Goal: Task Accomplishment & Management: Use online tool/utility

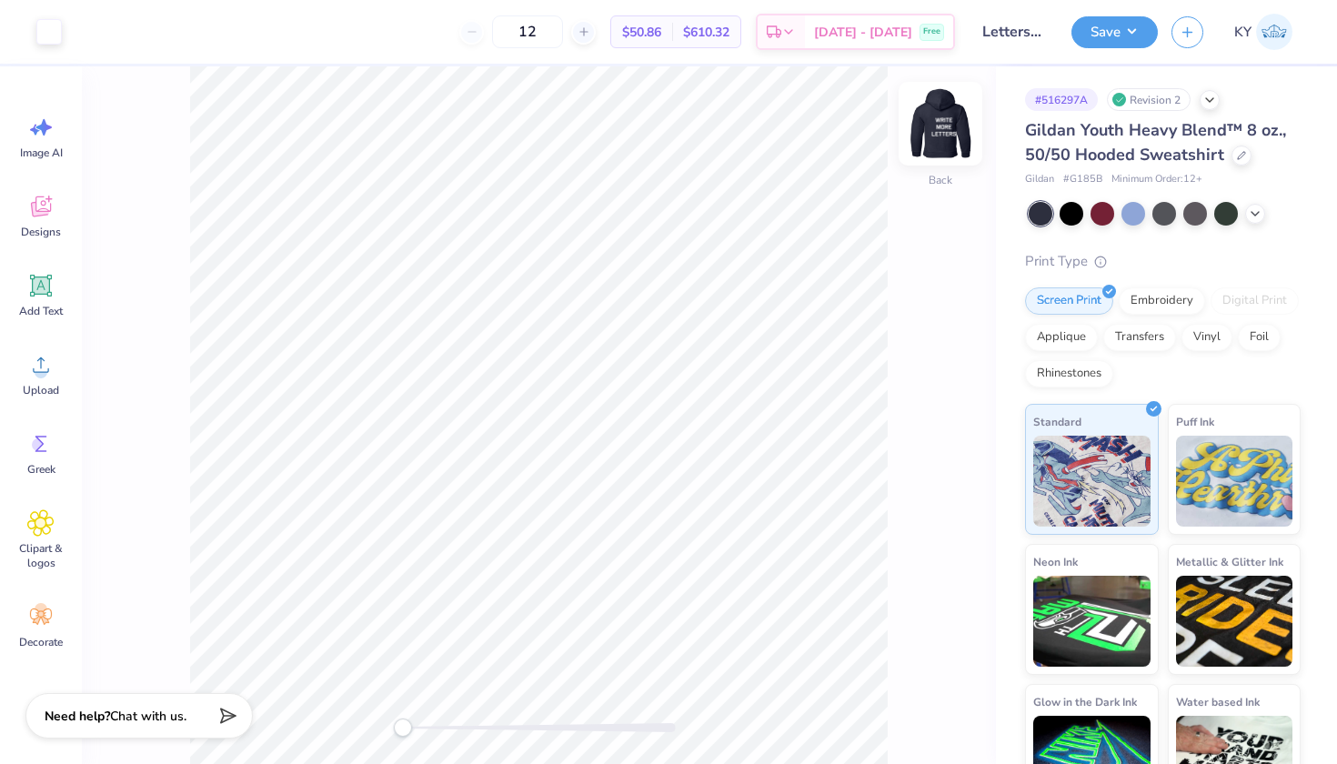
click at [945, 142] on img at bounding box center [940, 123] width 73 height 73
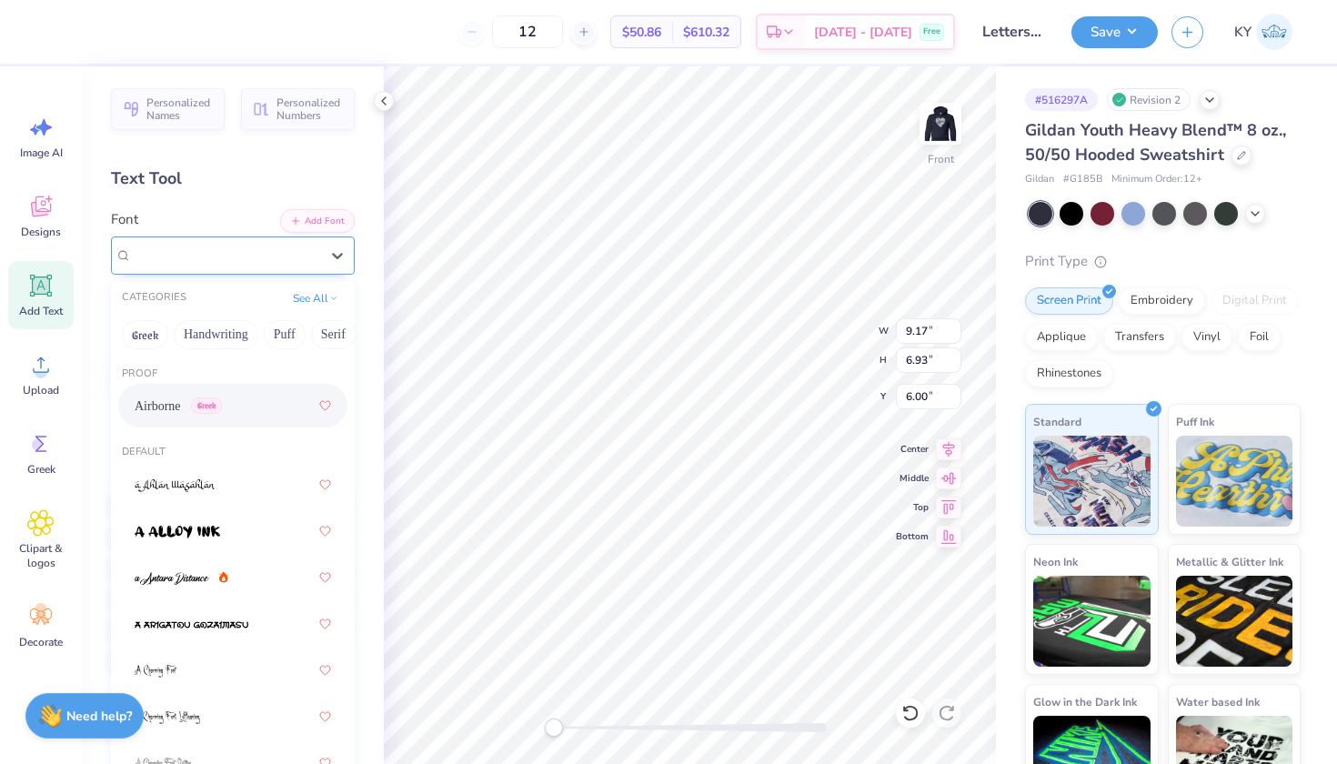
click at [288, 255] on div "Airborne Greek" at bounding box center [225, 255] width 191 height 28
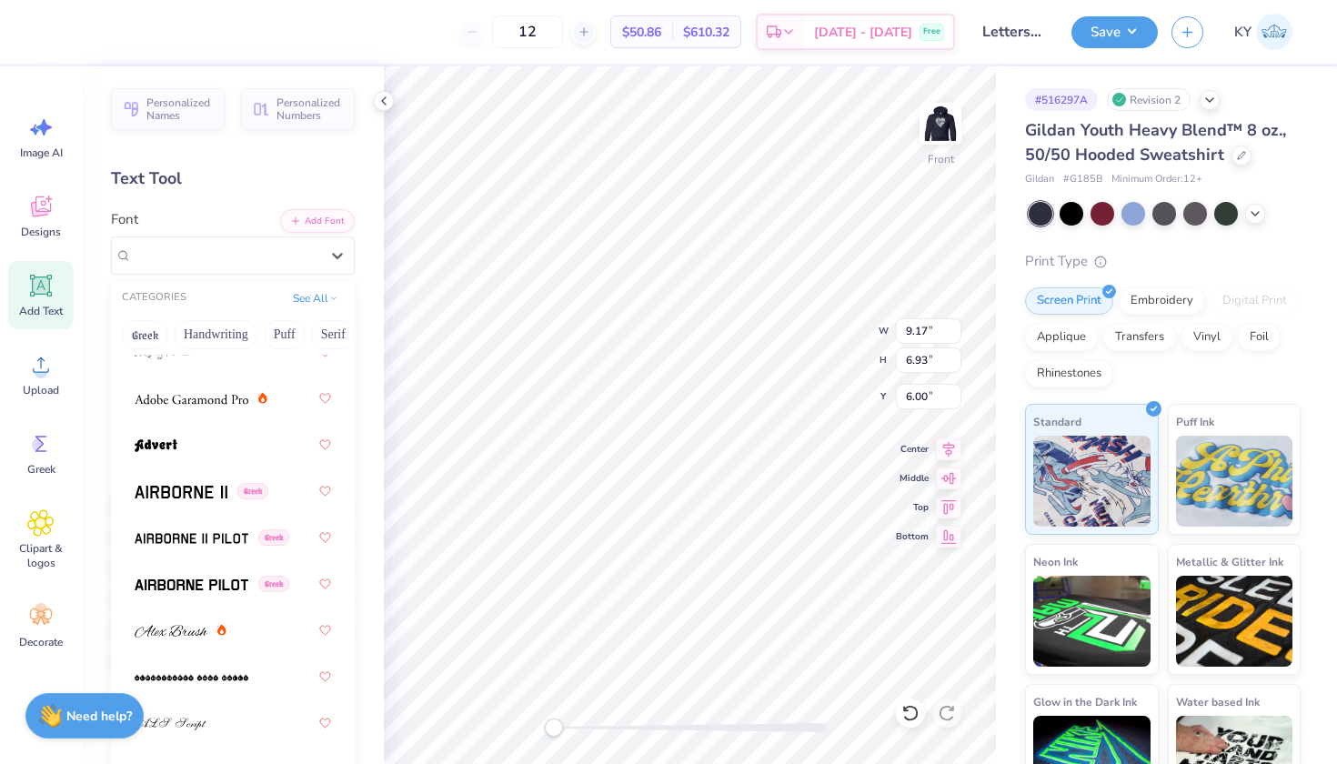
scroll to position [436, 0]
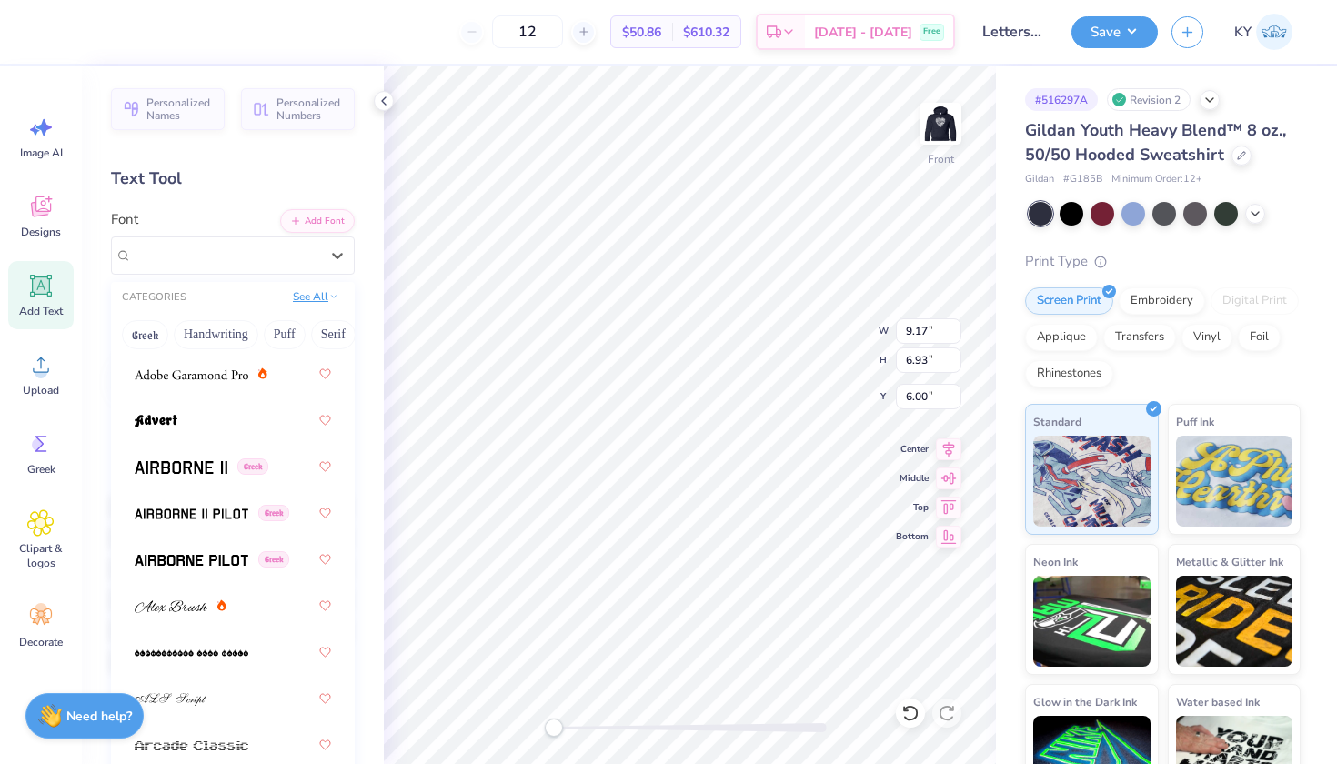
click at [304, 298] on button "See All" at bounding box center [315, 296] width 56 height 18
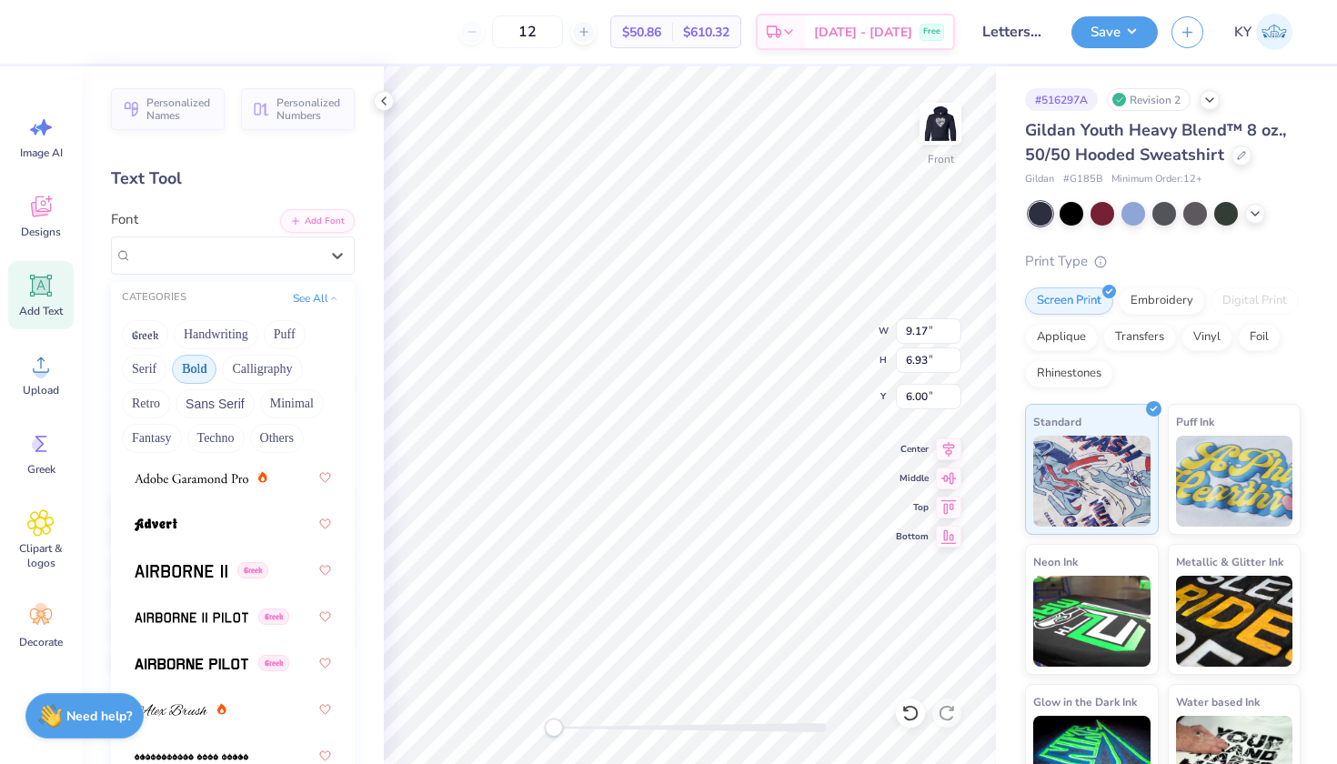
click at [209, 372] on button "Bold" at bounding box center [194, 369] width 45 height 29
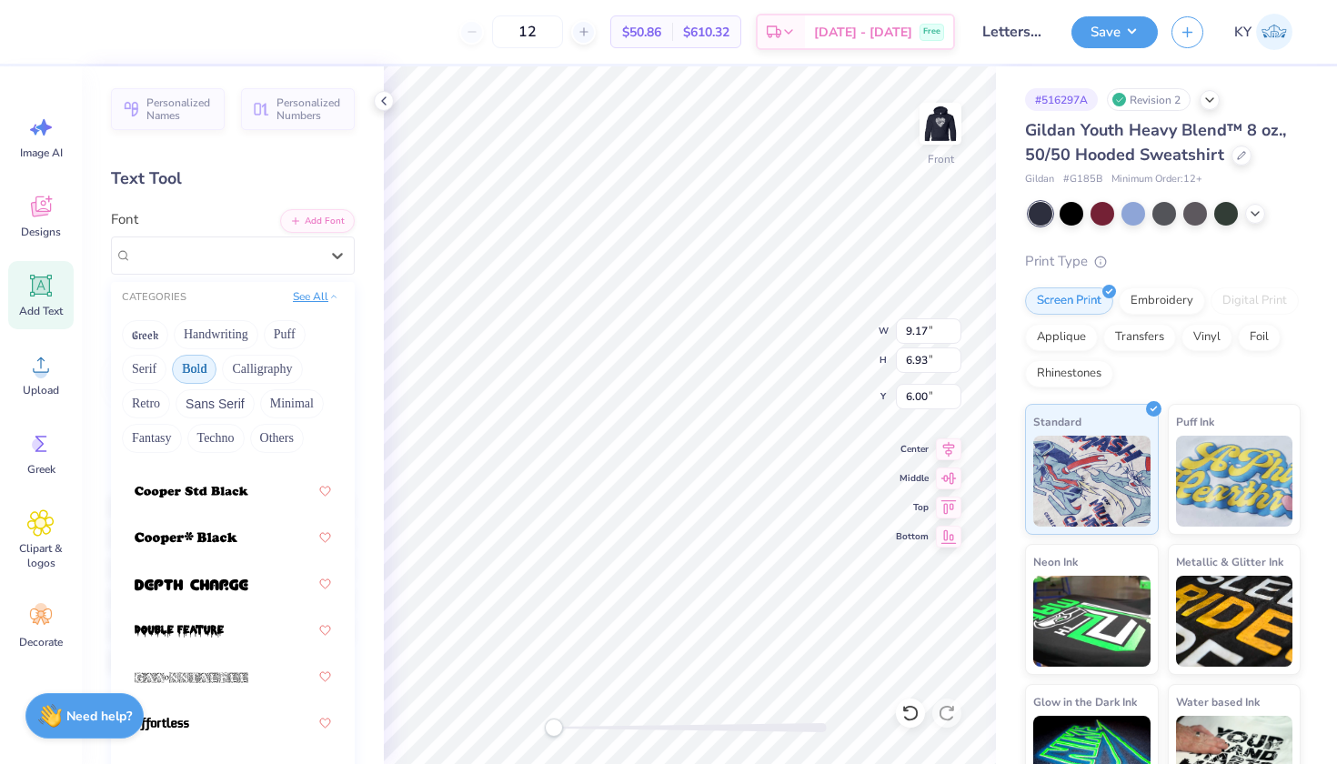
click at [308, 292] on button "See All" at bounding box center [315, 296] width 56 height 18
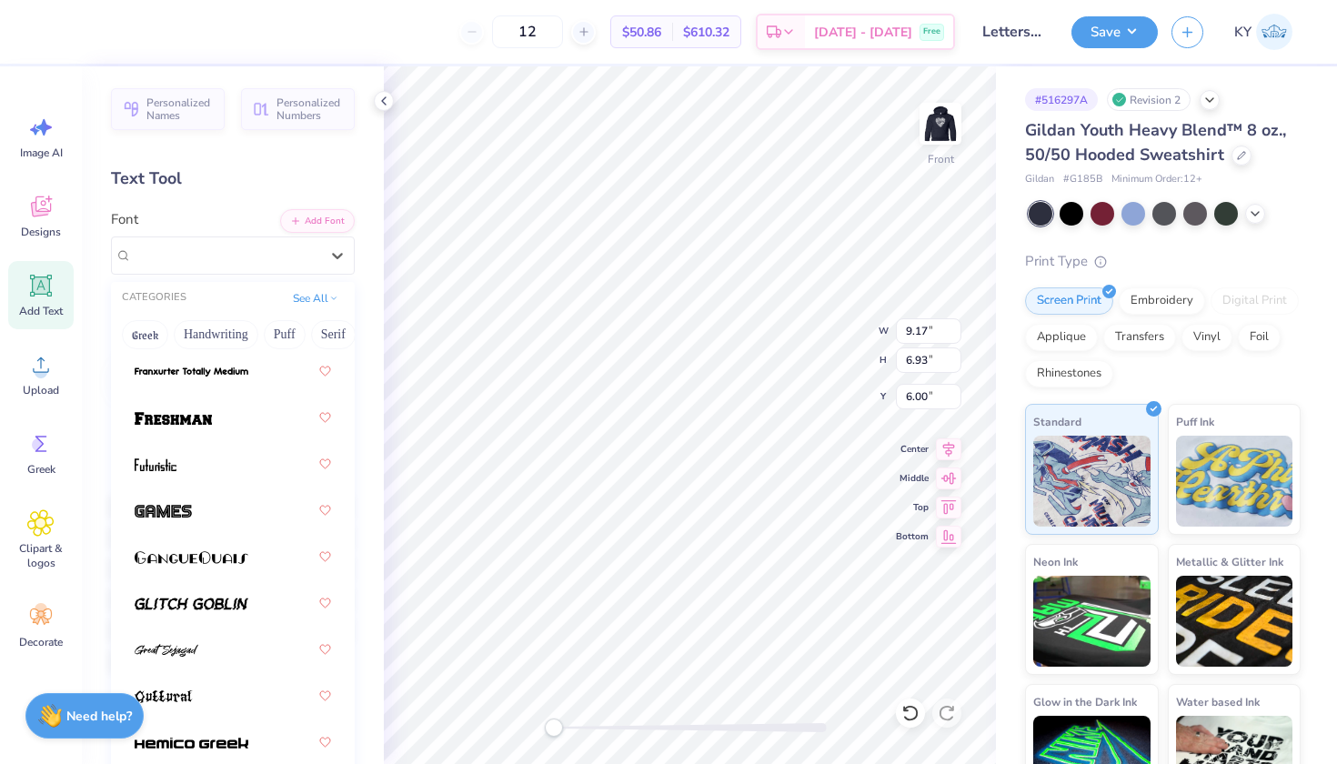
scroll to position [928, 0]
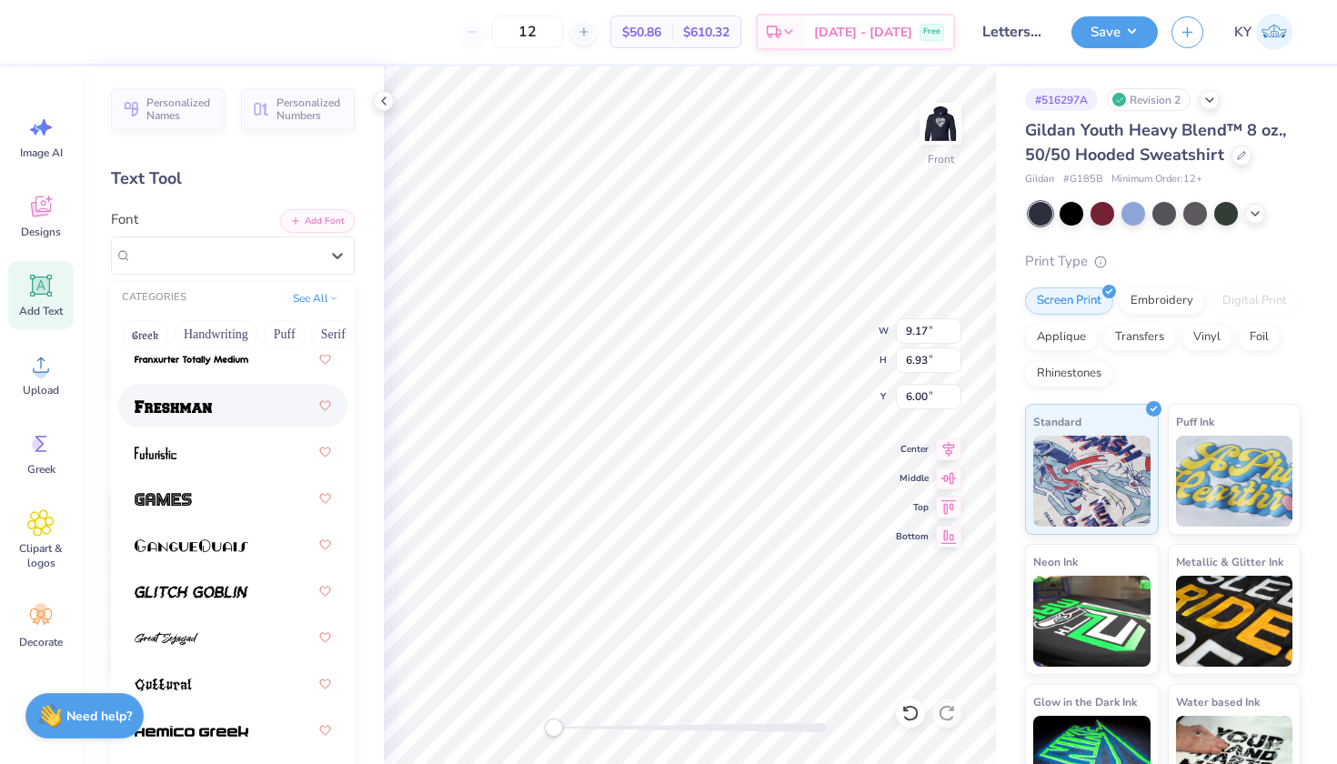
click at [232, 403] on div at bounding box center [233, 405] width 196 height 33
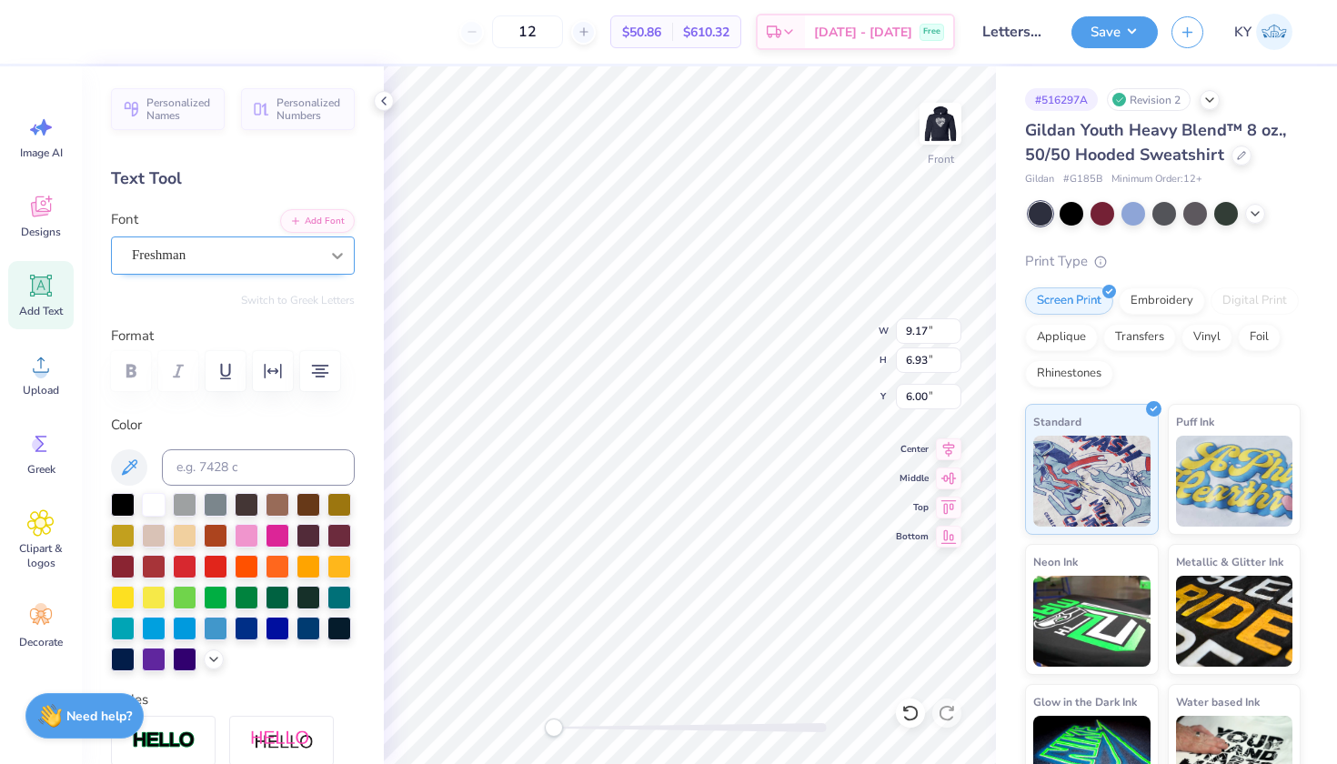
click at [328, 247] on icon at bounding box center [337, 255] width 18 height 18
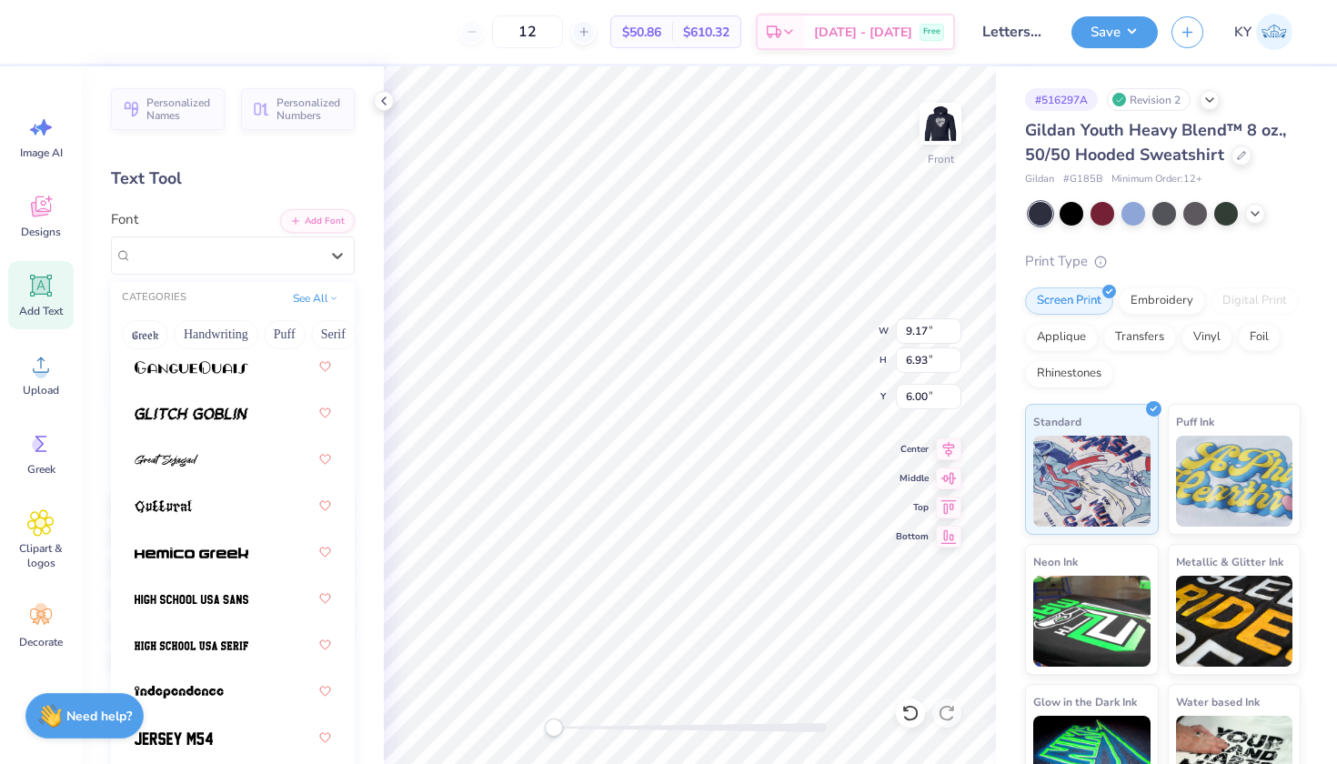
scroll to position [1160, 0]
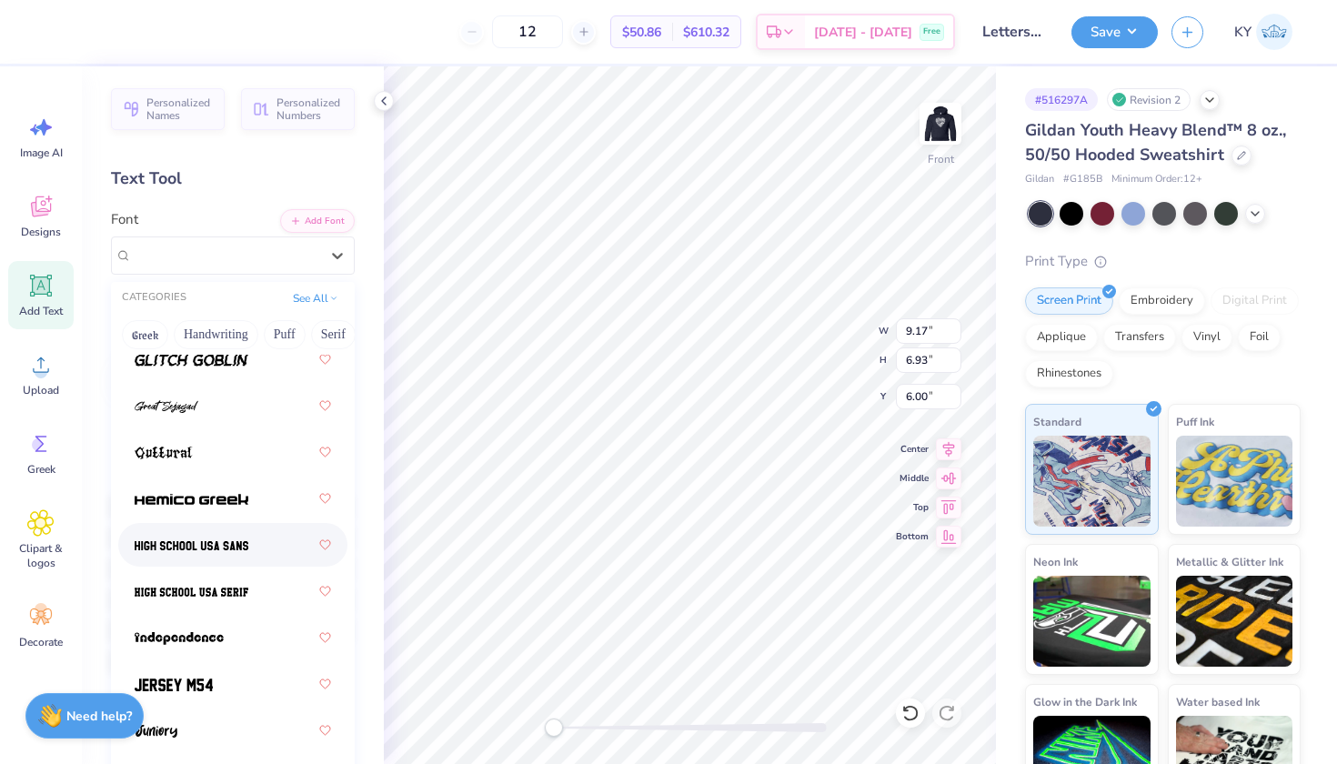
click at [241, 555] on span at bounding box center [192, 545] width 114 height 19
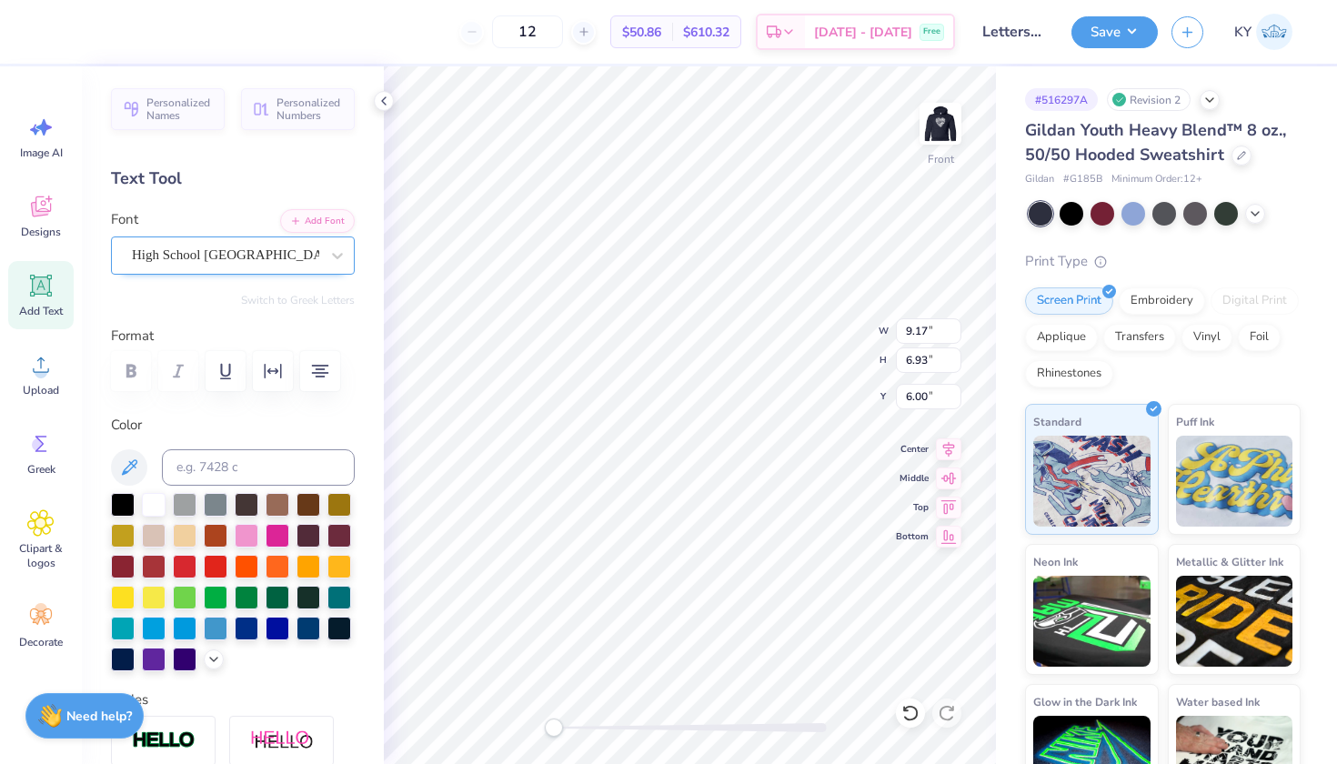
click at [224, 258] on span "High School USA Sans" at bounding box center [225, 255] width 187 height 21
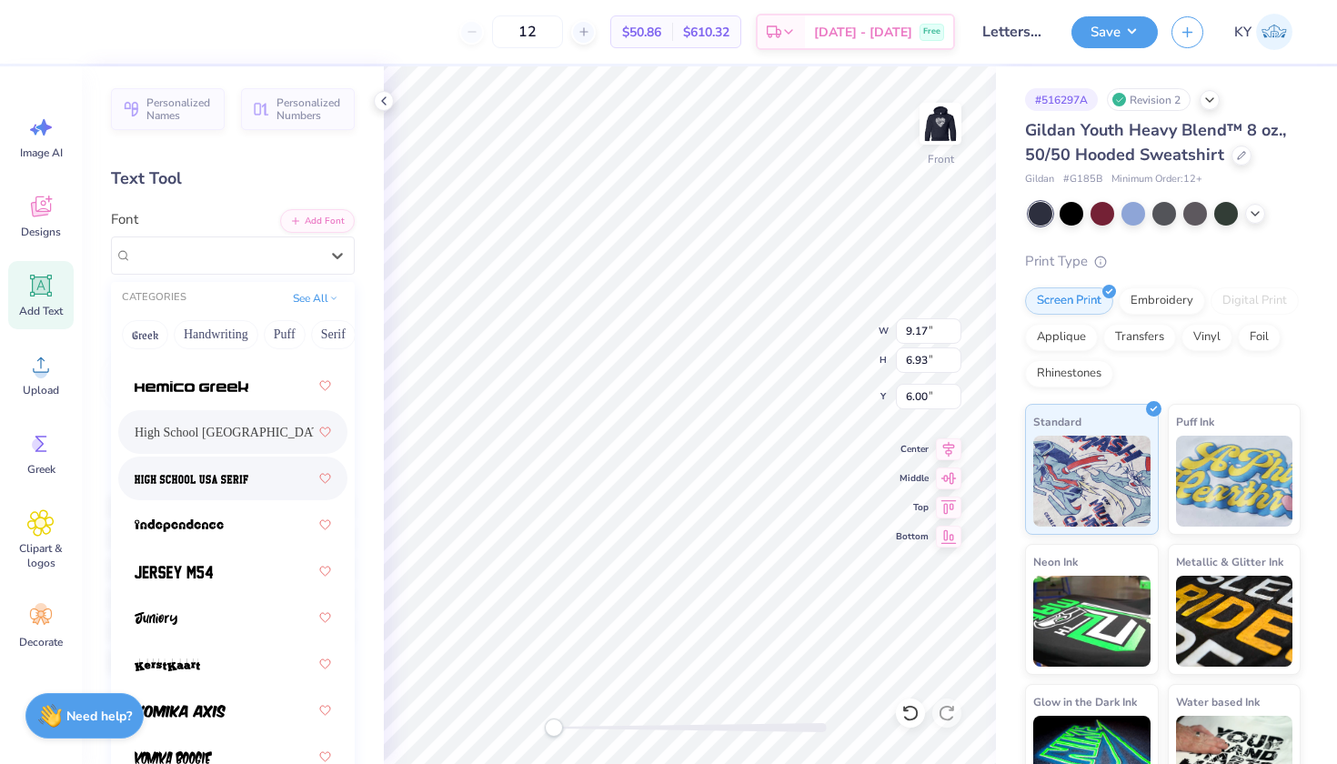
scroll to position [1284, 0]
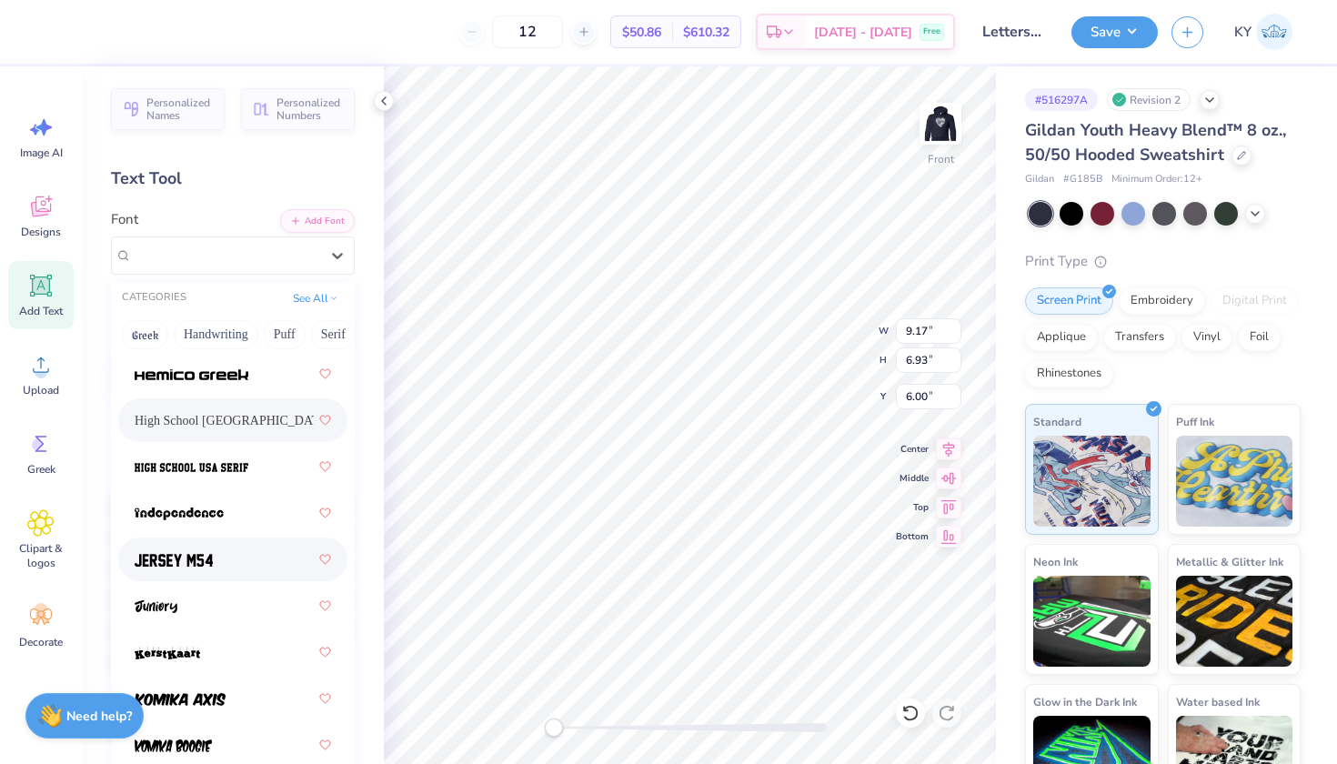
click at [240, 567] on div at bounding box center [233, 559] width 196 height 33
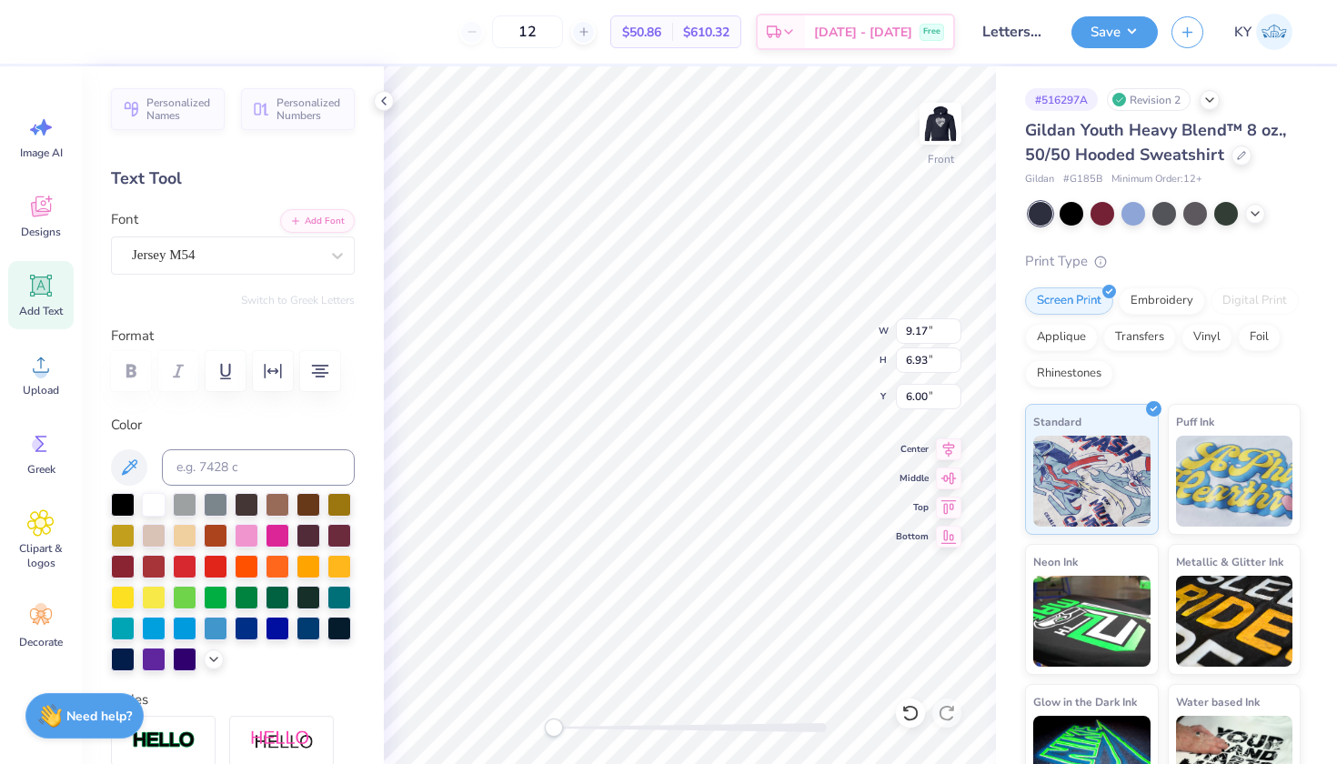
scroll to position [16, 3]
click at [1097, 37] on button "Save" at bounding box center [1114, 30] width 86 height 32
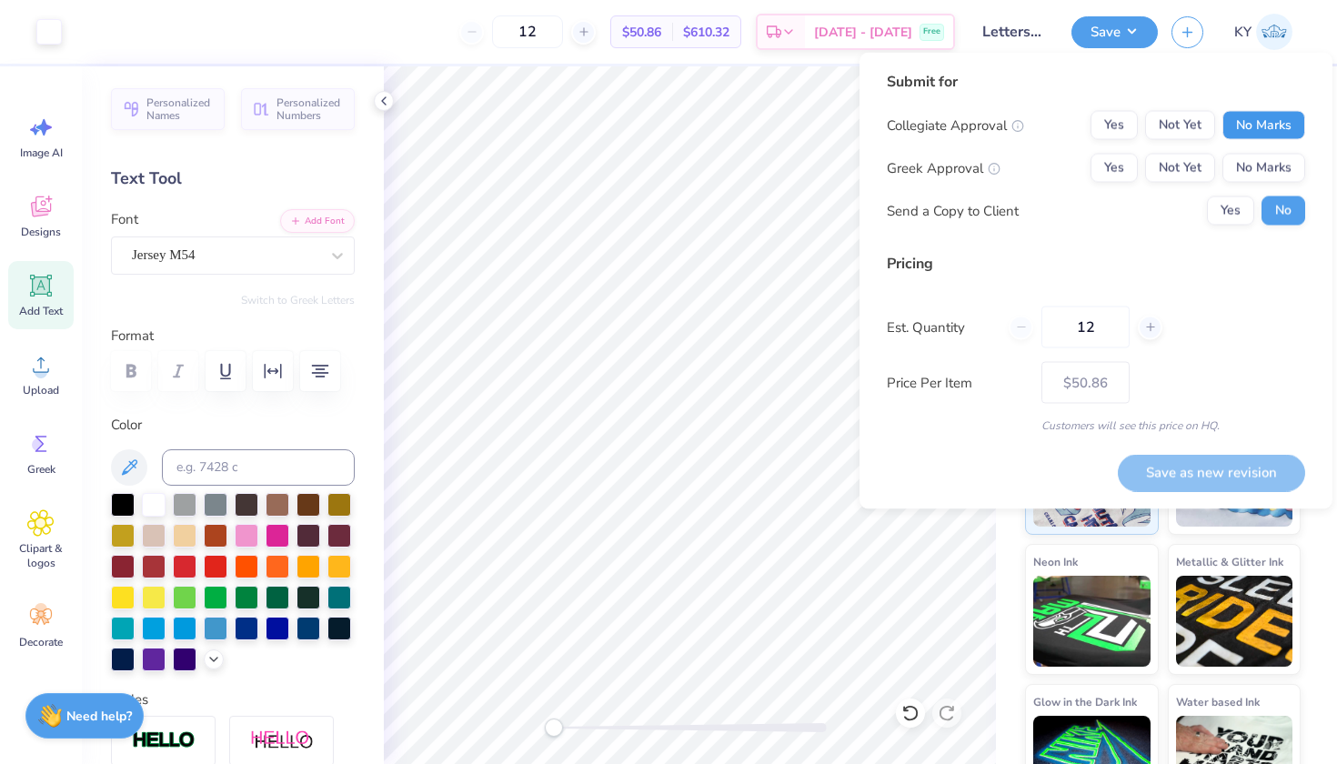
click at [1259, 128] on button "No Marks" at bounding box center [1263, 125] width 83 height 29
click at [1259, 169] on button "No Marks" at bounding box center [1263, 168] width 83 height 29
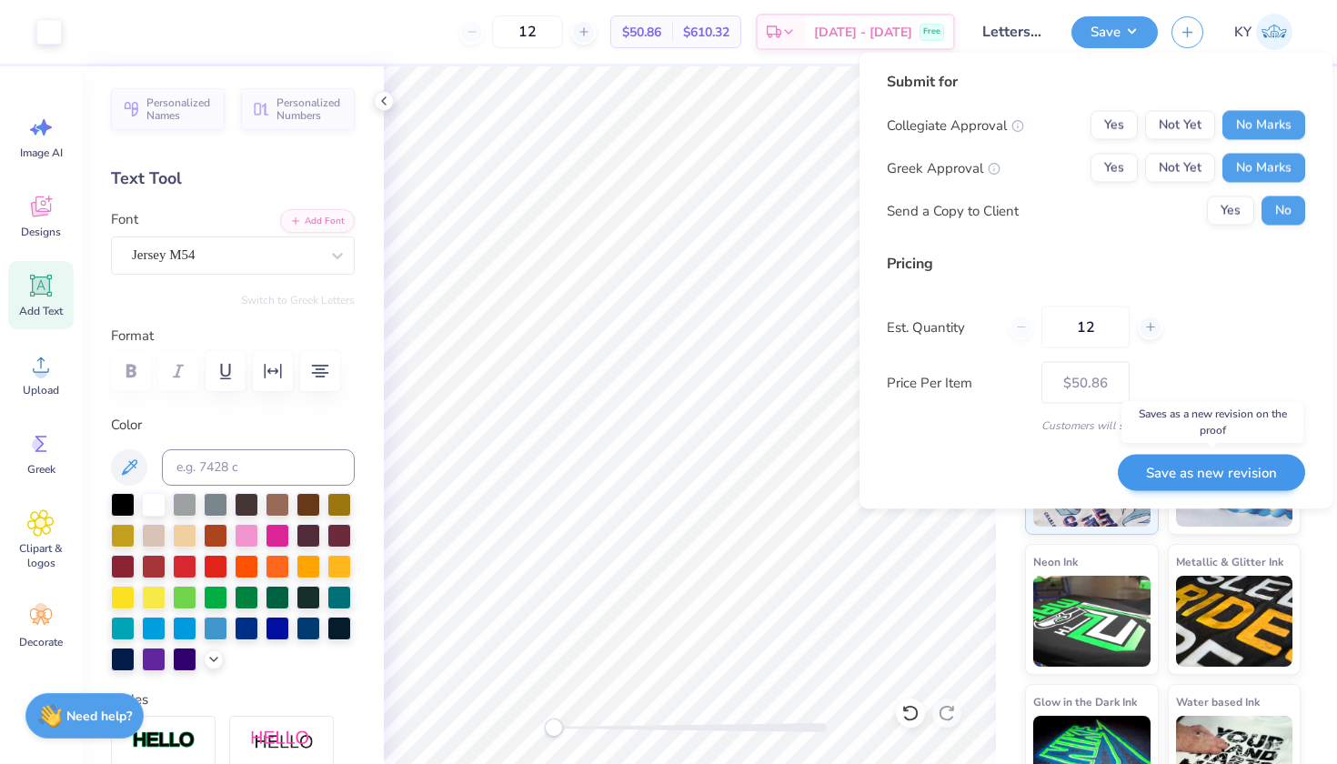
click at [1184, 468] on button "Save as new revision" at bounding box center [1211, 472] width 187 height 37
type input "$50.86"
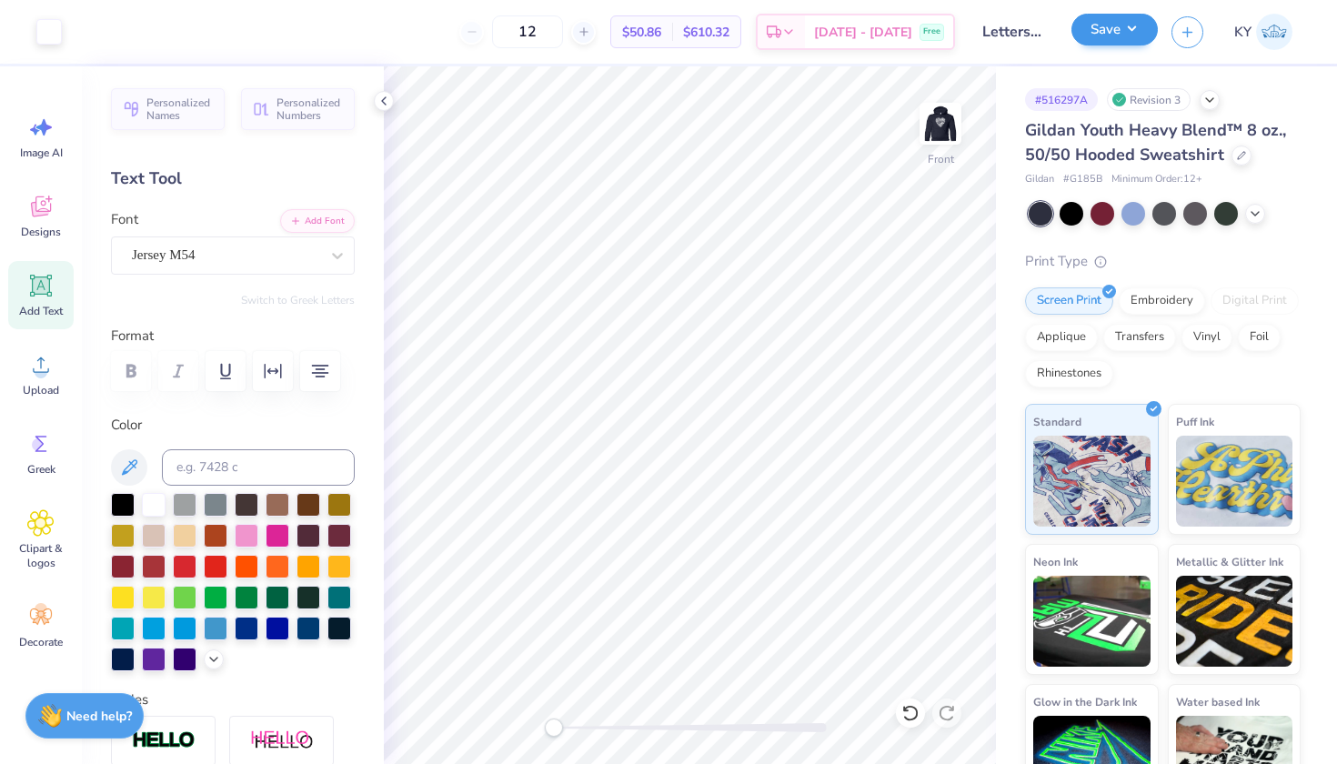
click at [1106, 33] on button "Save" at bounding box center [1114, 30] width 86 height 32
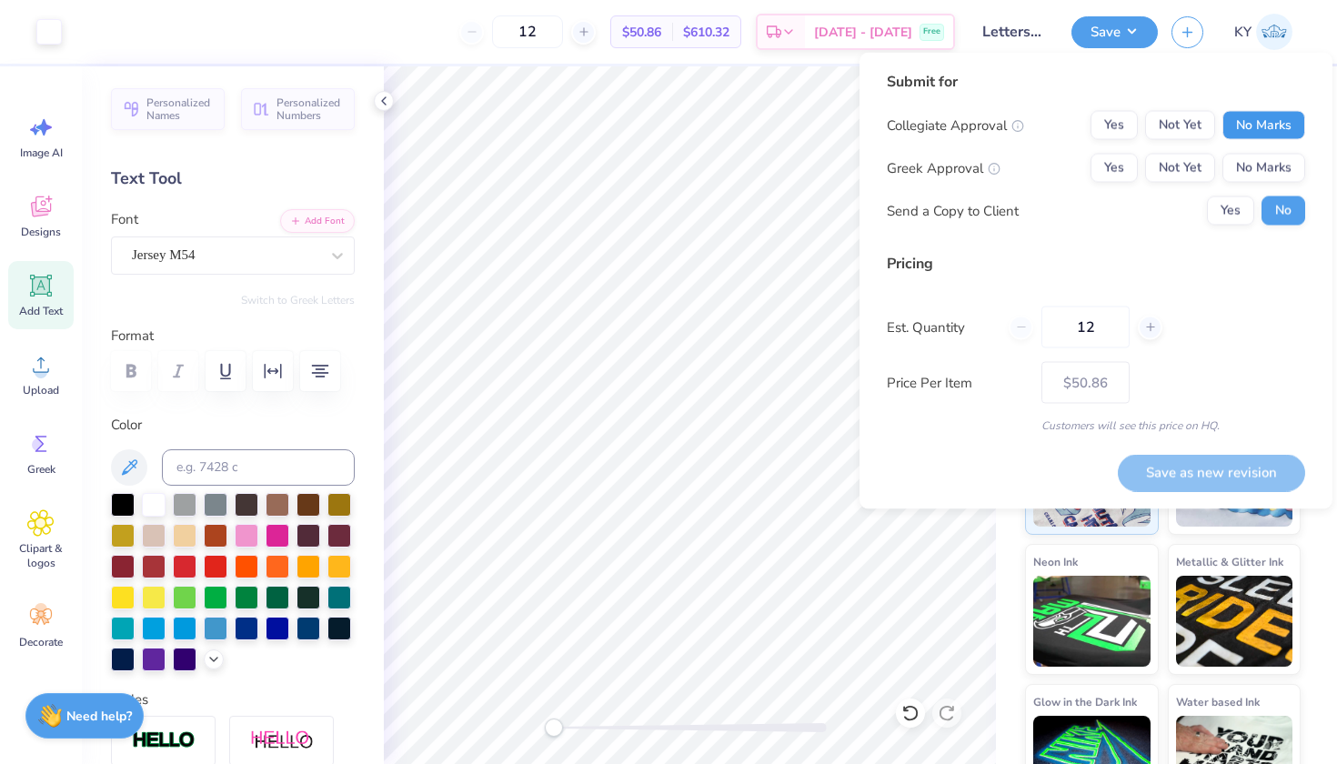
click at [1285, 124] on button "No Marks" at bounding box center [1263, 125] width 83 height 29
click at [1281, 165] on button "No Marks" at bounding box center [1263, 168] width 83 height 29
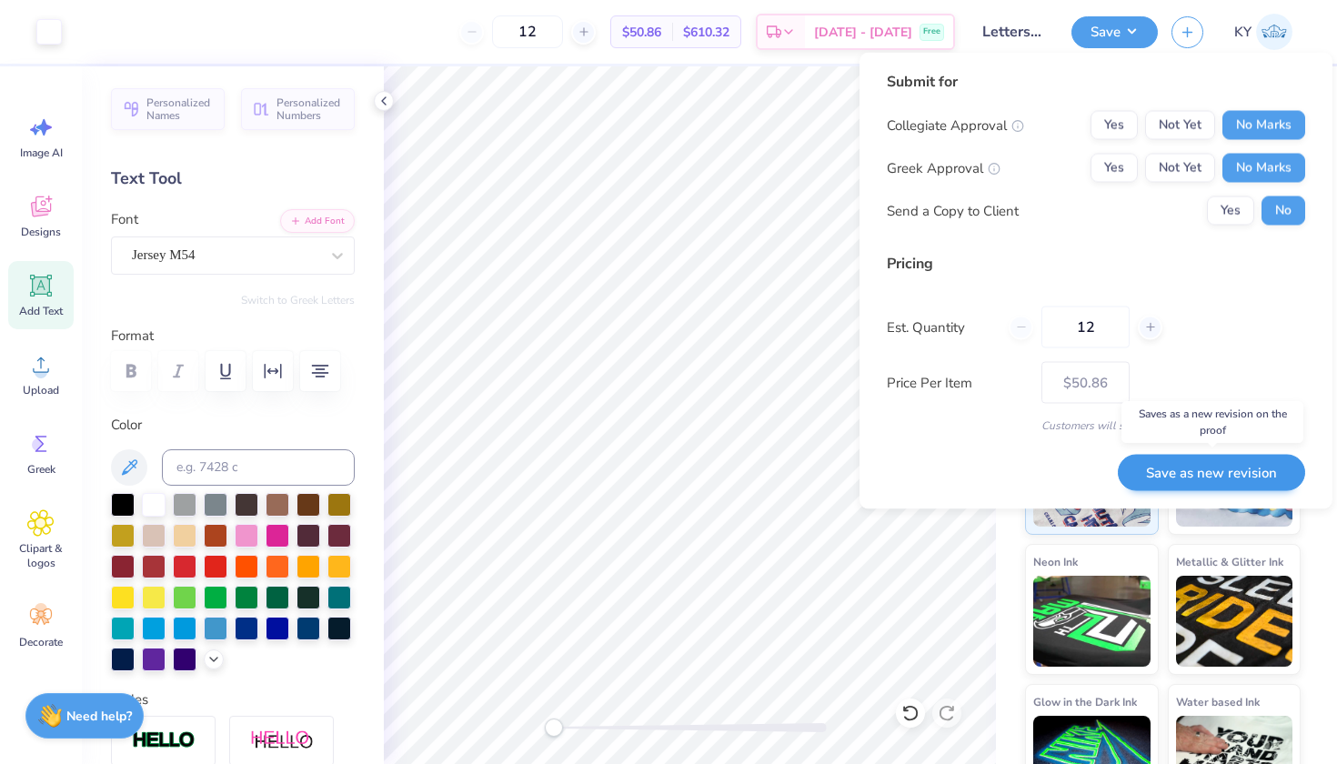
click at [1237, 460] on button "Save as new revision" at bounding box center [1211, 472] width 187 height 37
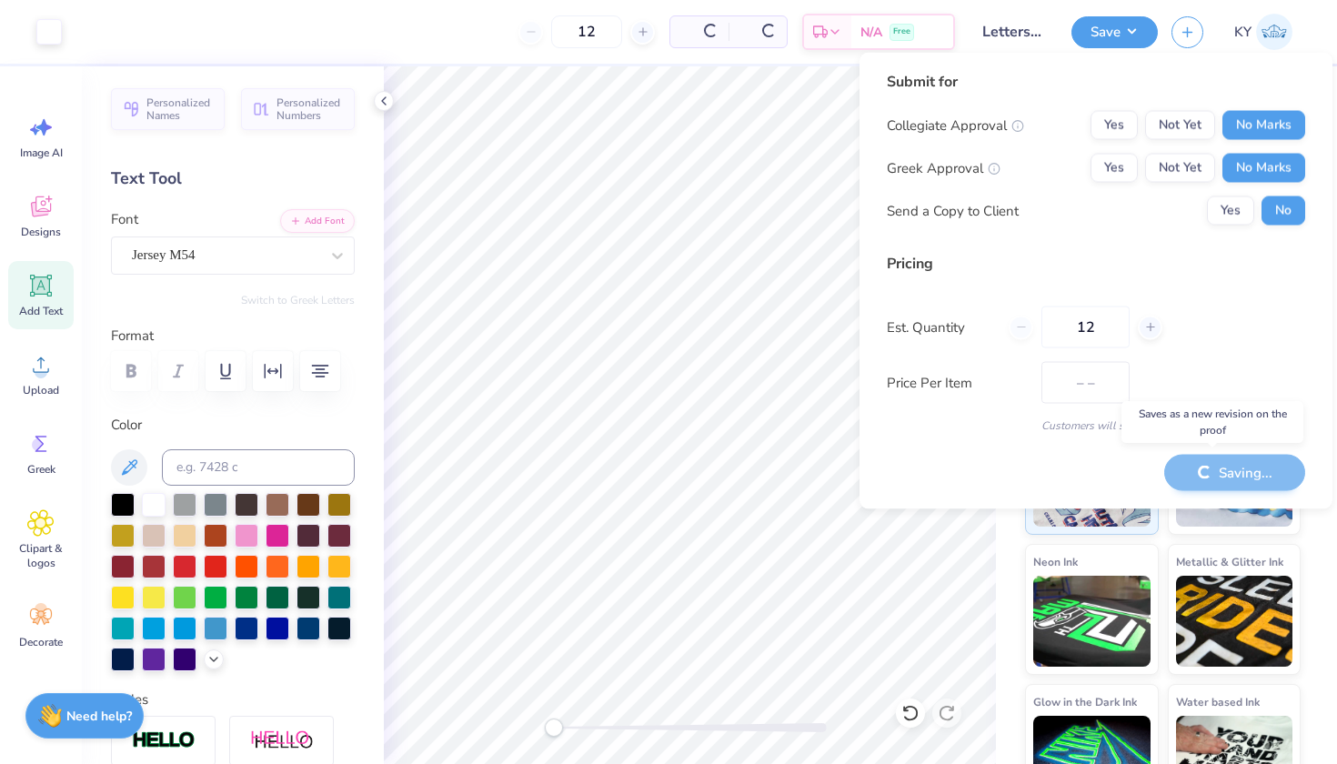
type input "$50.86"
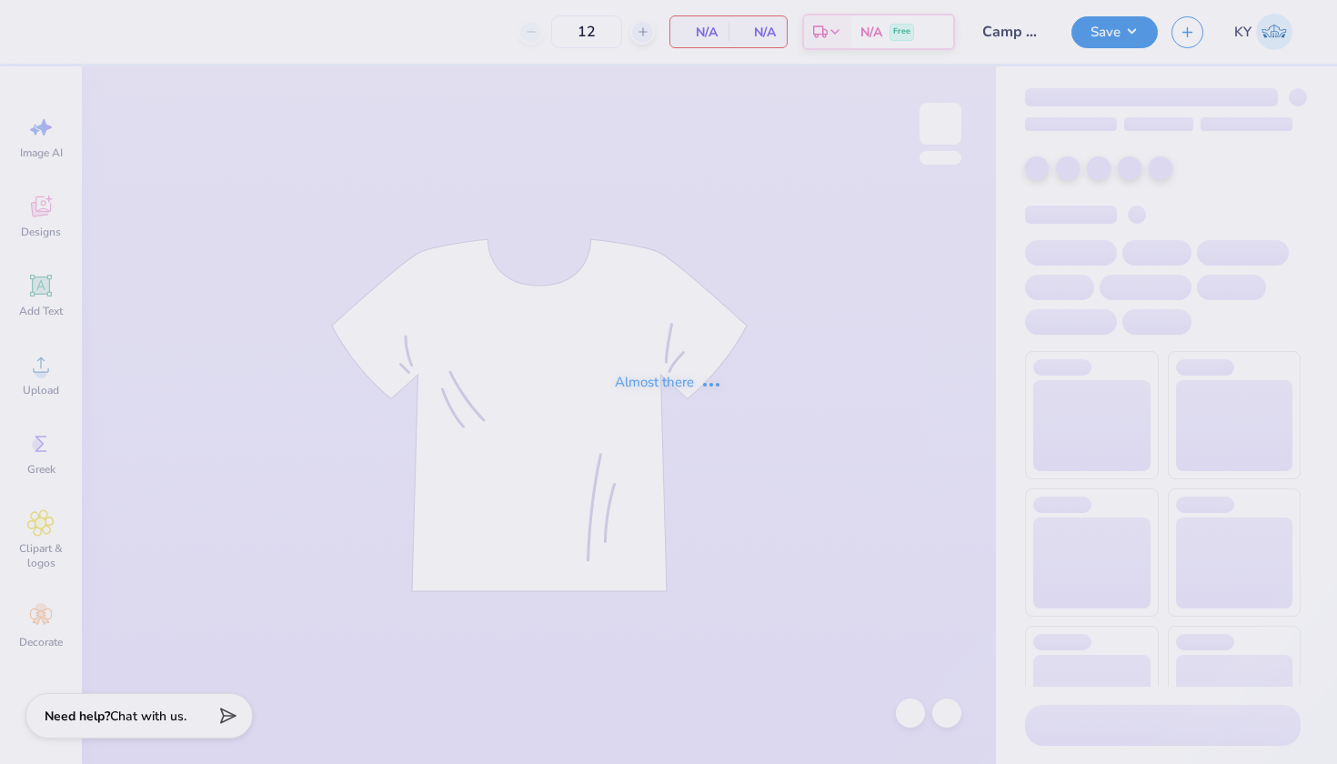
type input "Camp Sigma Alpha Fall 2025 Rush"
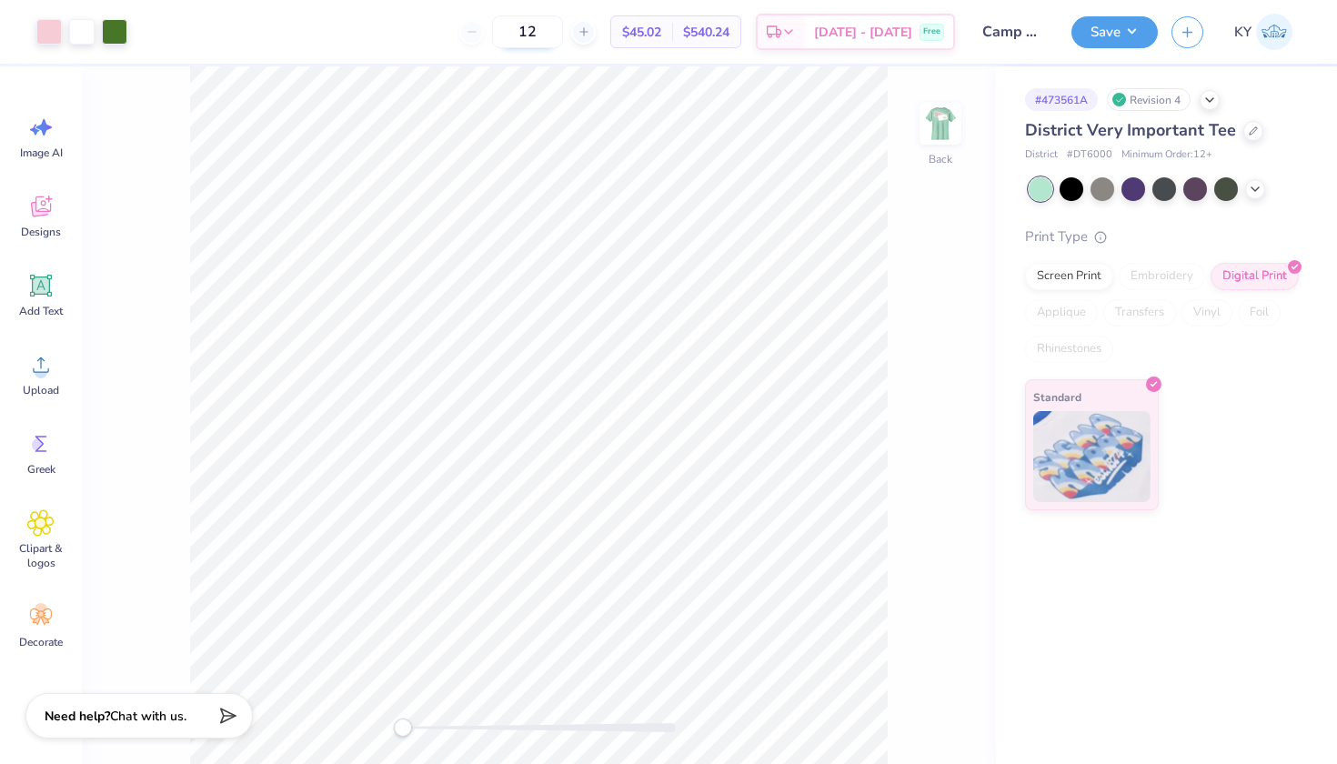
click at [563, 35] on input "12" at bounding box center [527, 31] width 71 height 33
type input "15"
click at [1083, 266] on div "Screen Print" at bounding box center [1069, 273] width 88 height 27
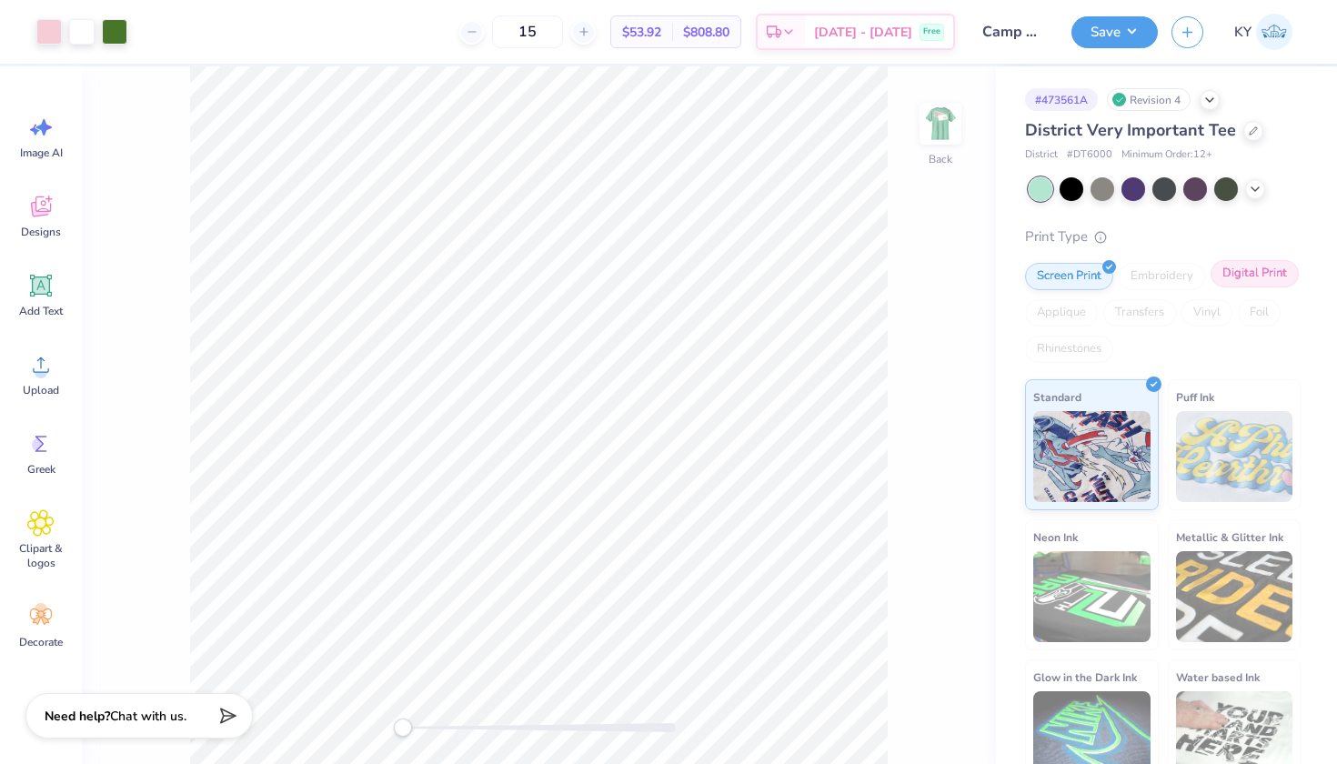
click at [1211, 287] on div "Digital Print" at bounding box center [1255, 273] width 88 height 27
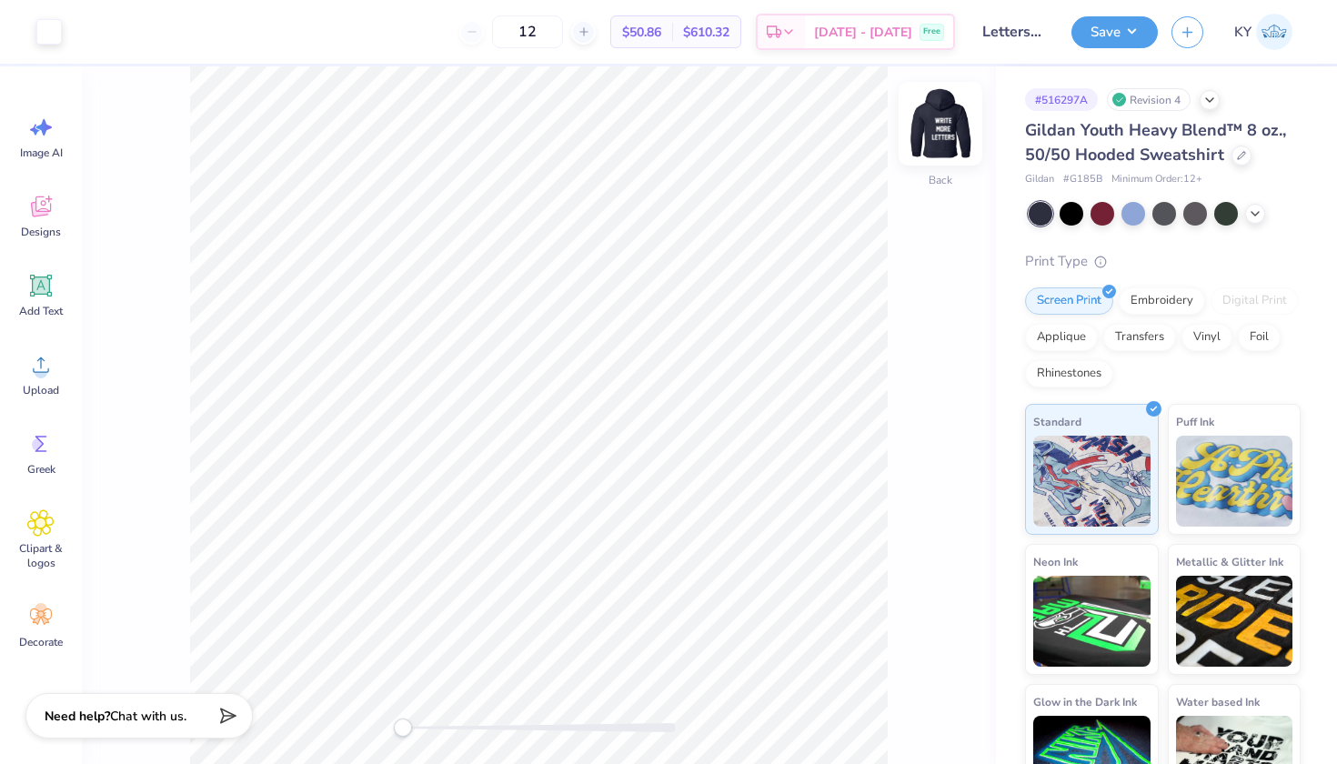
click at [934, 114] on img at bounding box center [940, 123] width 73 height 73
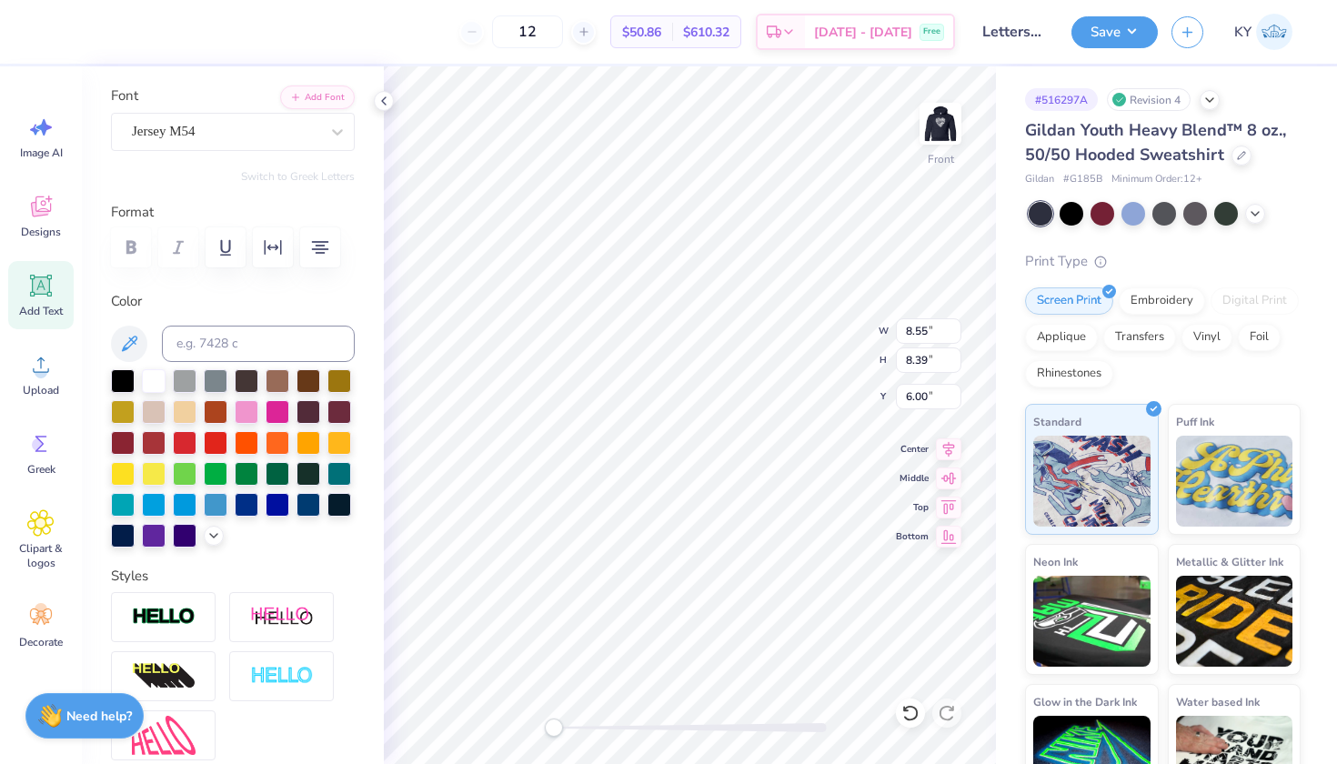
scroll to position [110, 0]
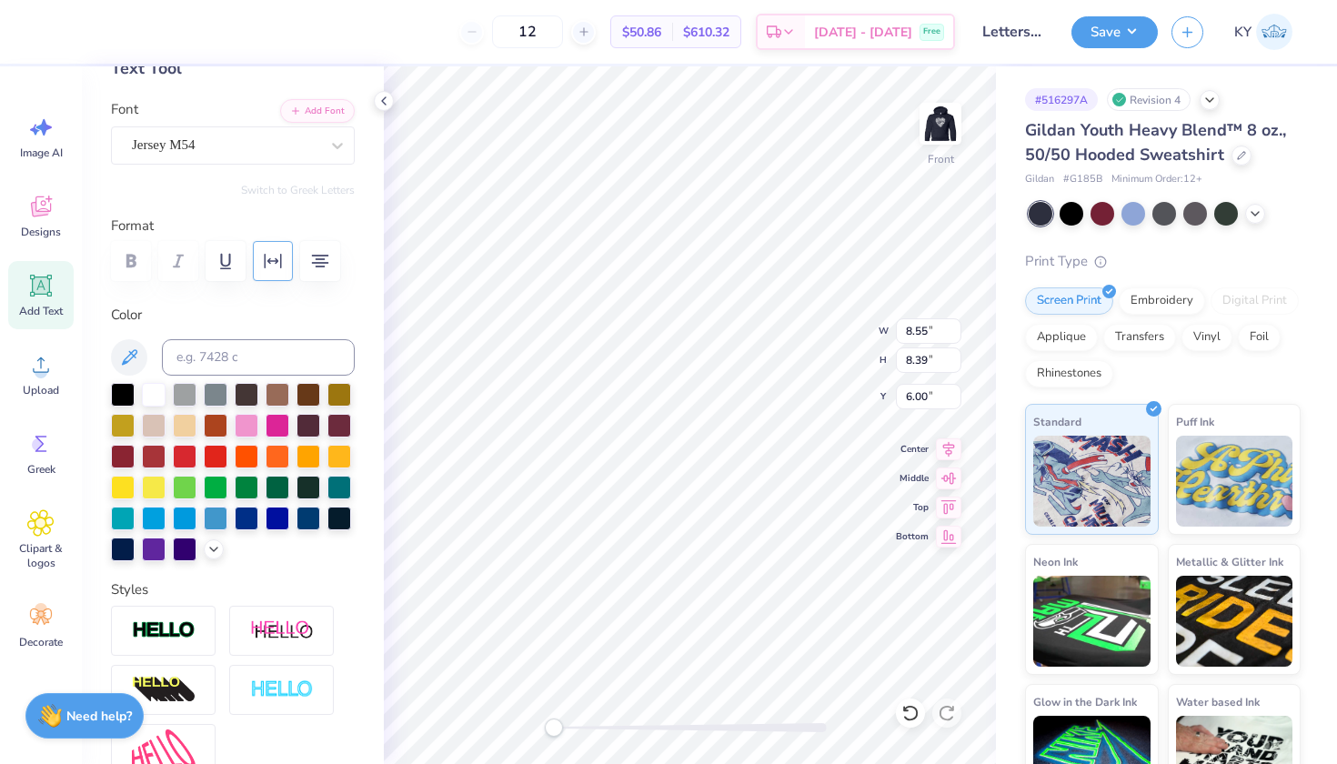
click at [275, 259] on icon "button" at bounding box center [273, 261] width 22 height 22
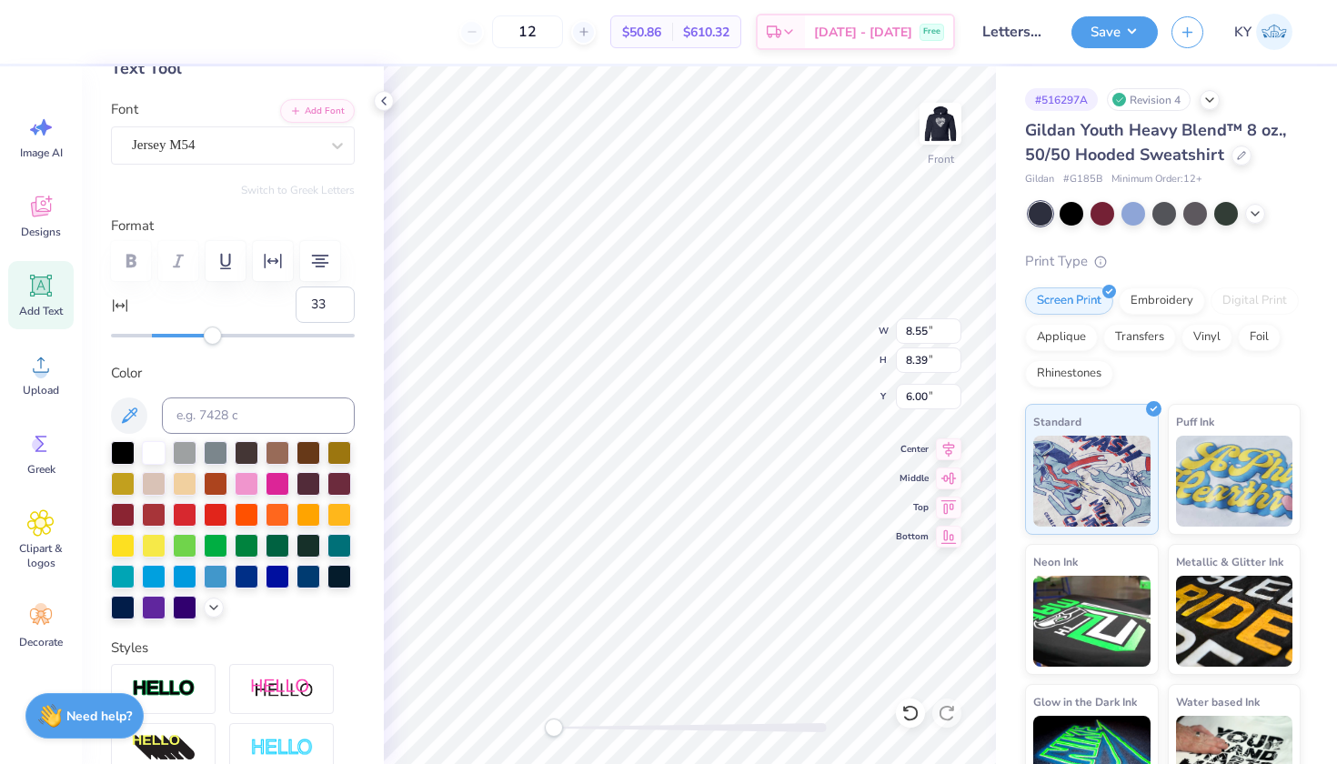
type input "34"
drag, startPoint x: 152, startPoint y: 338, endPoint x: 215, endPoint y: 339, distance: 62.8
click at [215, 339] on div "Accessibility label" at bounding box center [215, 336] width 18 height 18
type input "14"
drag, startPoint x: 215, startPoint y: 339, endPoint x: 176, endPoint y: 337, distance: 38.3
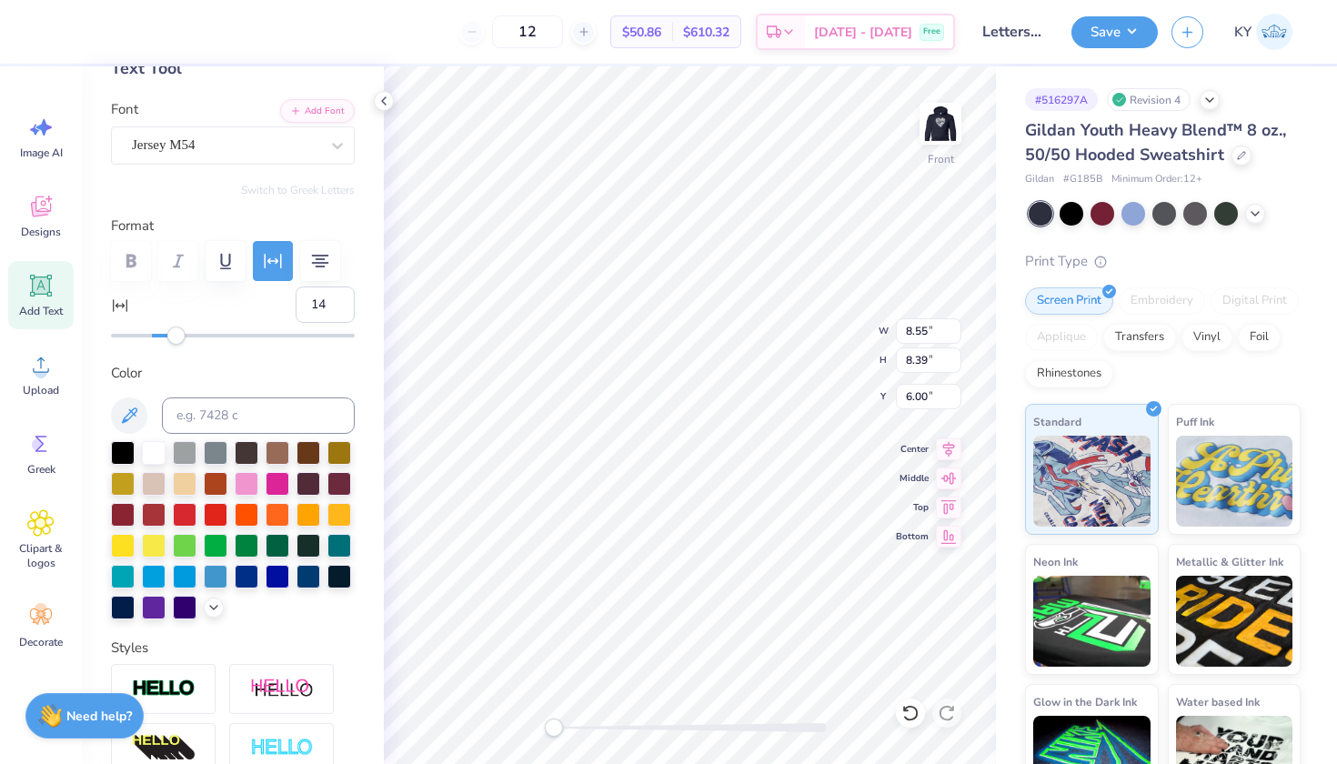
click at [176, 337] on div "Accessibility label" at bounding box center [176, 336] width 18 height 18
type input "0"
drag, startPoint x: 176, startPoint y: 337, endPoint x: 150, endPoint y: 337, distance: 26.4
click at [150, 337] on div "Accessibility label" at bounding box center [149, 336] width 18 height 18
click at [280, 148] on div "Jersey M54" at bounding box center [225, 145] width 191 height 28
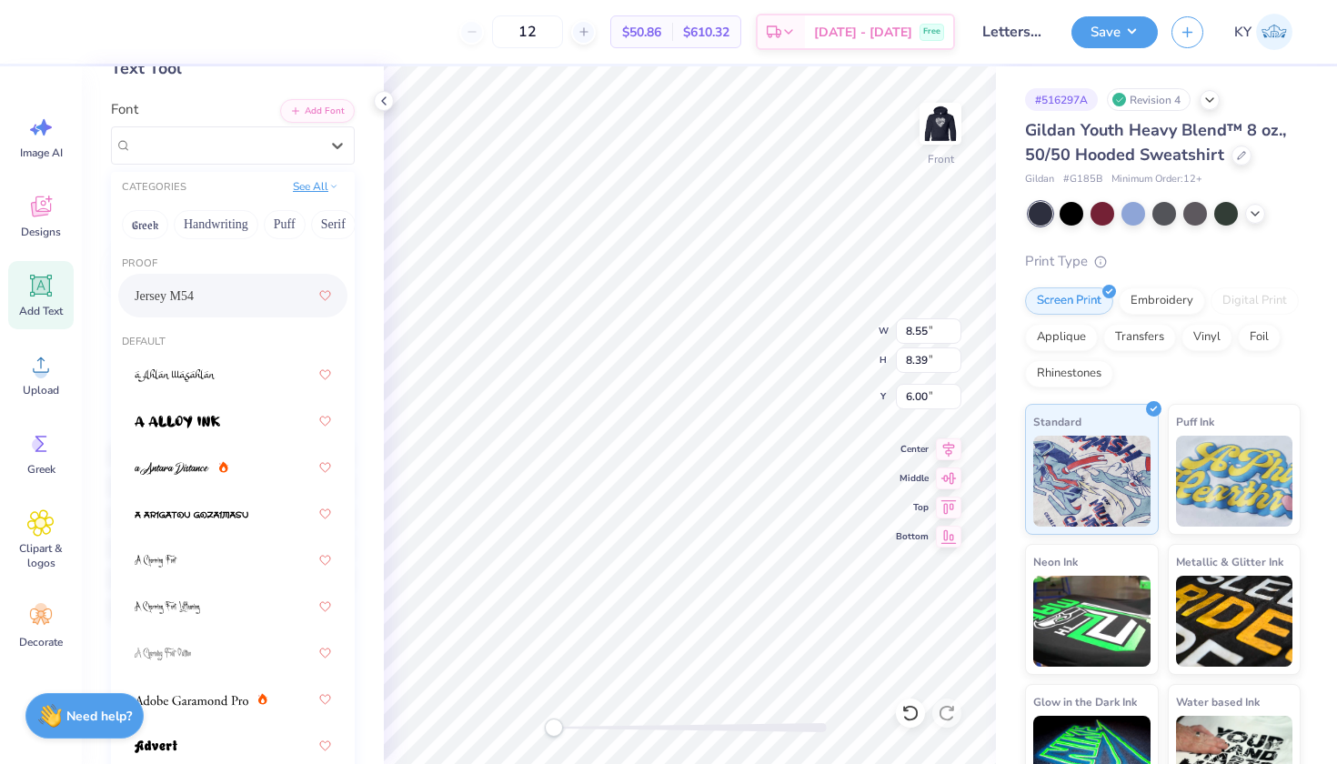
click at [309, 183] on button "See All" at bounding box center [315, 186] width 56 height 18
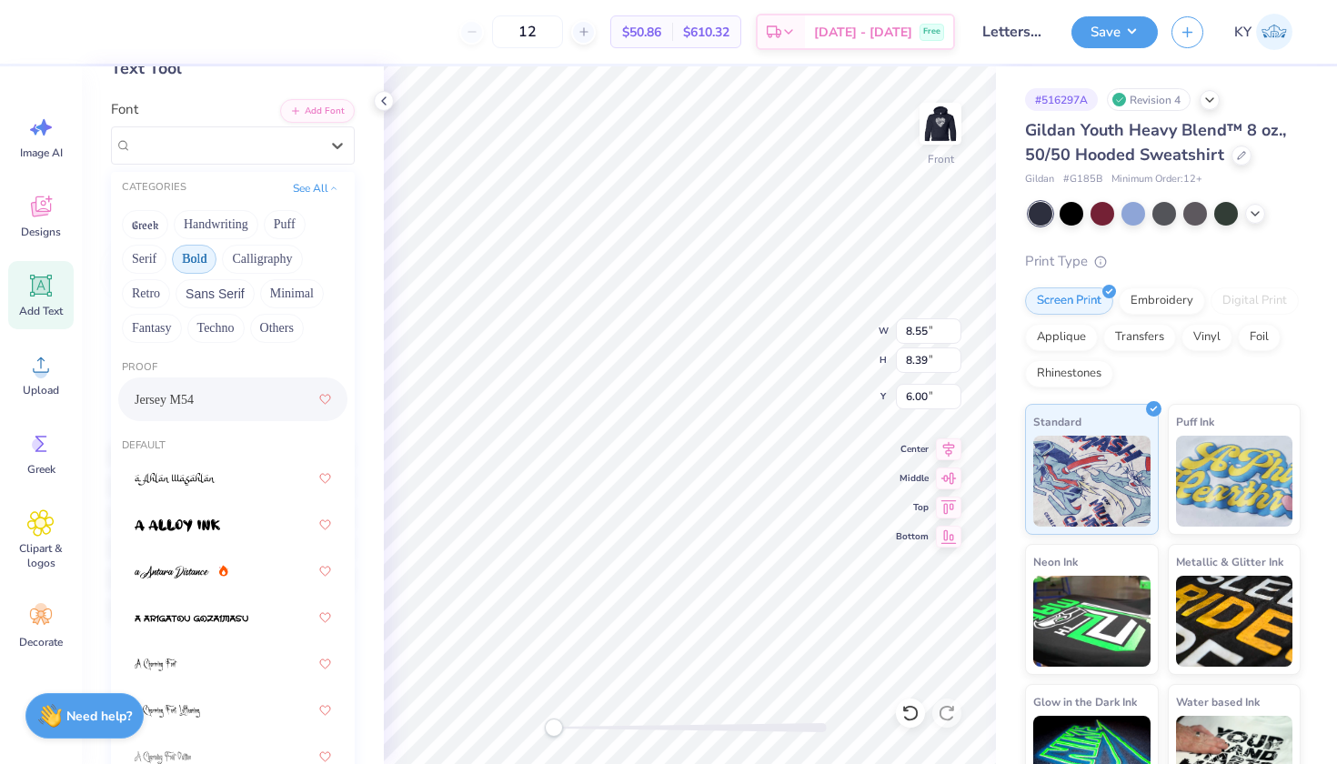
click at [195, 254] on button "Bold" at bounding box center [194, 259] width 45 height 29
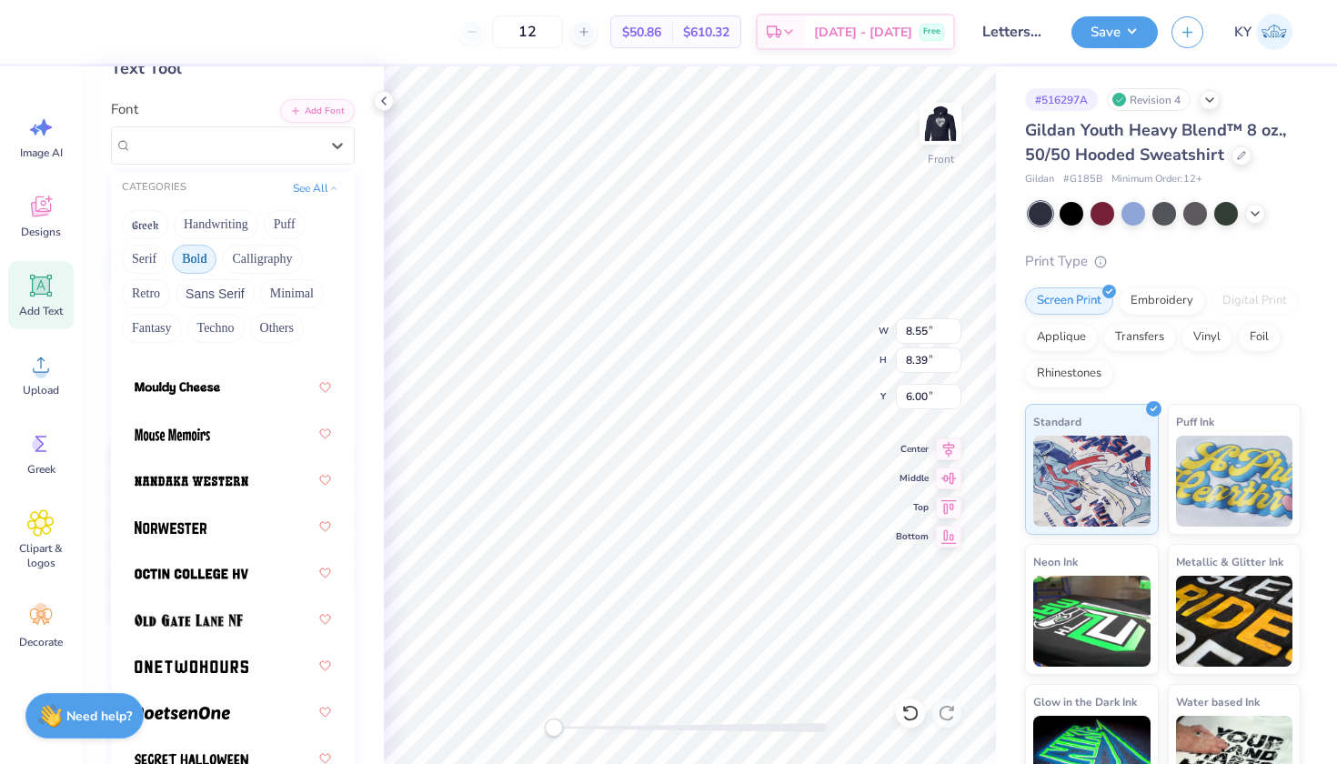
scroll to position [2243, 0]
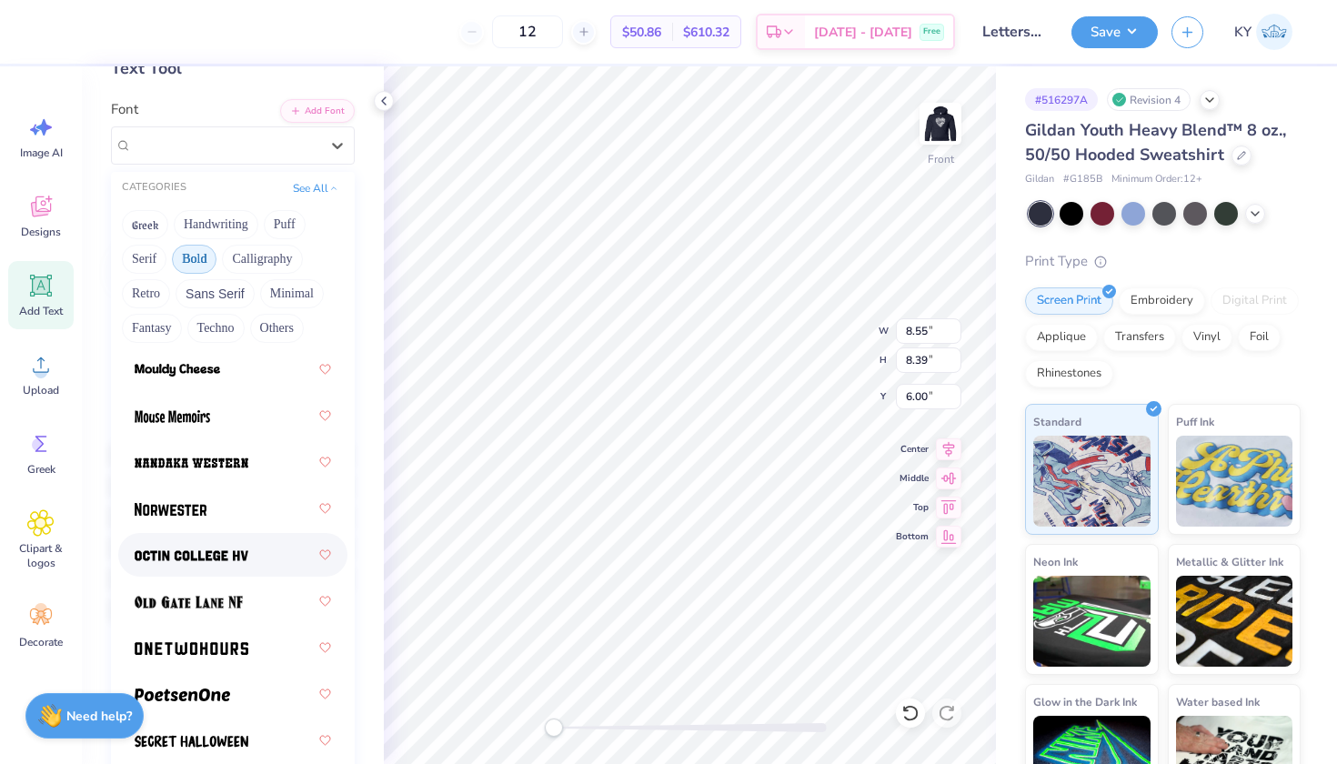
click at [244, 558] on img at bounding box center [192, 555] width 114 height 13
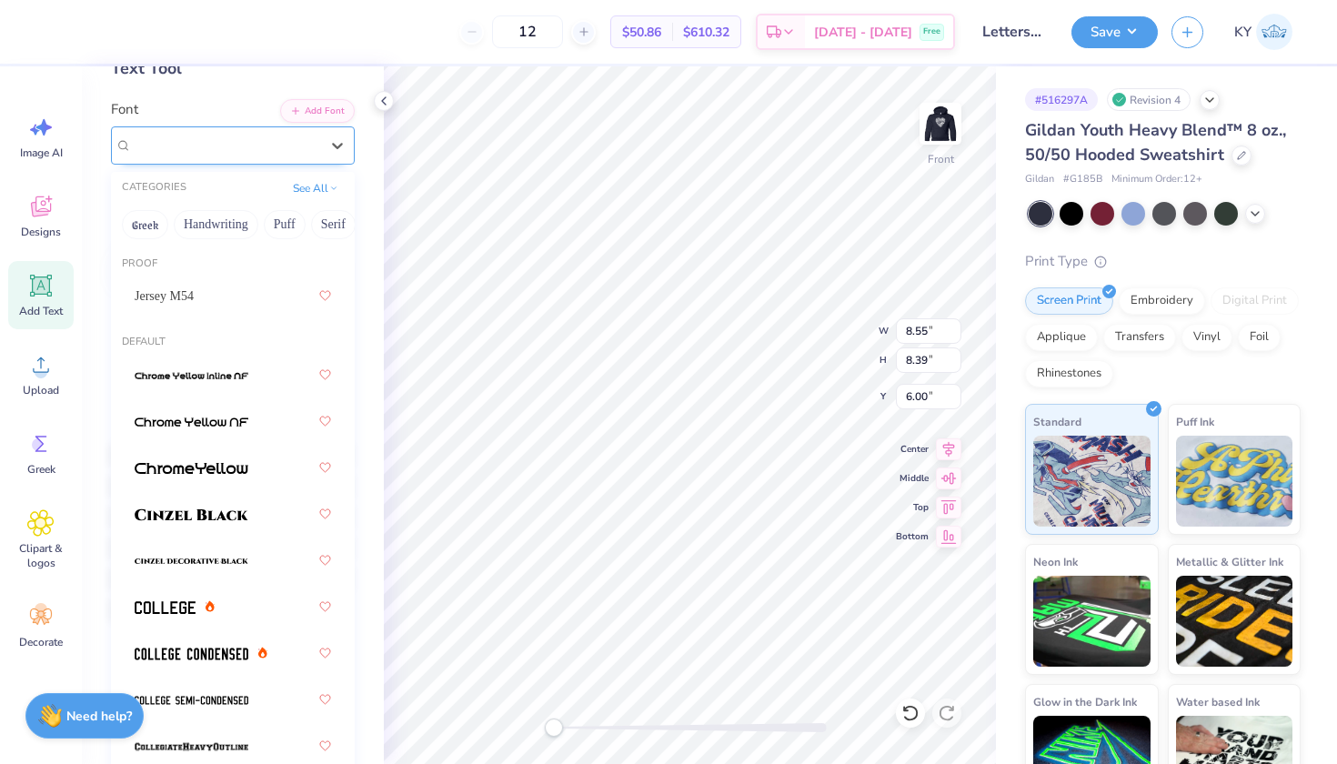
click at [282, 136] on span "Octin College Hv (Heavy)" at bounding box center [207, 145] width 150 height 21
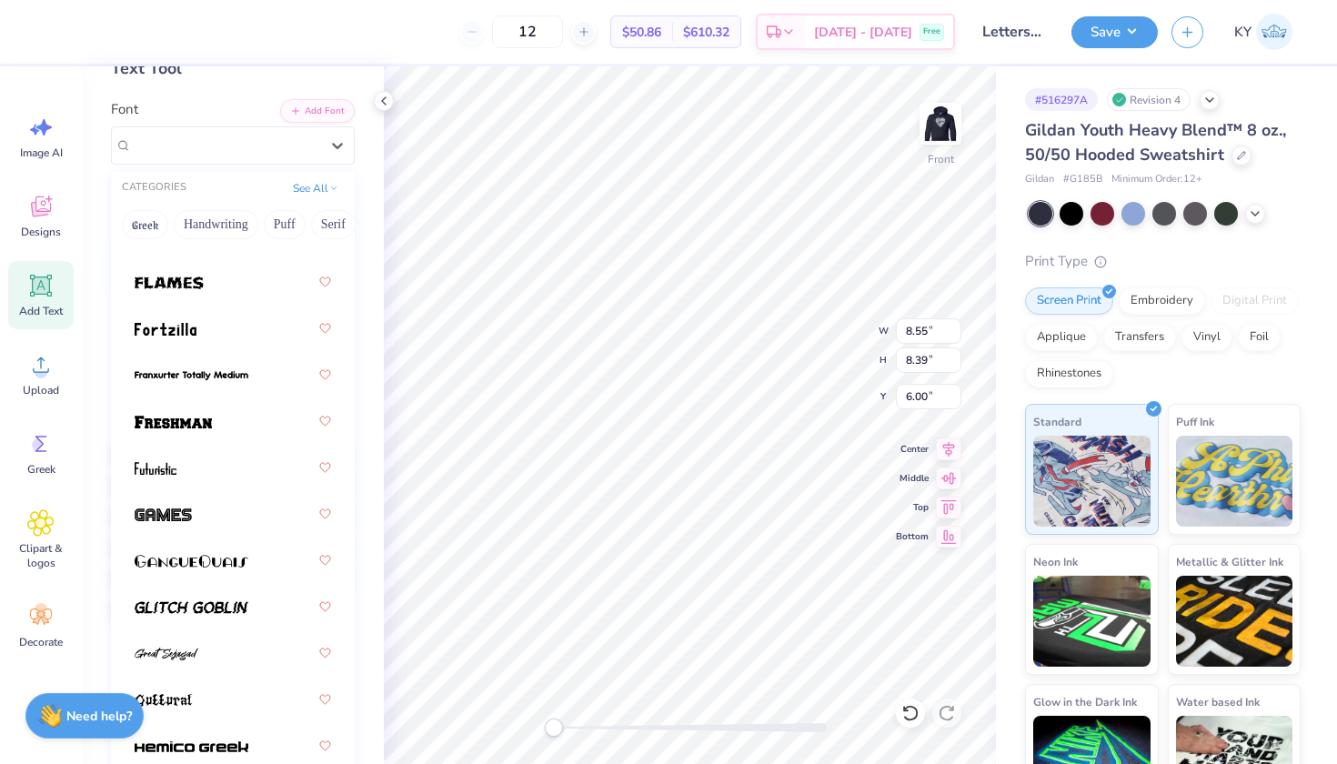
scroll to position [881, 0]
click at [313, 190] on button "See All" at bounding box center [315, 186] width 56 height 18
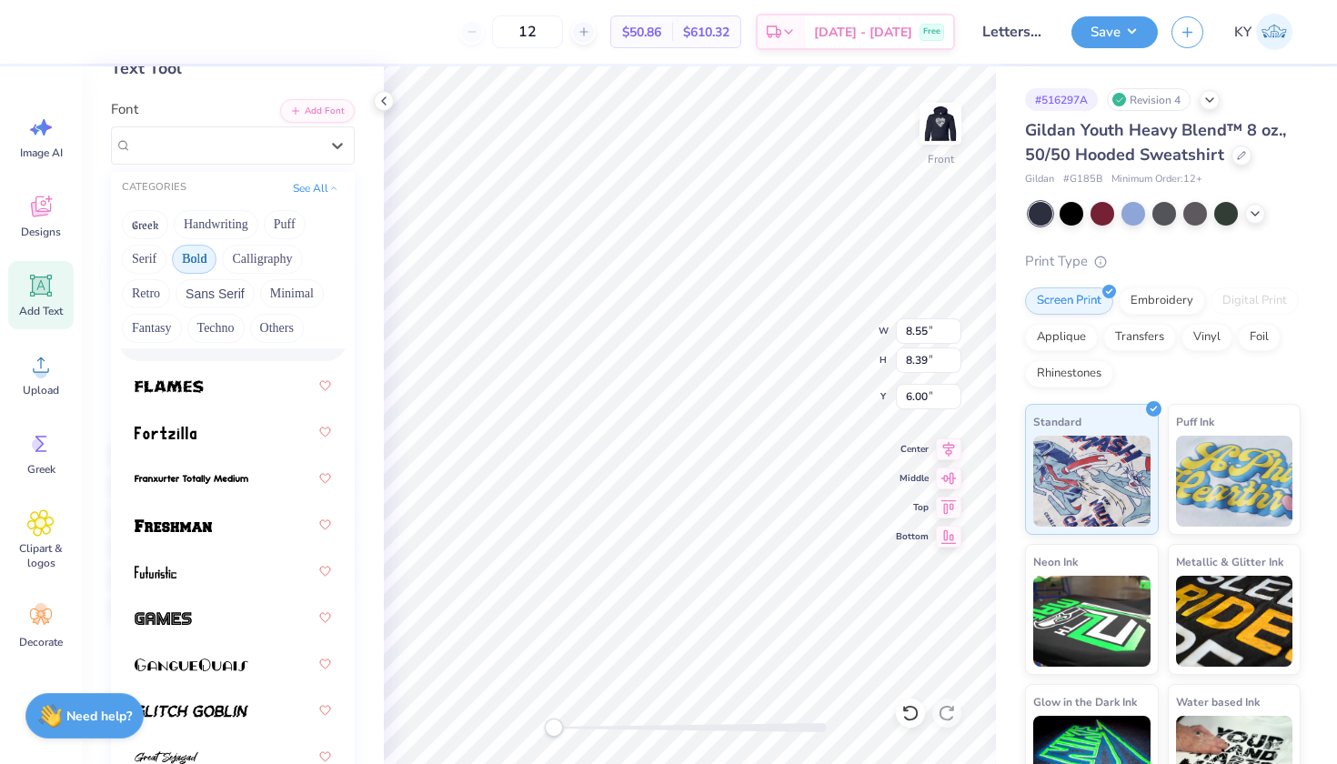
click at [205, 263] on button "Bold" at bounding box center [194, 259] width 45 height 29
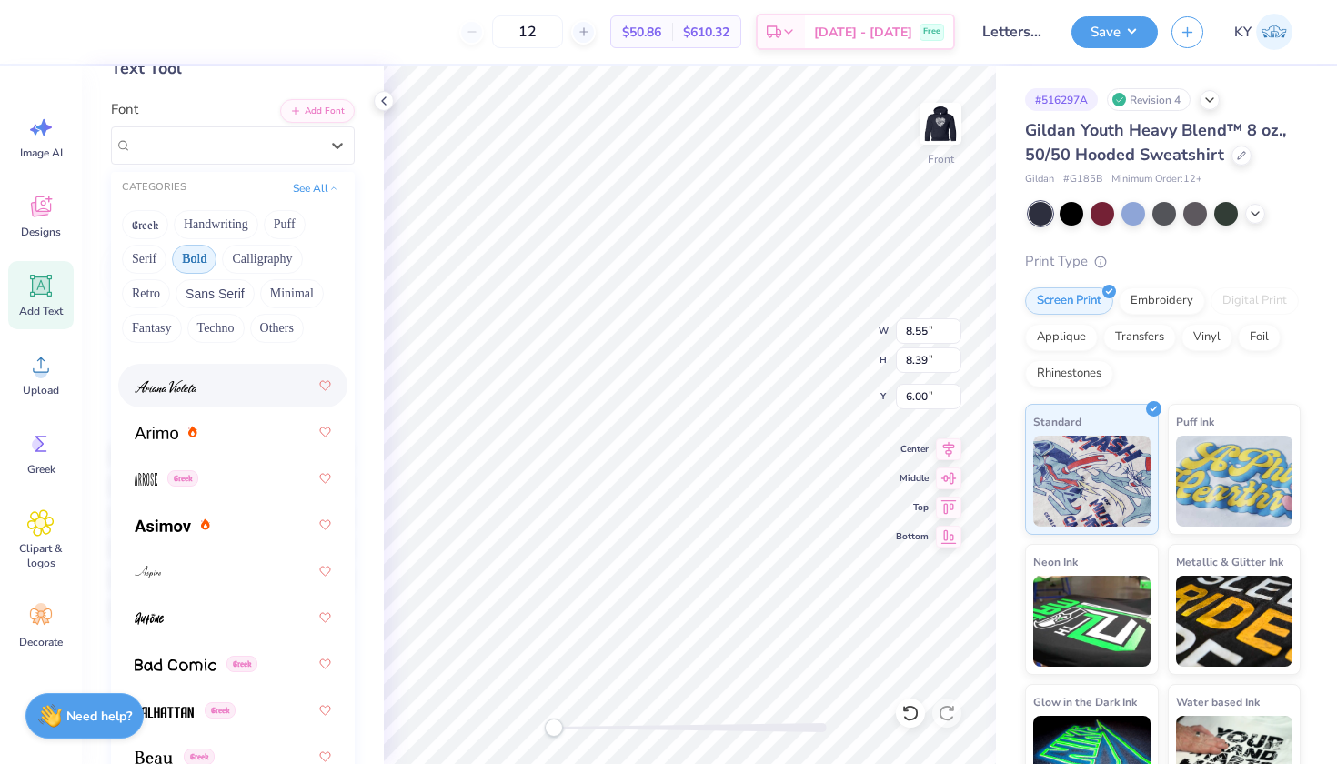
click at [196, 259] on button "Bold" at bounding box center [194, 259] width 45 height 29
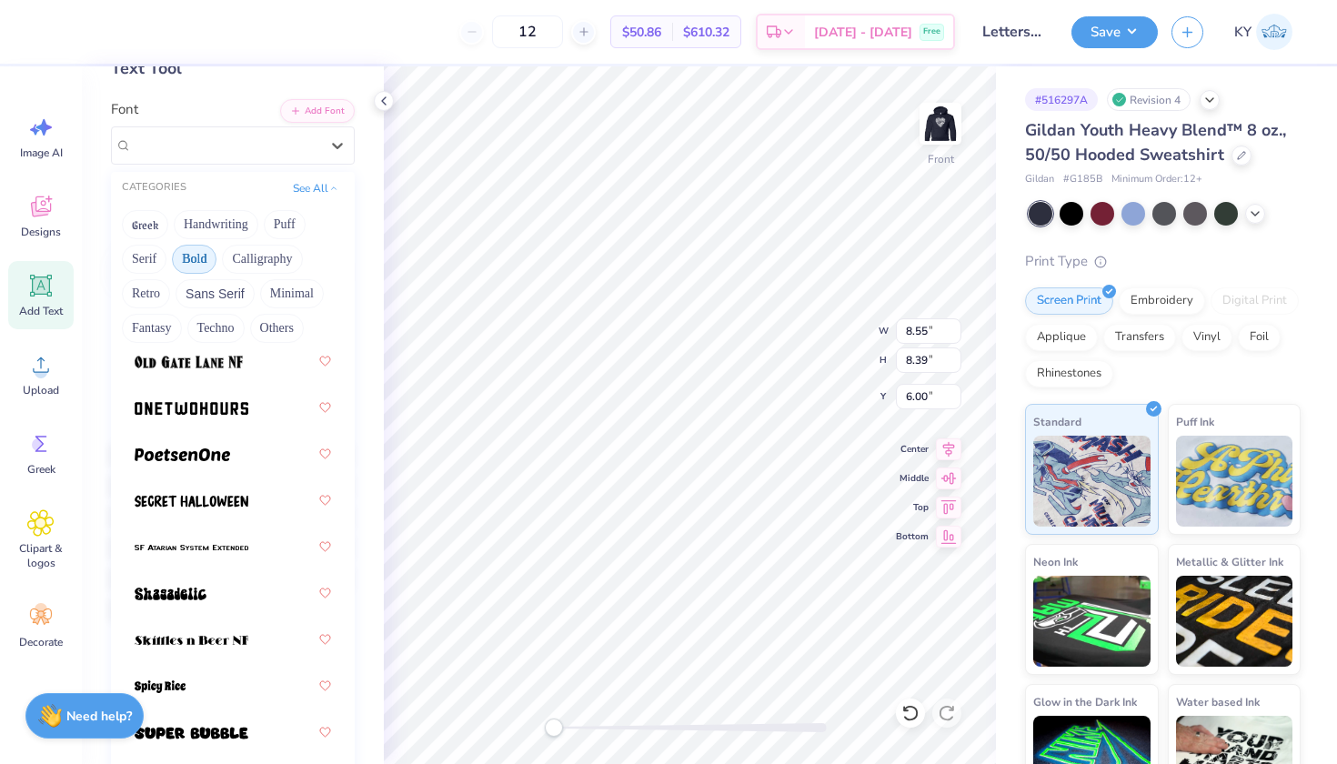
scroll to position [2477, 0]
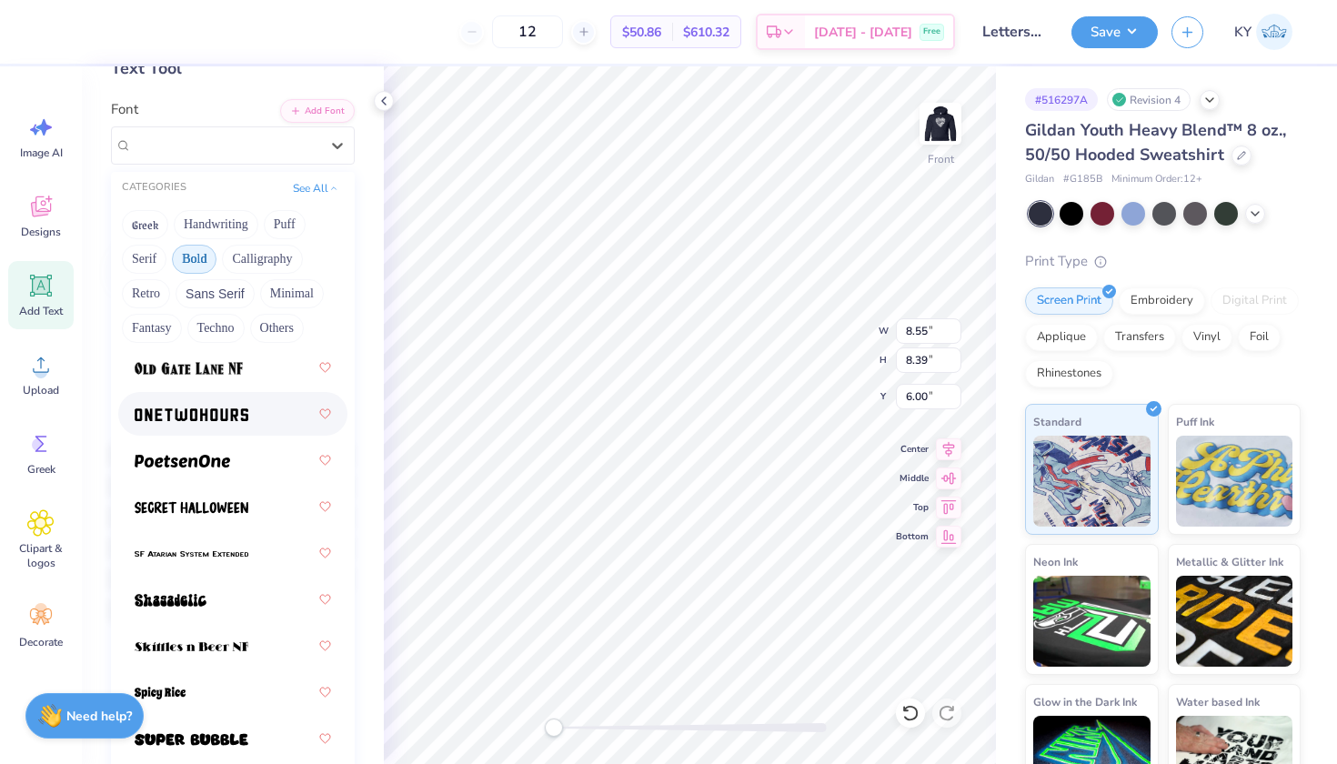
click at [209, 425] on div at bounding box center [233, 413] width 196 height 33
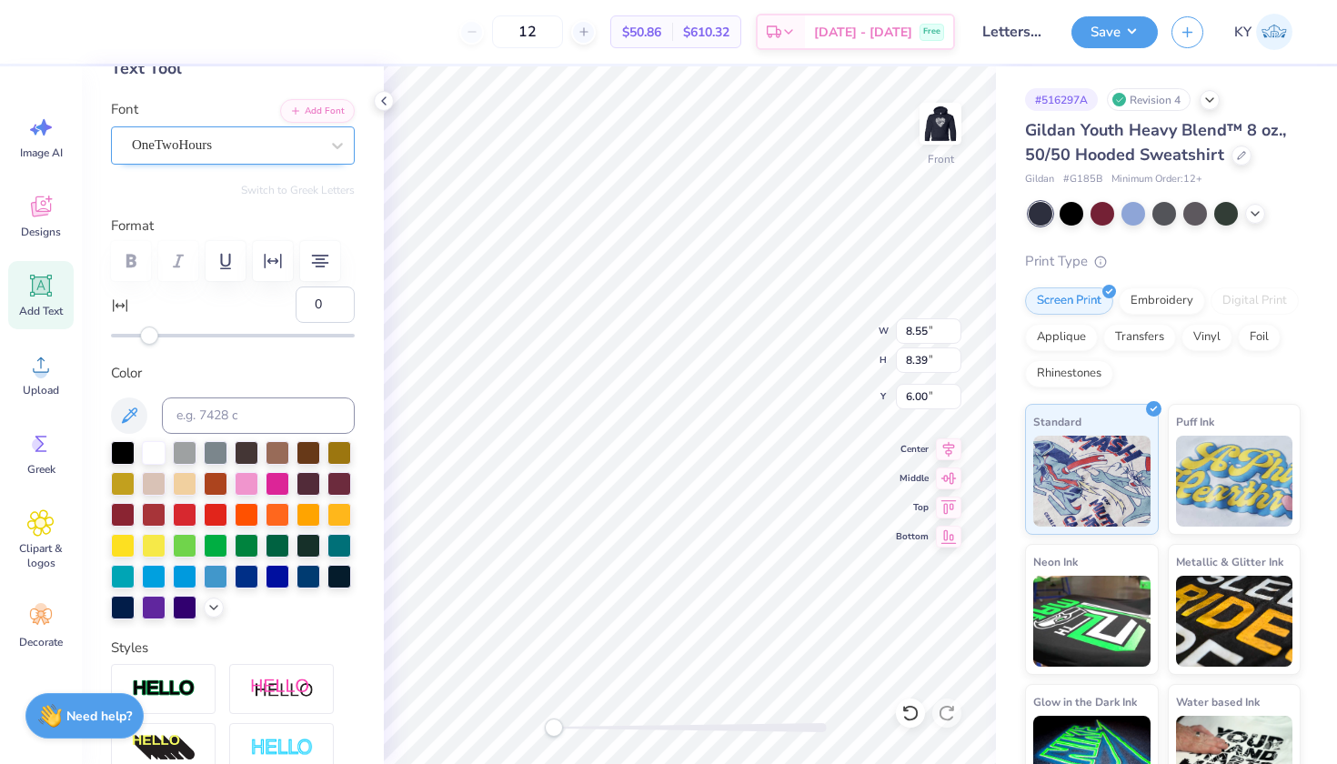
click at [171, 138] on span "OneTwoHours" at bounding box center [172, 145] width 80 height 21
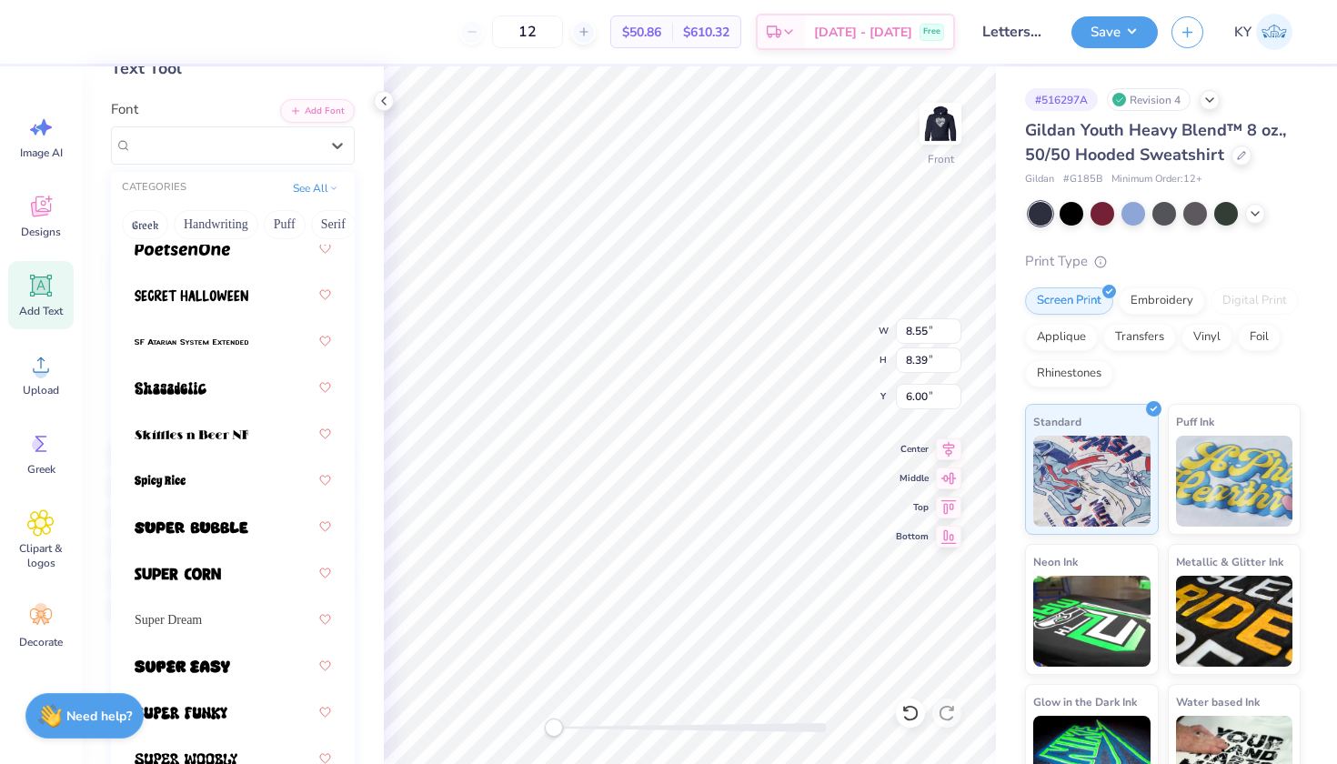
scroll to position [2590, 0]
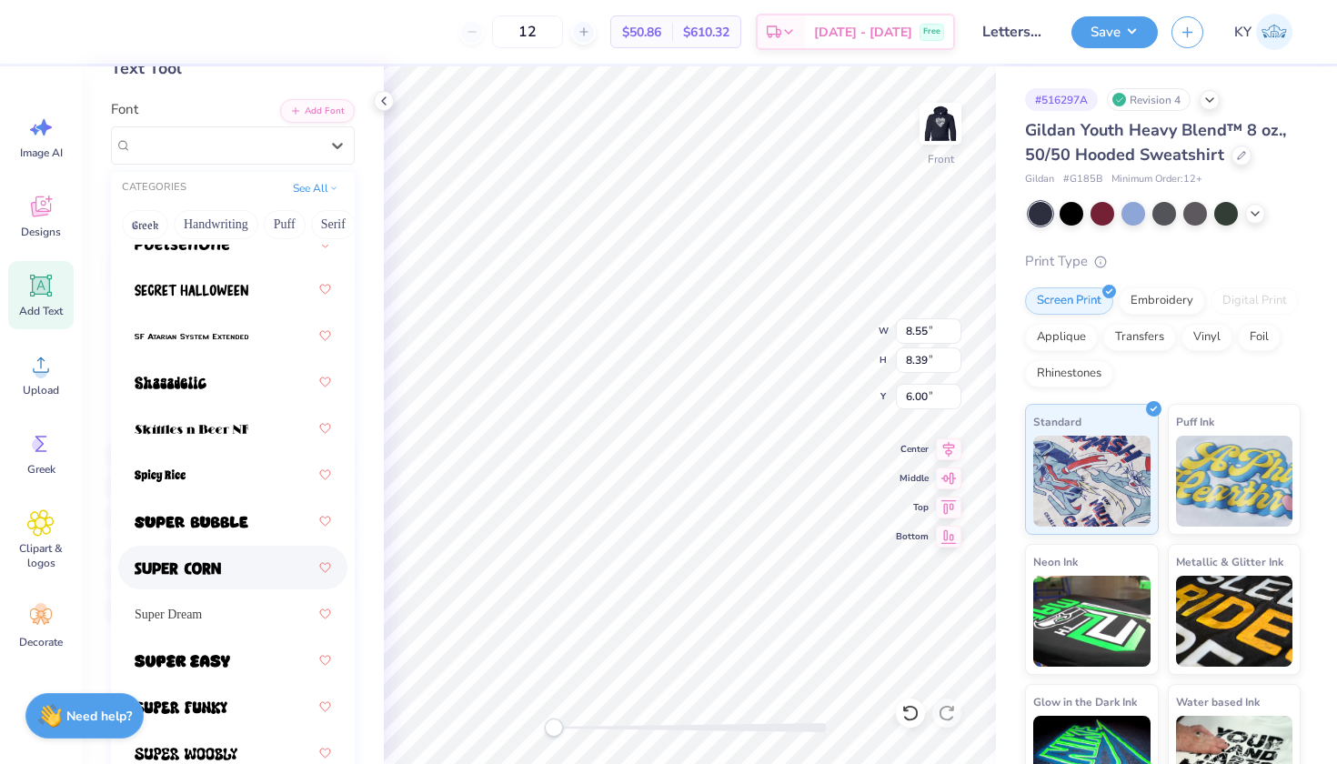
click at [224, 564] on div at bounding box center [233, 567] width 196 height 33
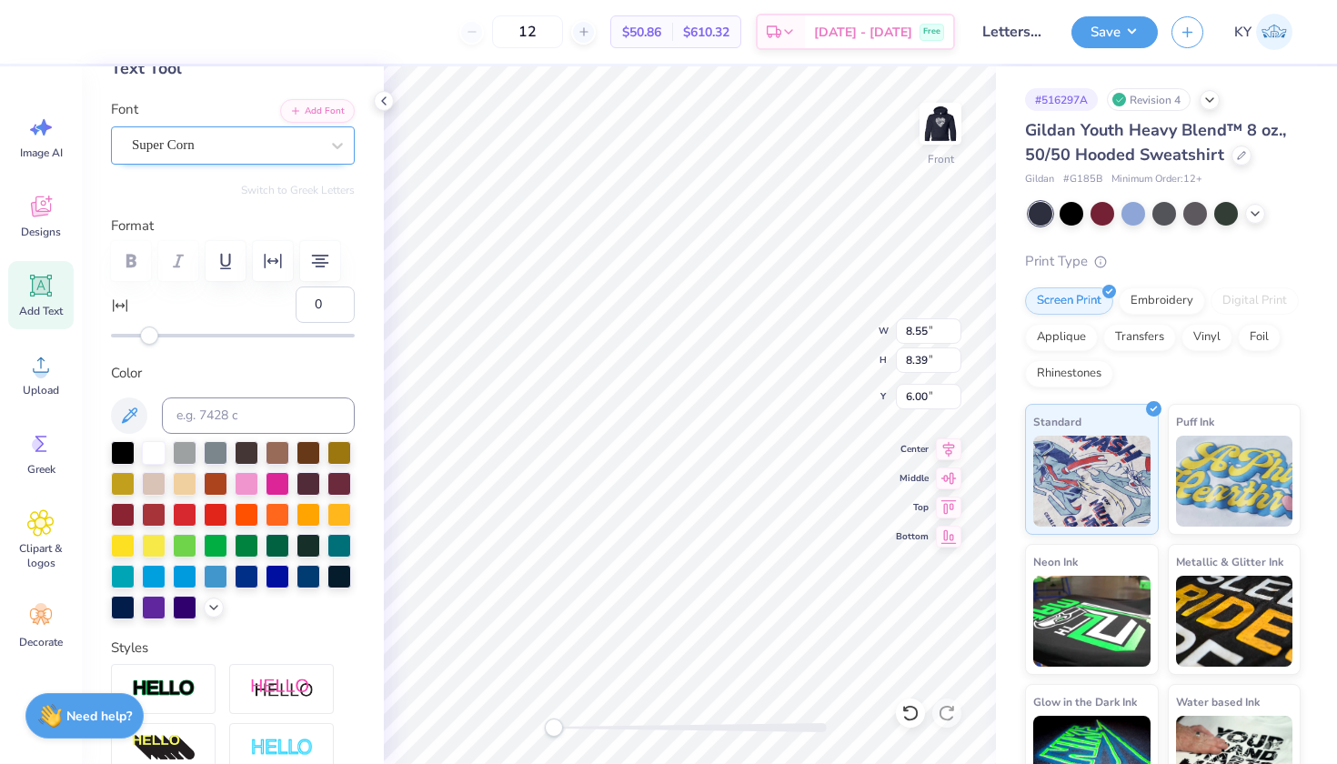
click at [278, 144] on div "Super Corn" at bounding box center [225, 145] width 191 height 28
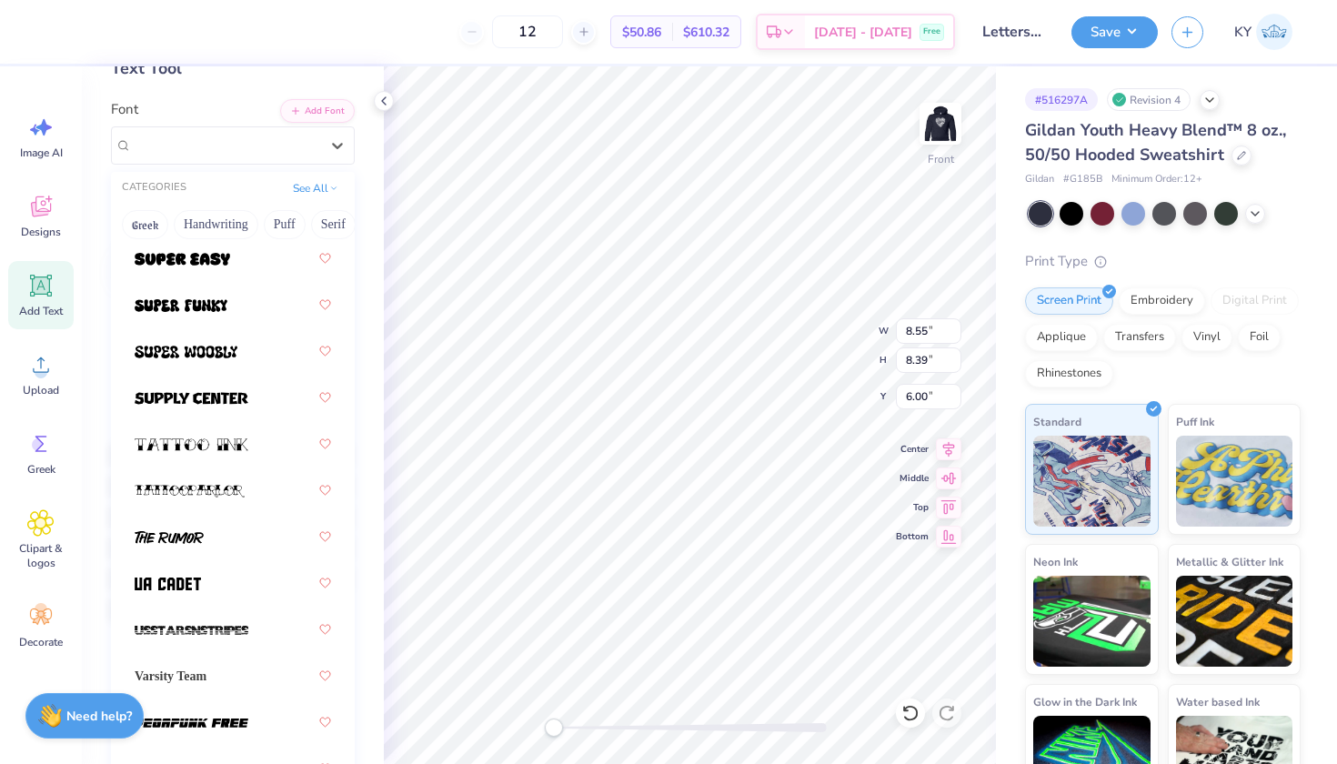
scroll to position [2999, 0]
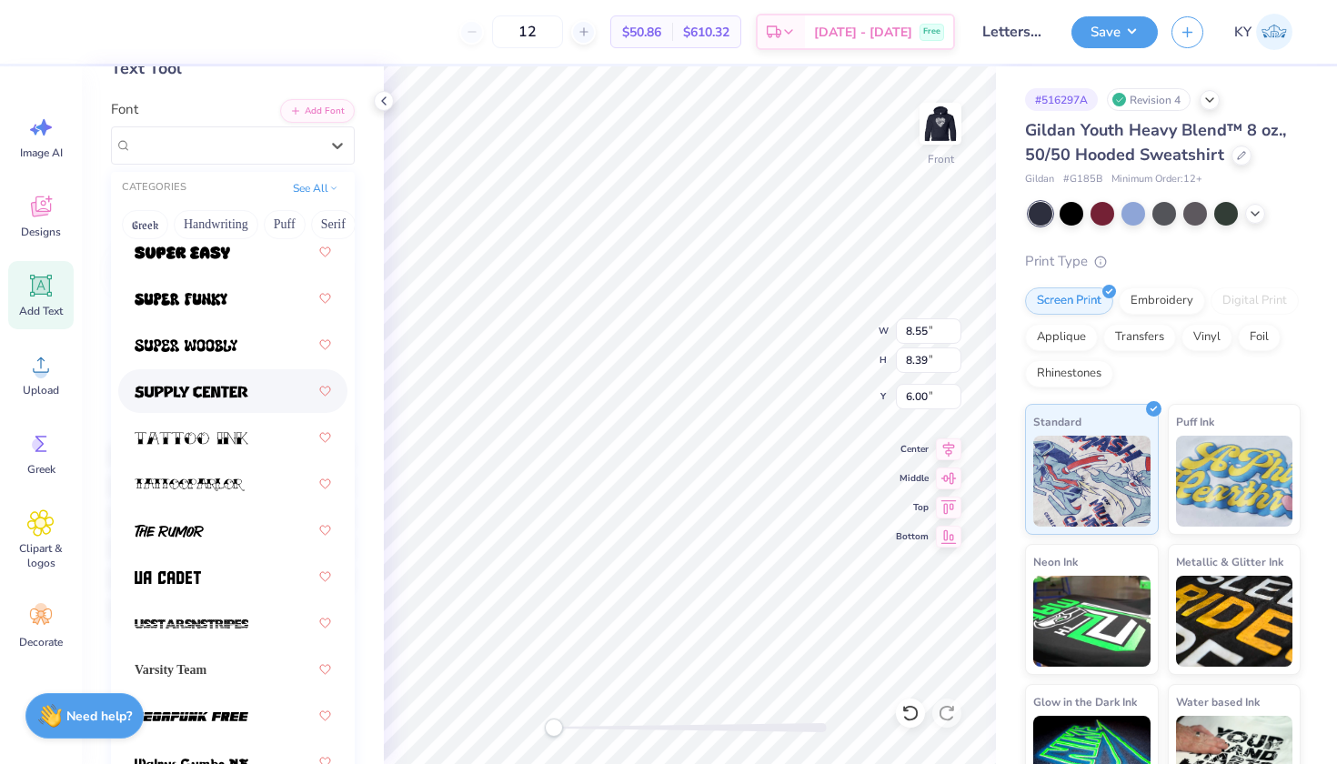
click at [219, 380] on div at bounding box center [233, 391] width 196 height 33
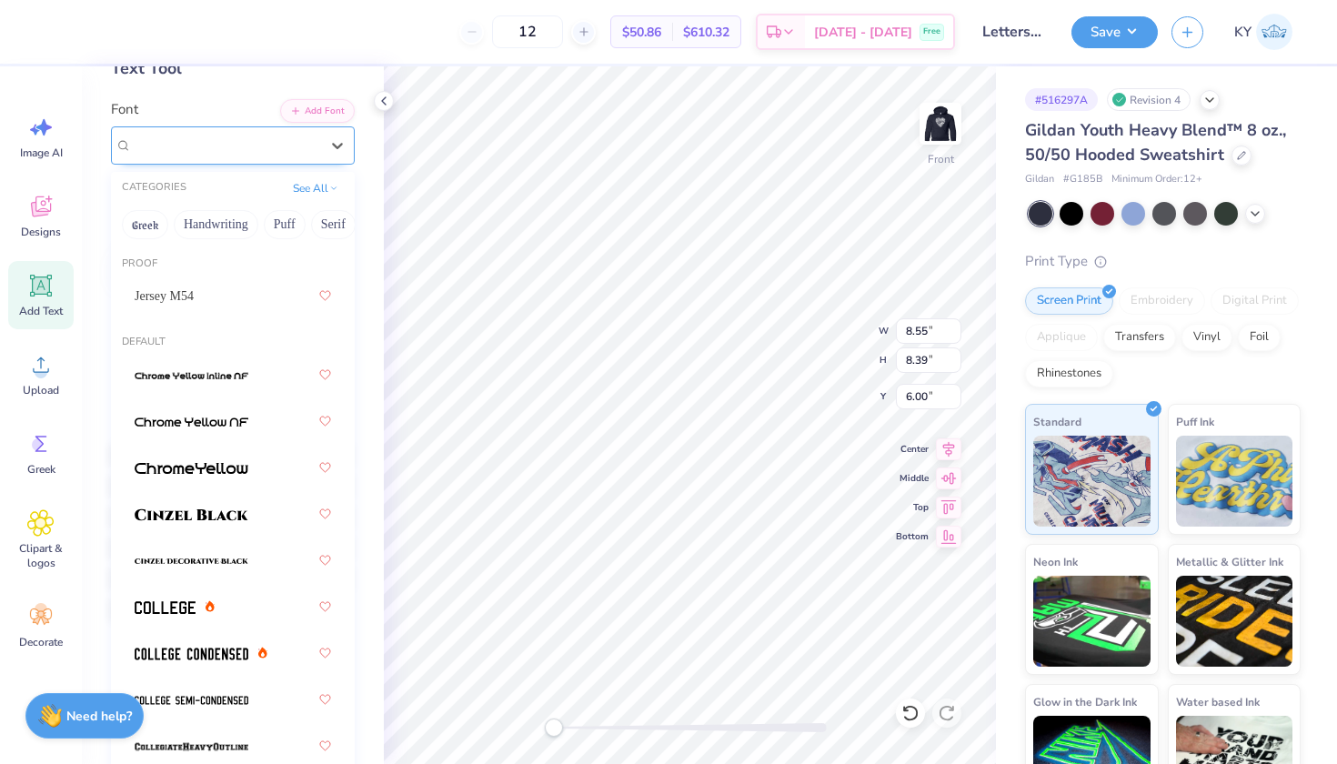
click at [210, 144] on span "Supply Center" at bounding box center [171, 145] width 78 height 21
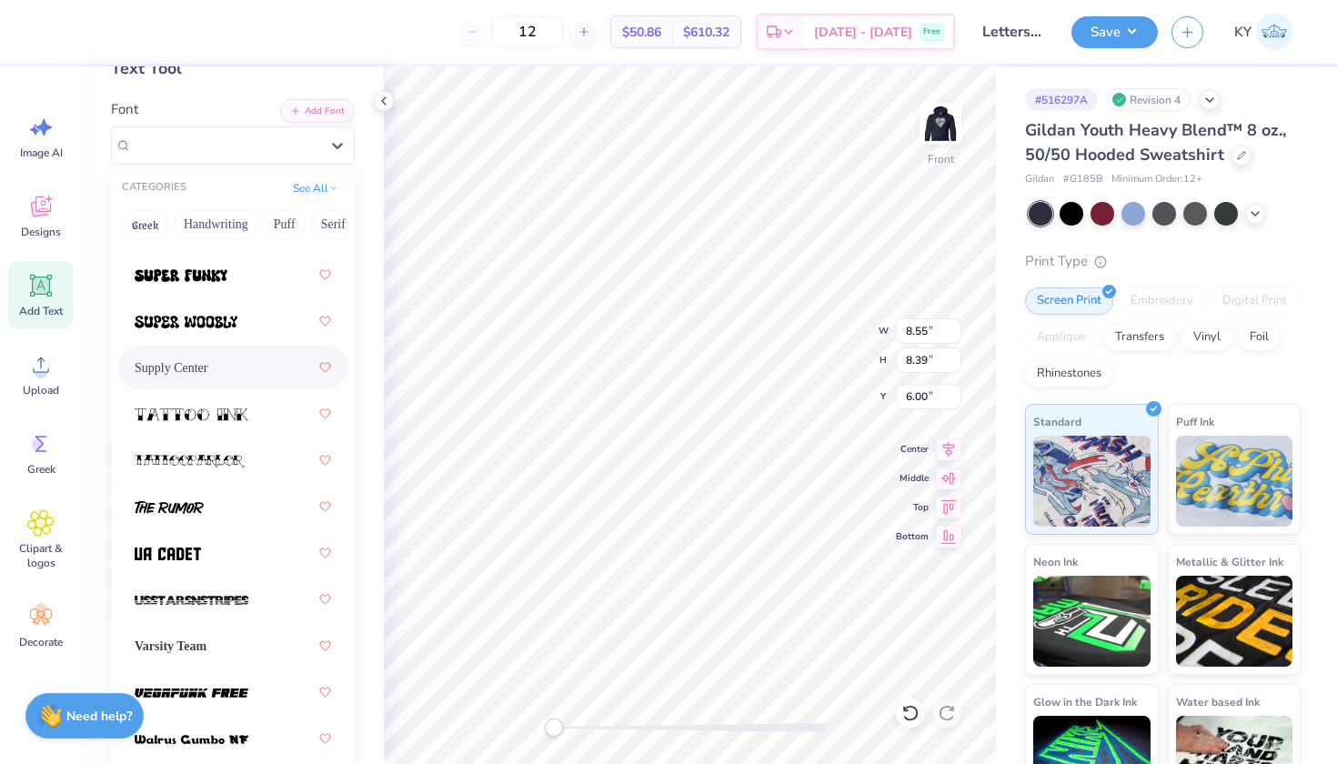
scroll to position [3052, 0]
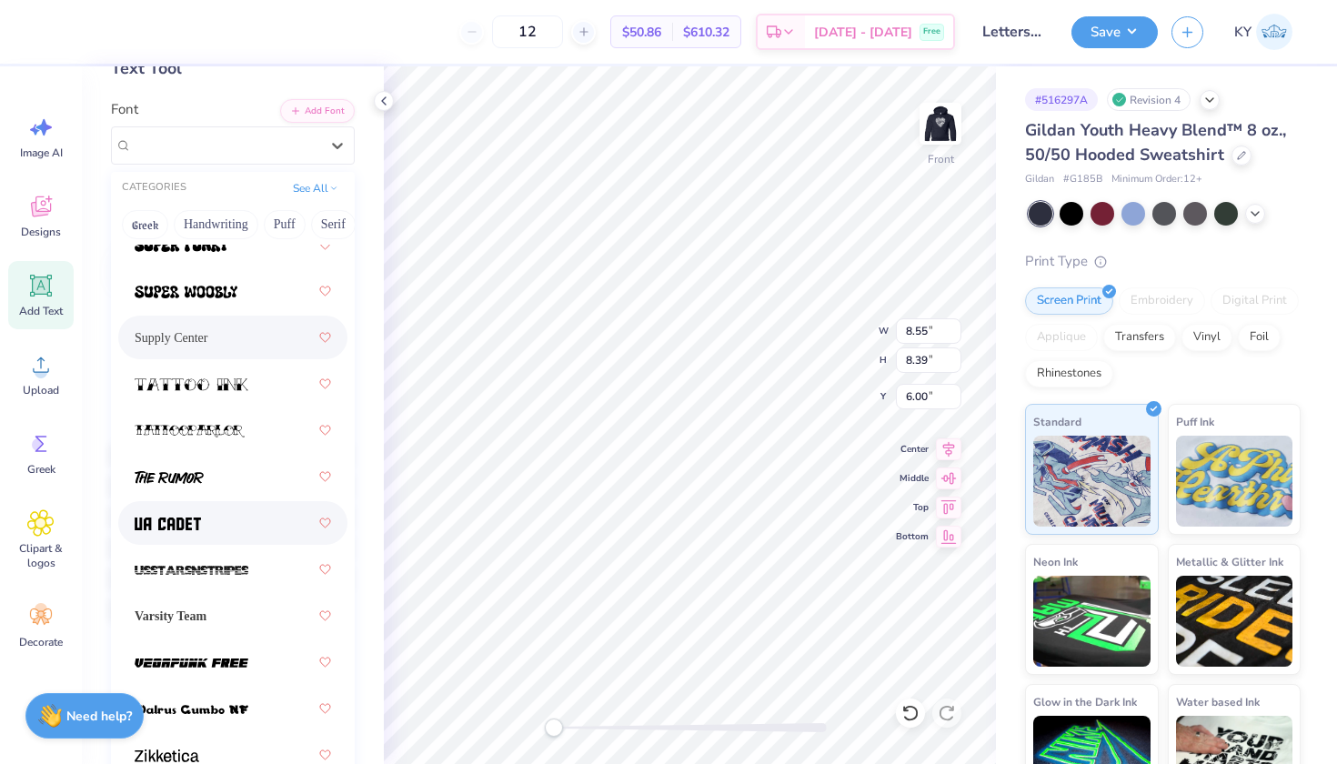
click at [186, 510] on div at bounding box center [233, 523] width 196 height 33
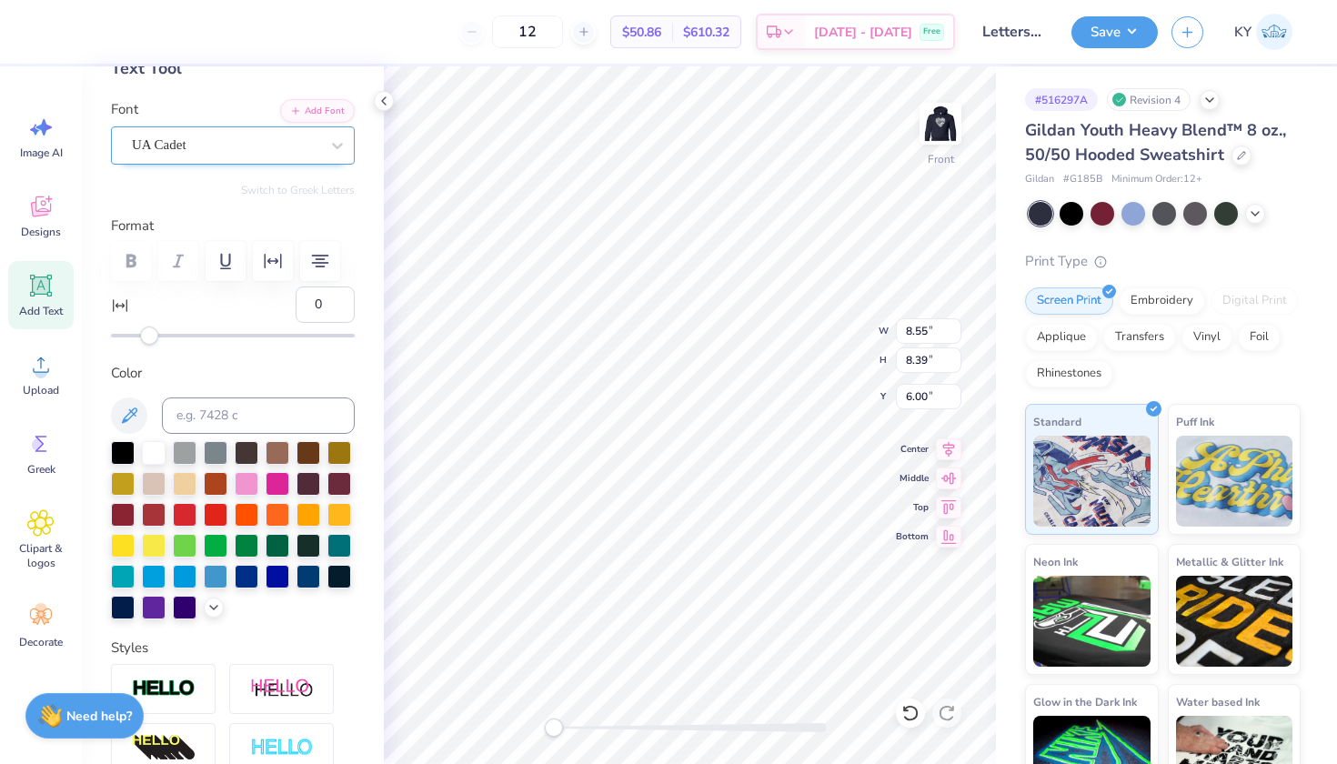
click at [273, 152] on div "UA Cadet" at bounding box center [225, 145] width 191 height 28
click at [274, 149] on div "UA Cadet" at bounding box center [225, 145] width 191 height 28
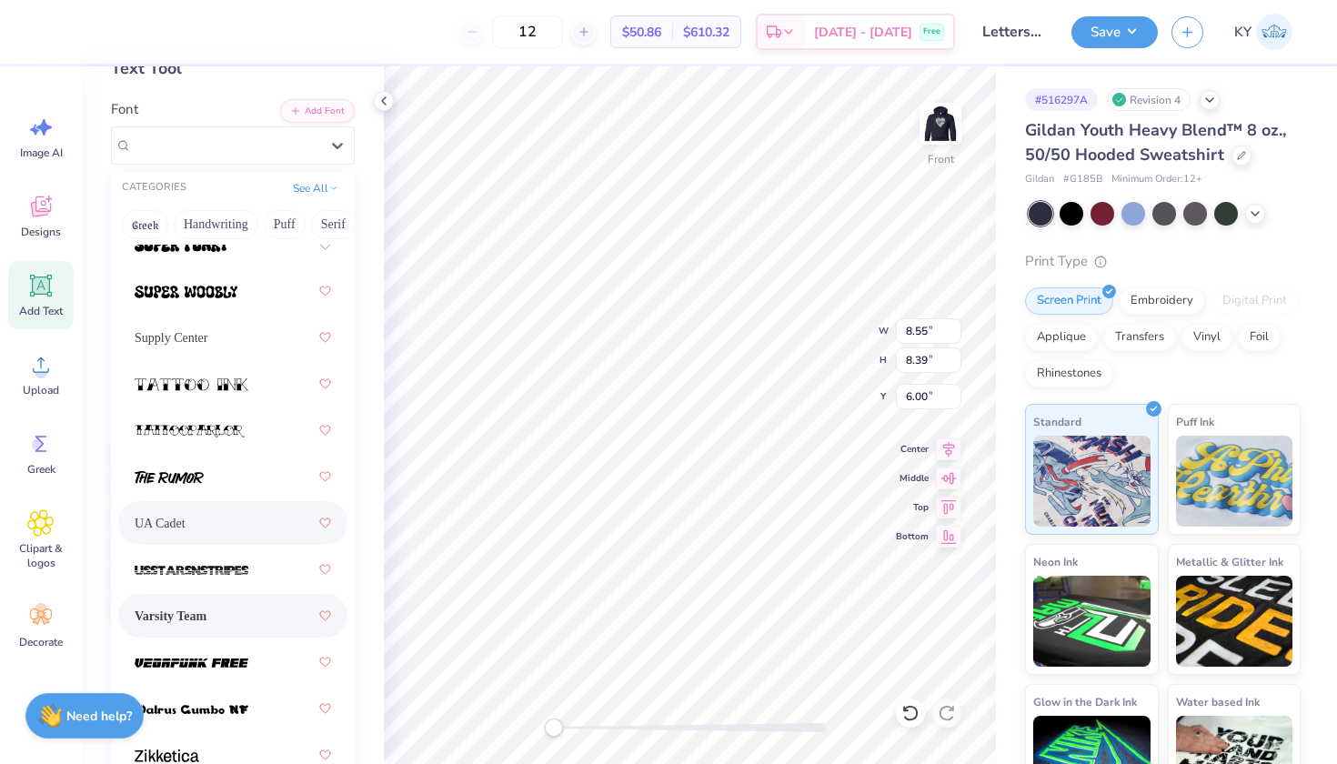
click at [206, 623] on span "Varsity Team" at bounding box center [171, 616] width 72 height 19
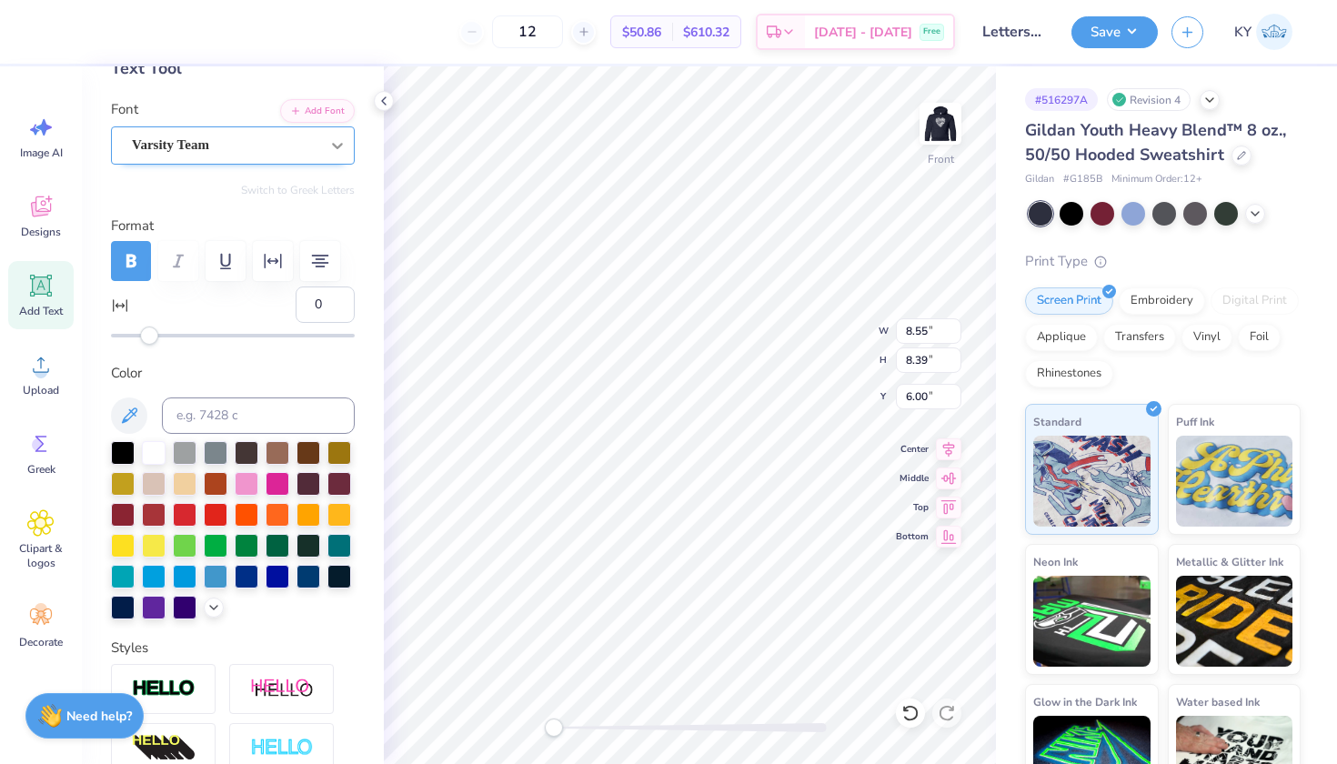
click at [328, 147] on icon at bounding box center [337, 145] width 18 height 18
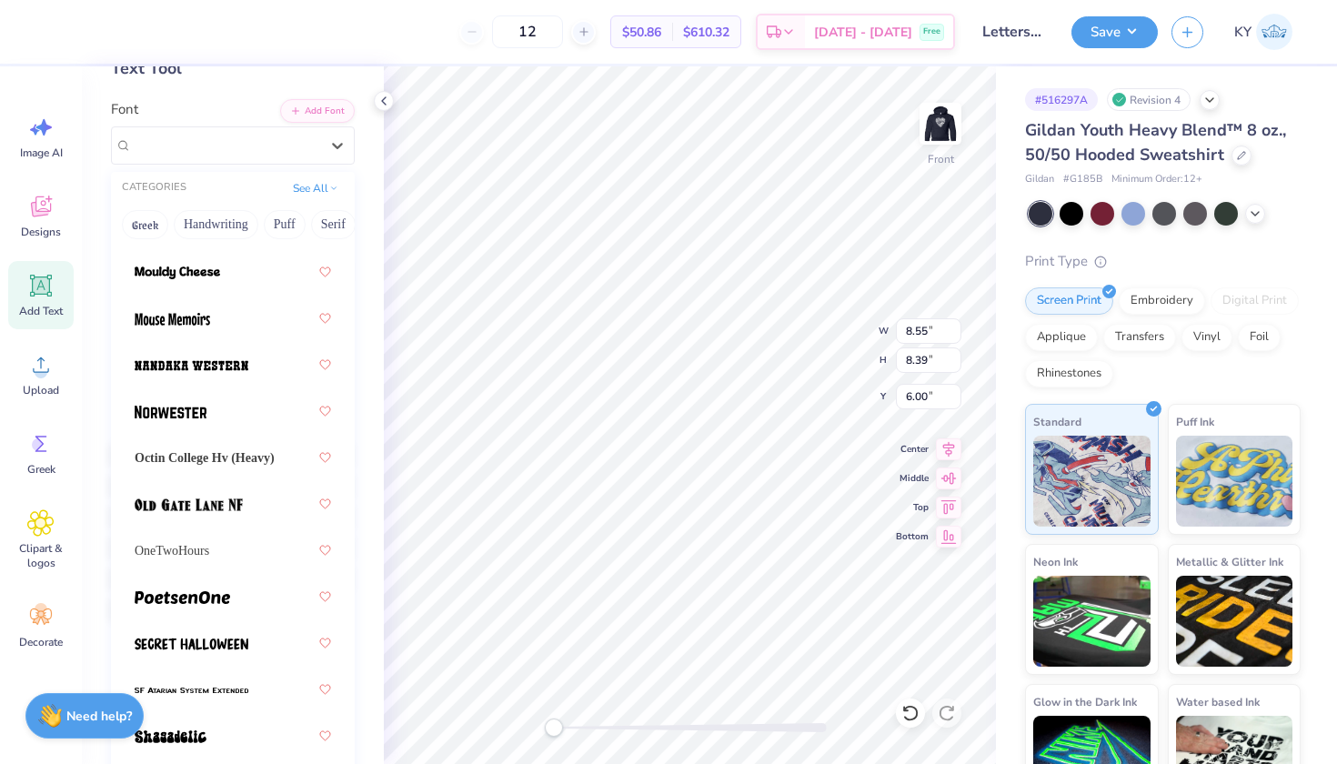
scroll to position [2225, 0]
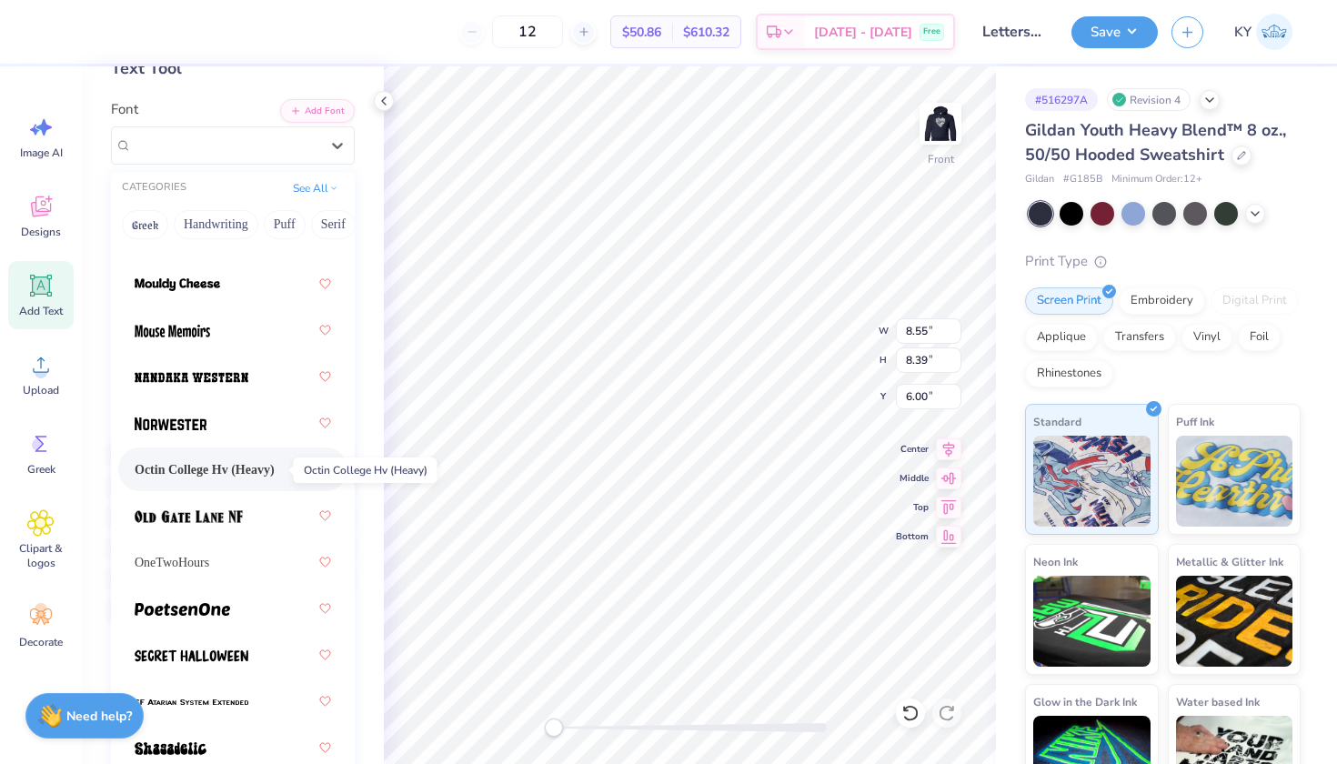
click at [266, 469] on span "Octin College Hv (Heavy)" at bounding box center [205, 469] width 140 height 19
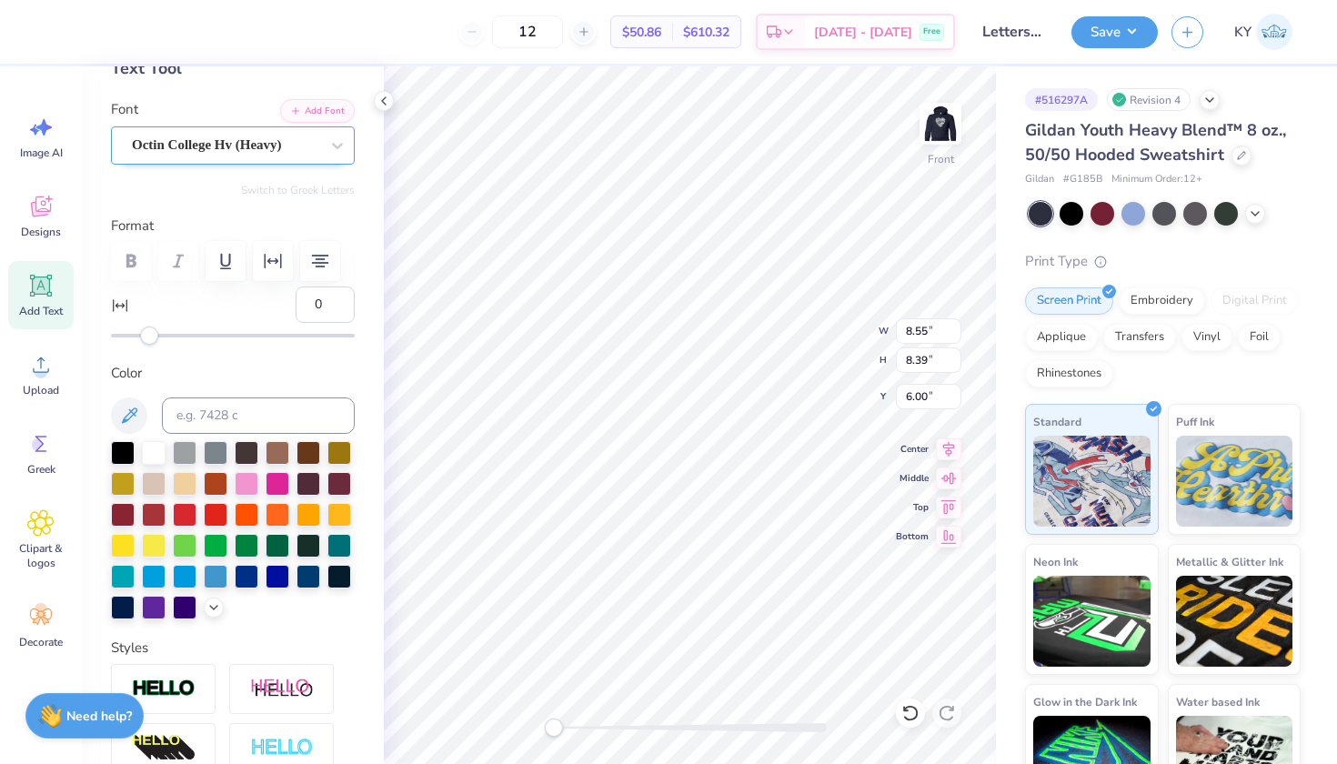
click at [256, 152] on span "Octin College Hv (Heavy)" at bounding box center [207, 145] width 150 height 21
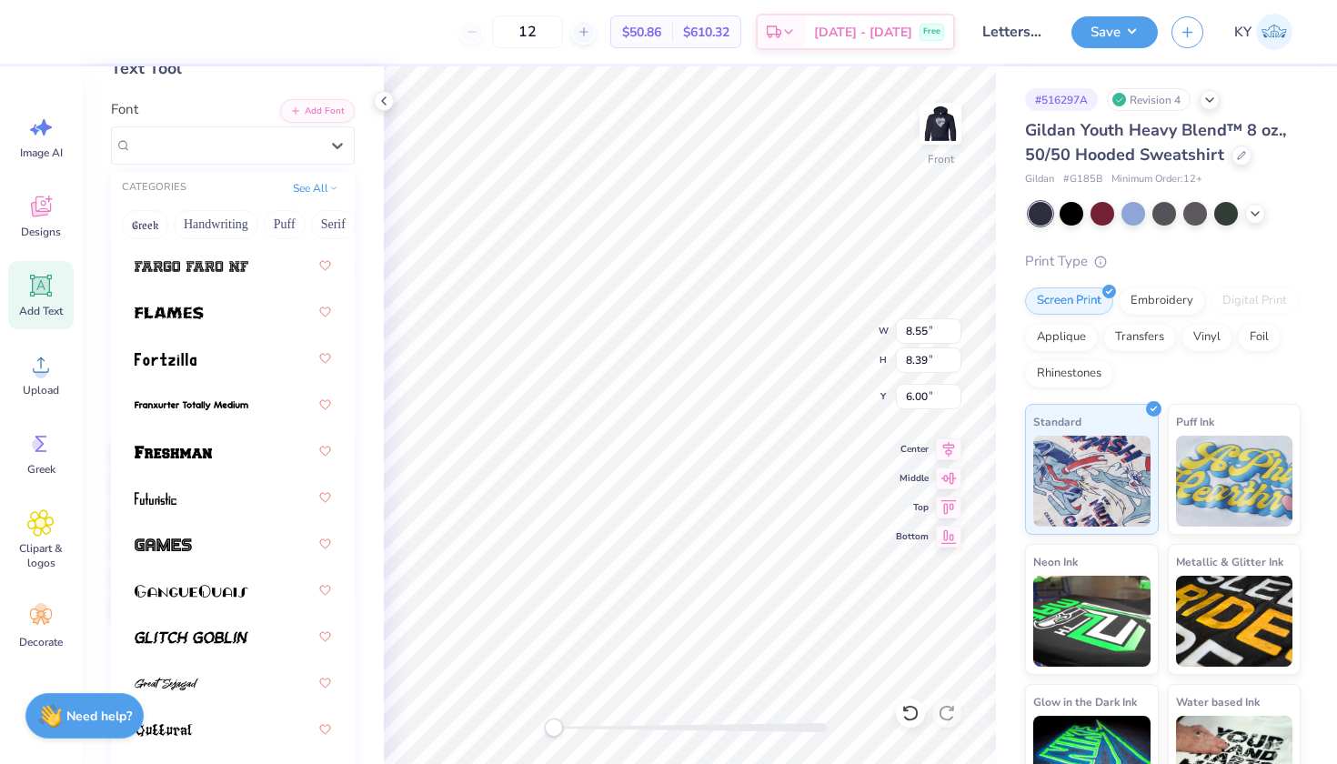
scroll to position [828, 0]
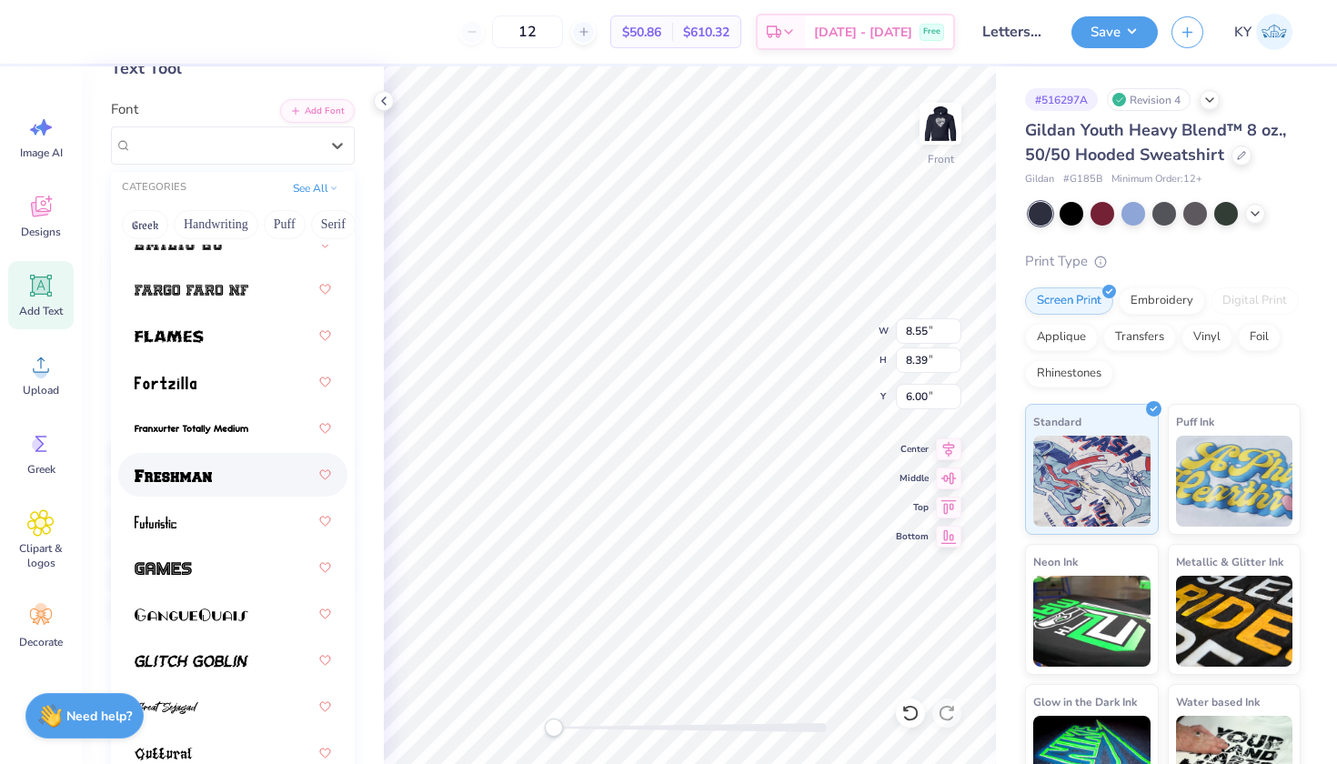
click at [221, 477] on div at bounding box center [233, 474] width 196 height 33
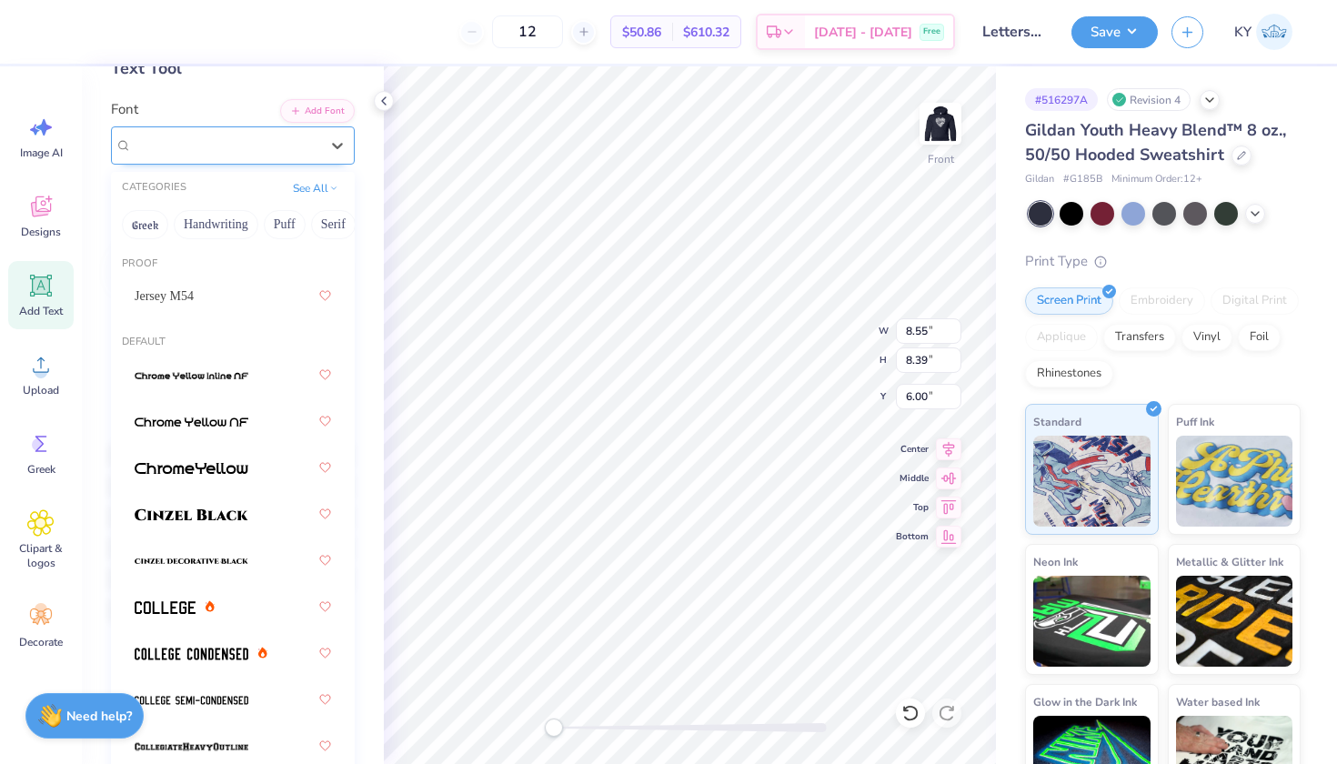
click at [261, 150] on div "Freshman" at bounding box center [225, 145] width 191 height 28
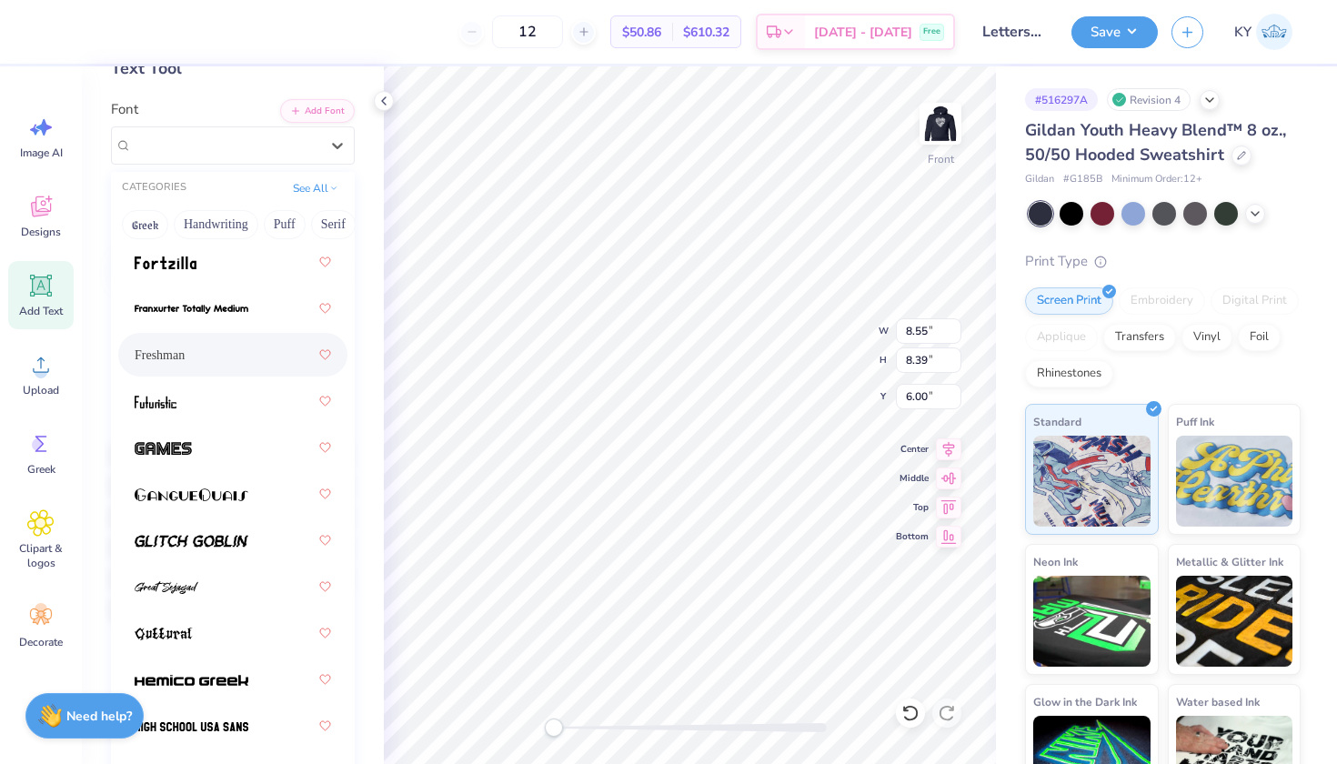
scroll to position [941, 0]
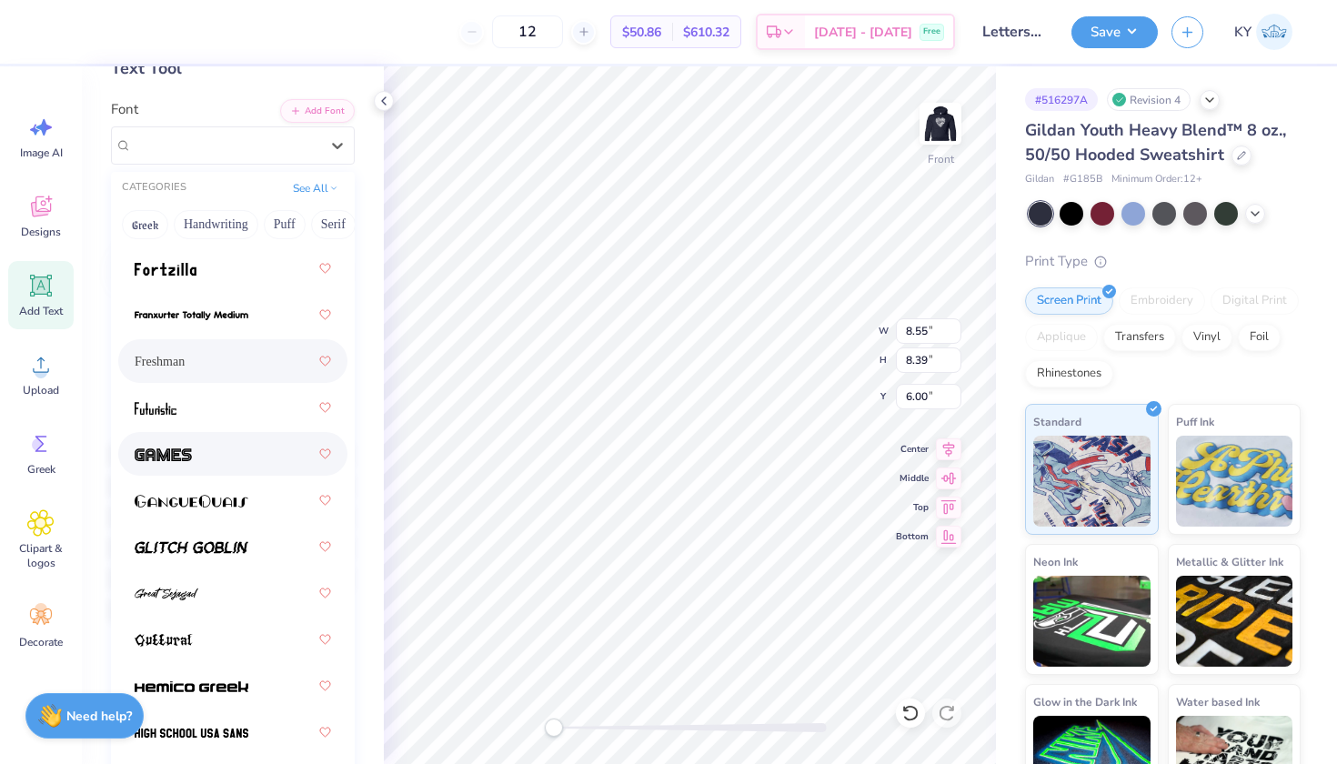
click at [209, 467] on div at bounding box center [233, 453] width 196 height 33
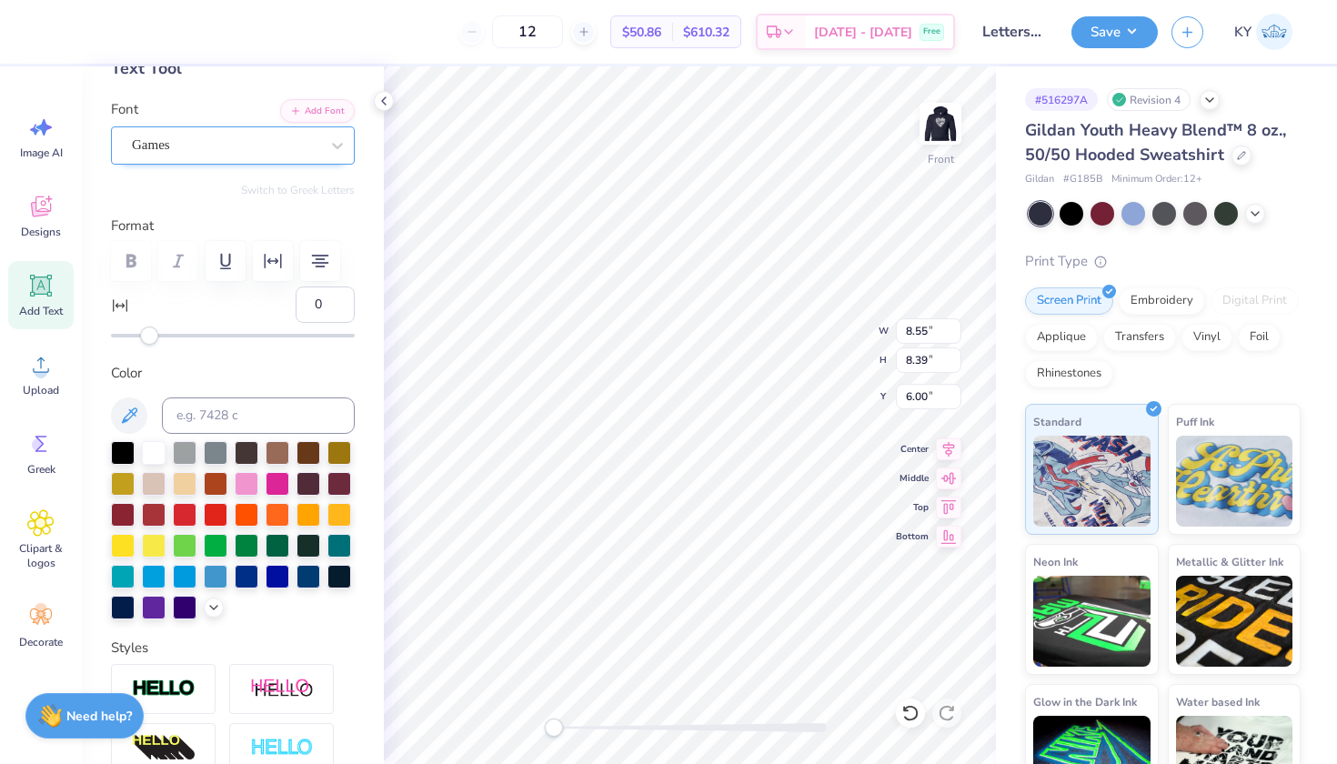
click at [230, 134] on div at bounding box center [225, 145] width 187 height 25
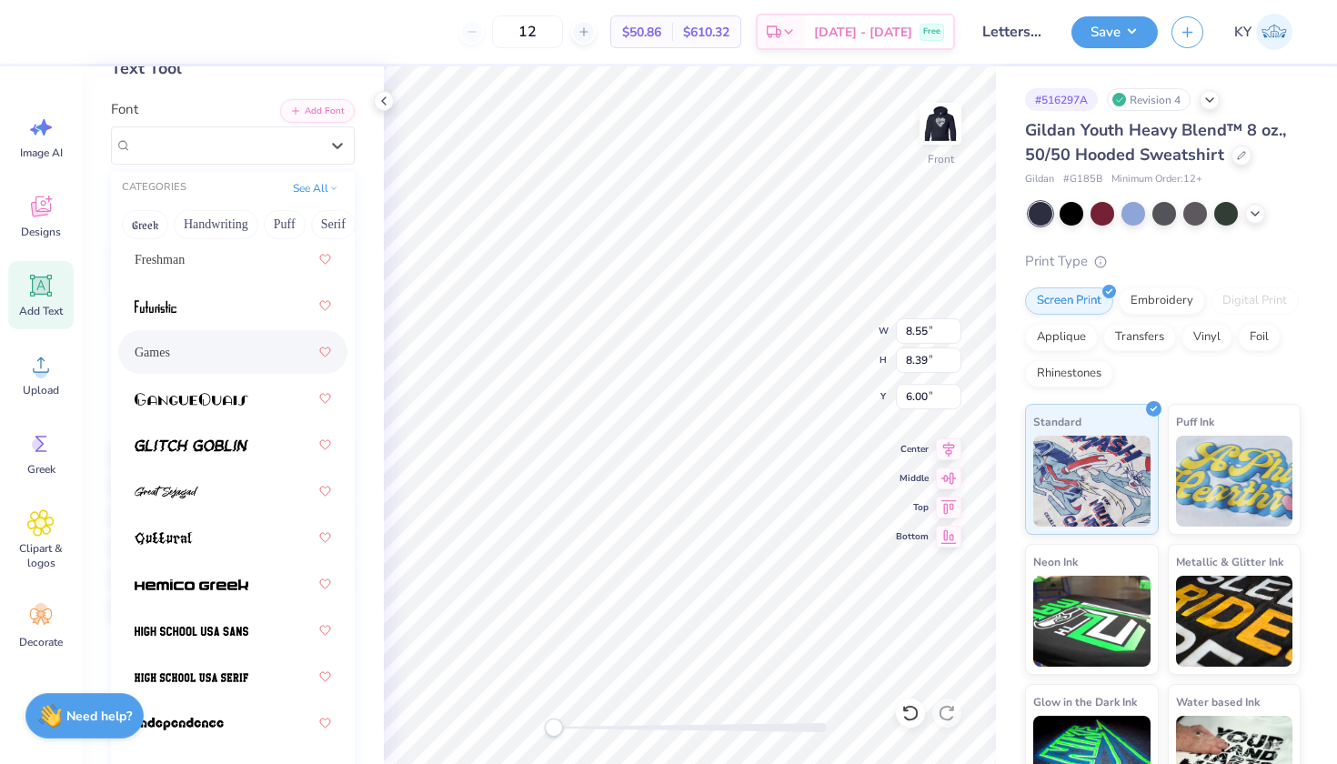
scroll to position [1145, 0]
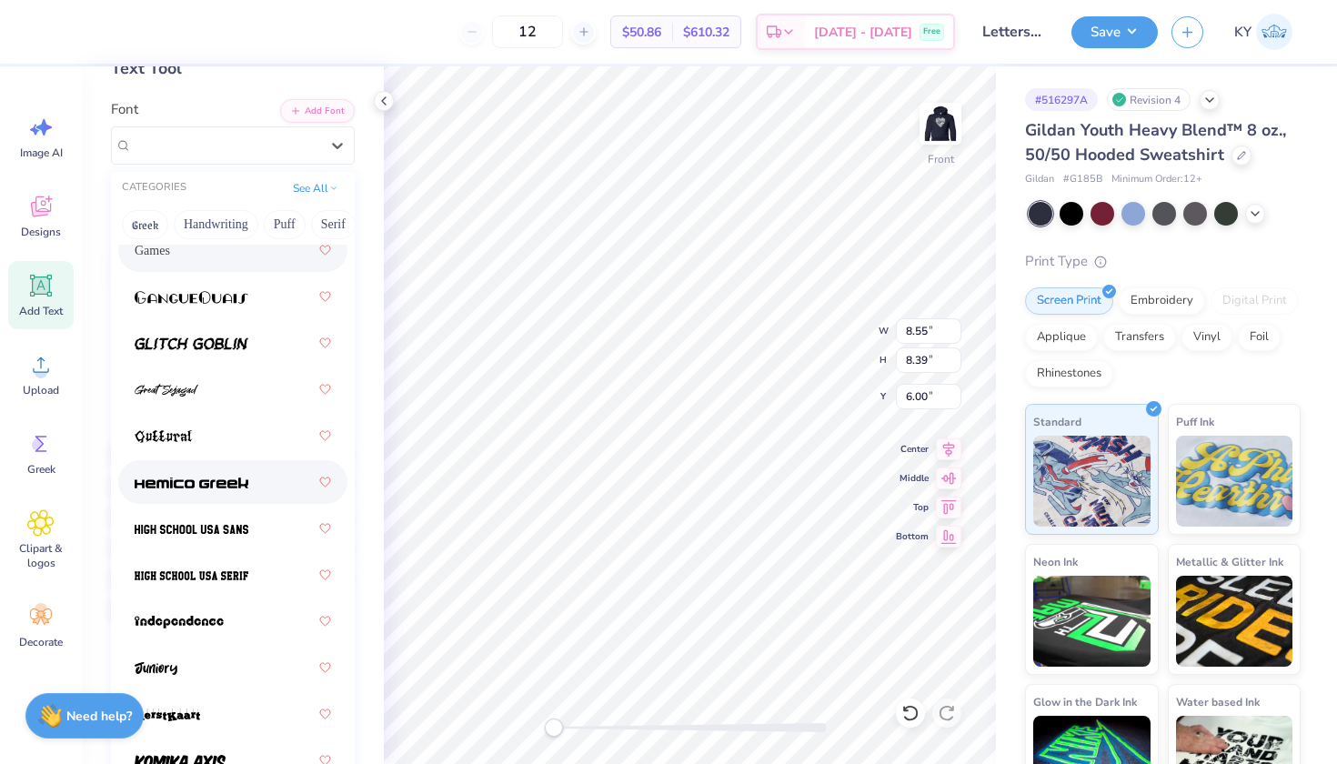
click at [247, 470] on div at bounding box center [233, 482] width 196 height 33
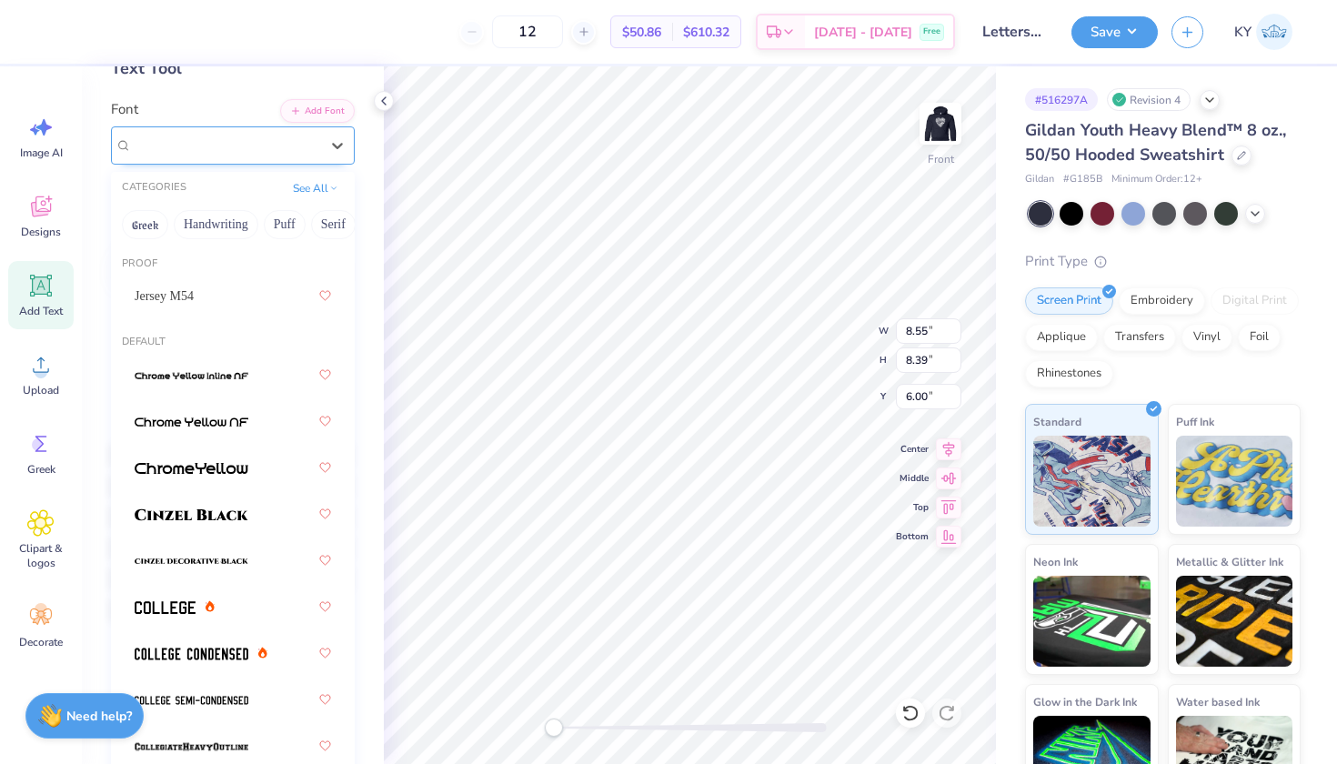
click at [211, 139] on span "Hemico Greek" at bounding box center [172, 145] width 80 height 21
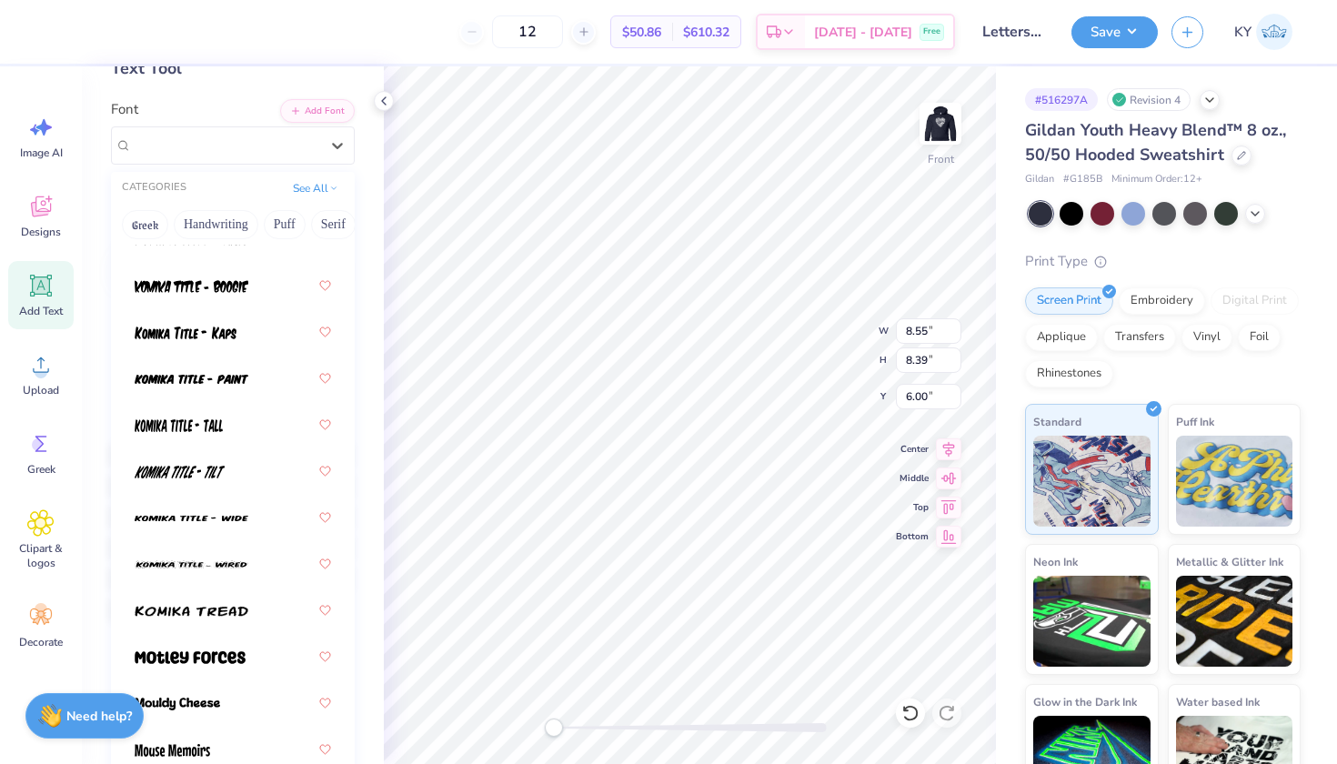
scroll to position [1949, 0]
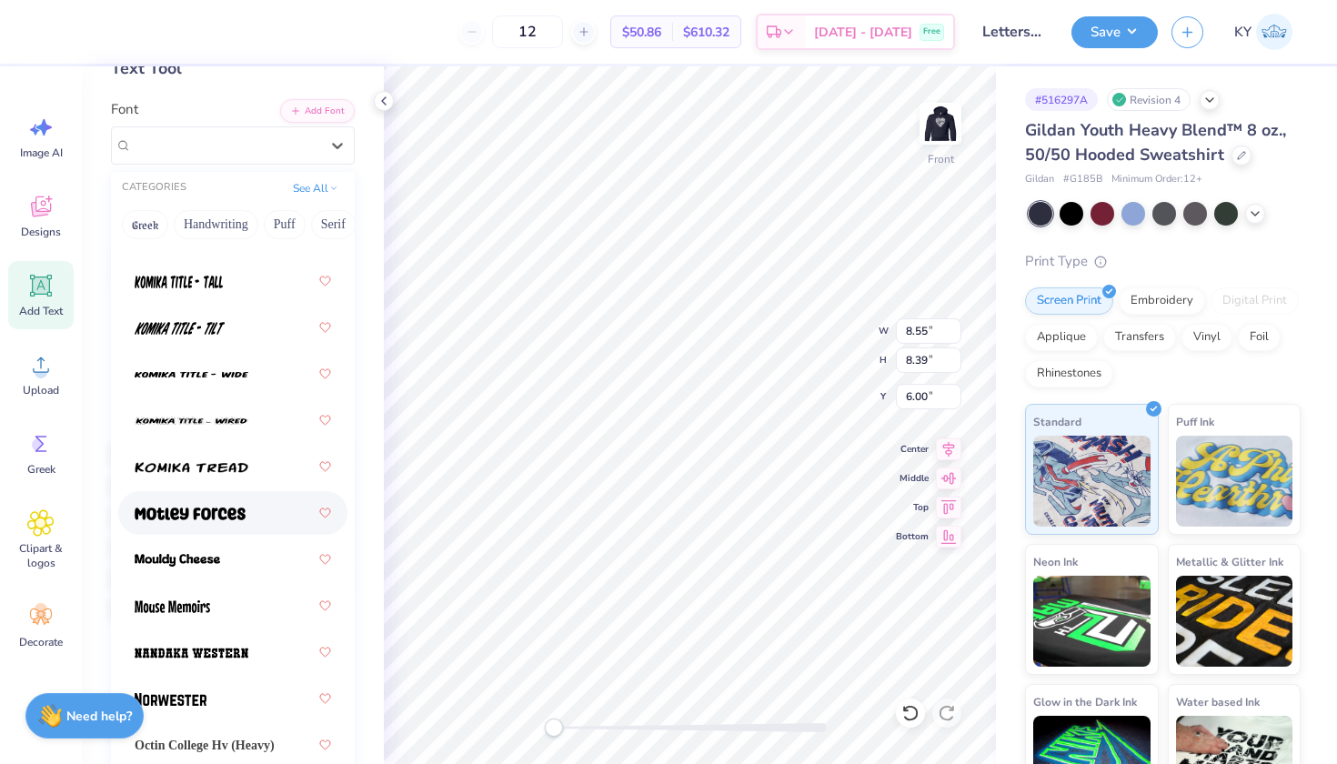
click at [243, 535] on div at bounding box center [232, 513] width 229 height 44
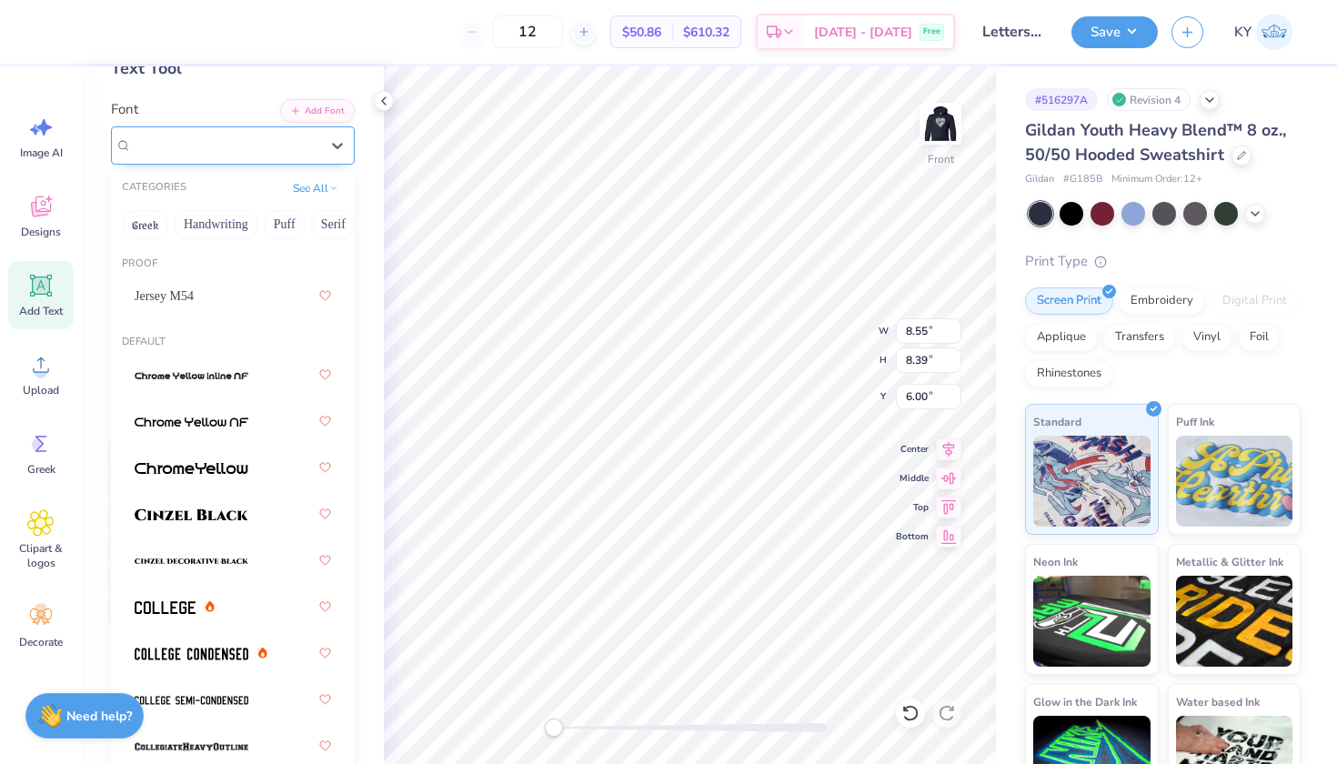
click at [270, 146] on div "Motley Forces" at bounding box center [225, 145] width 191 height 28
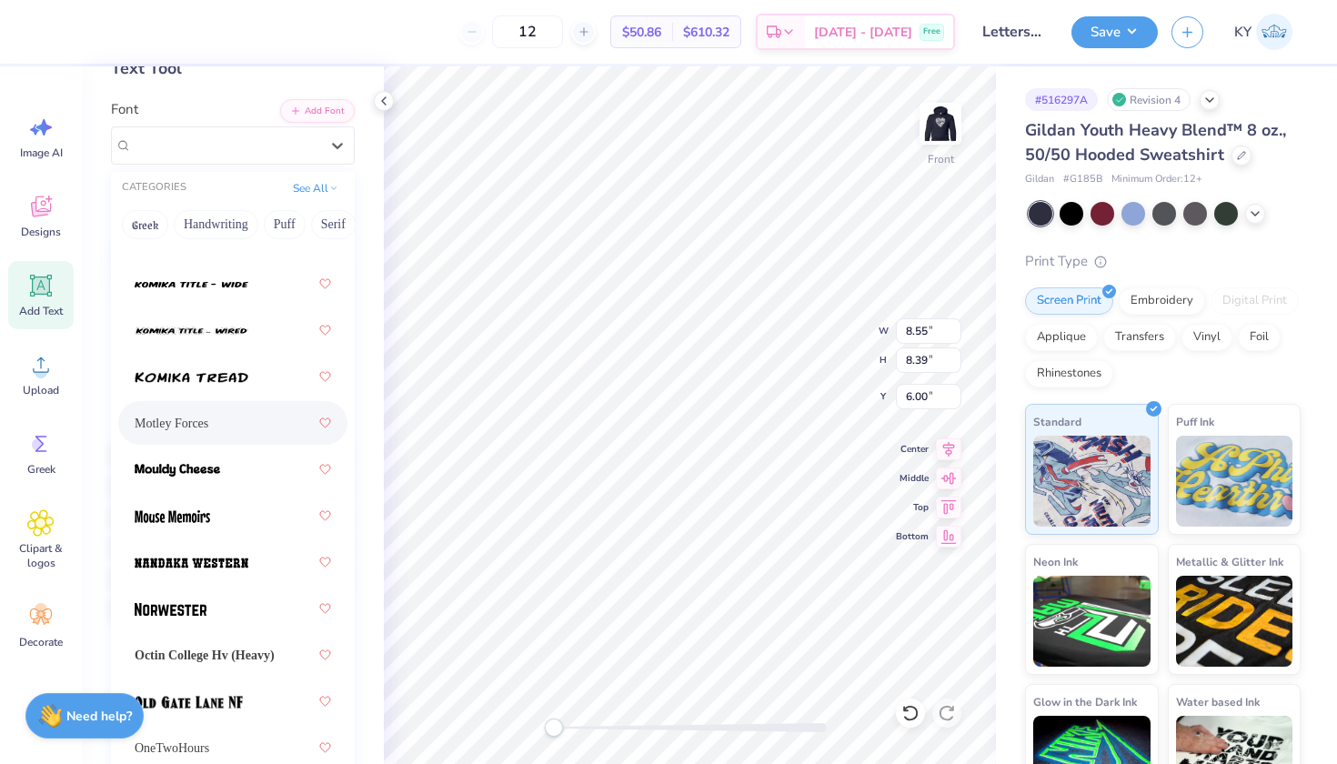
scroll to position [2045, 0]
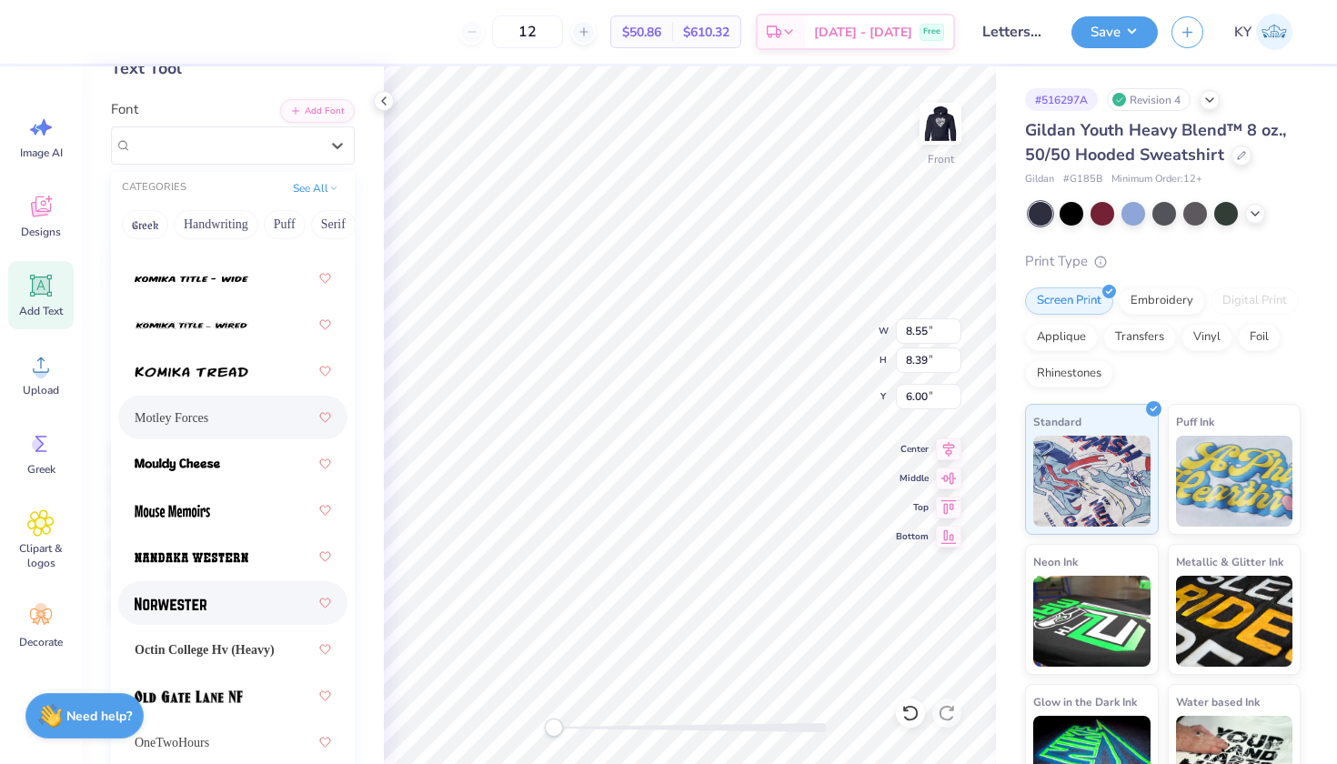
click at [246, 600] on div at bounding box center [233, 603] width 196 height 33
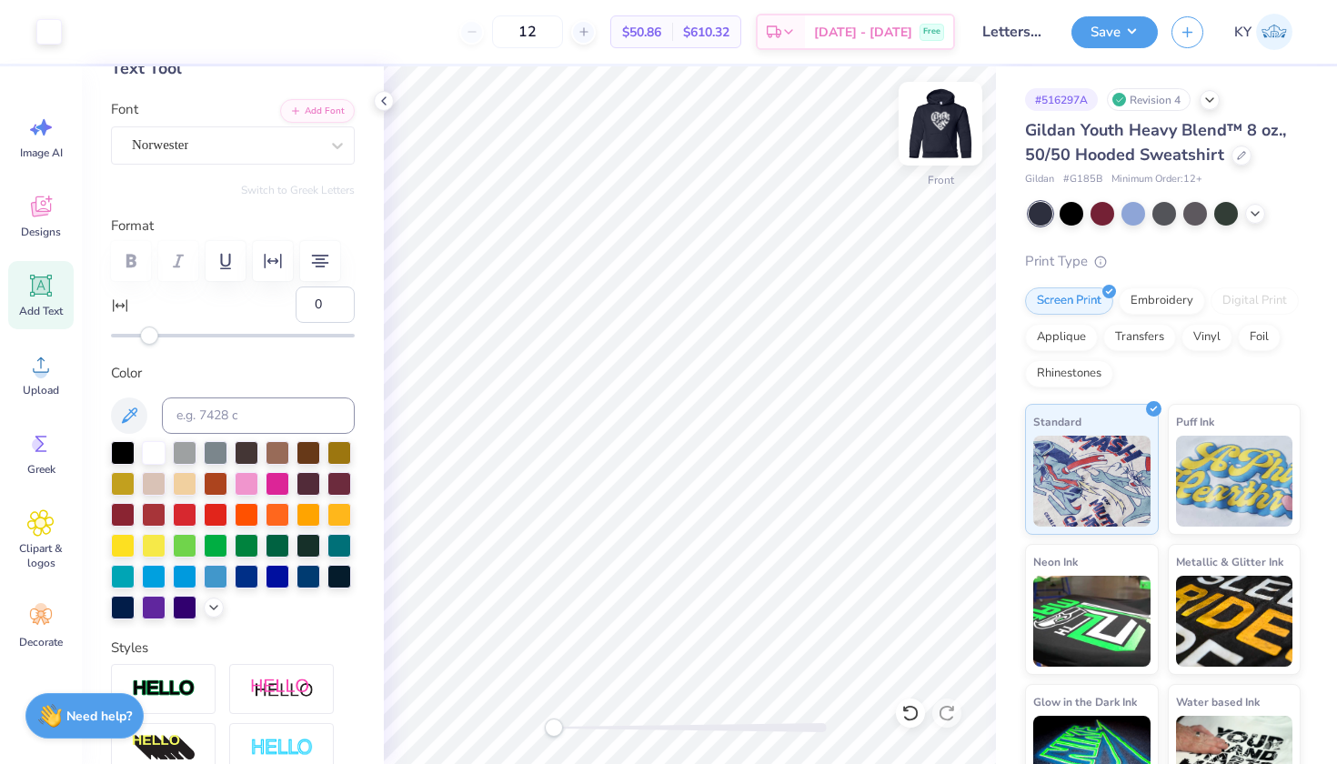
click at [935, 134] on img at bounding box center [940, 123] width 73 height 73
click at [935, 134] on img at bounding box center [940, 124] width 36 height 36
click at [938, 124] on img at bounding box center [940, 123] width 73 height 73
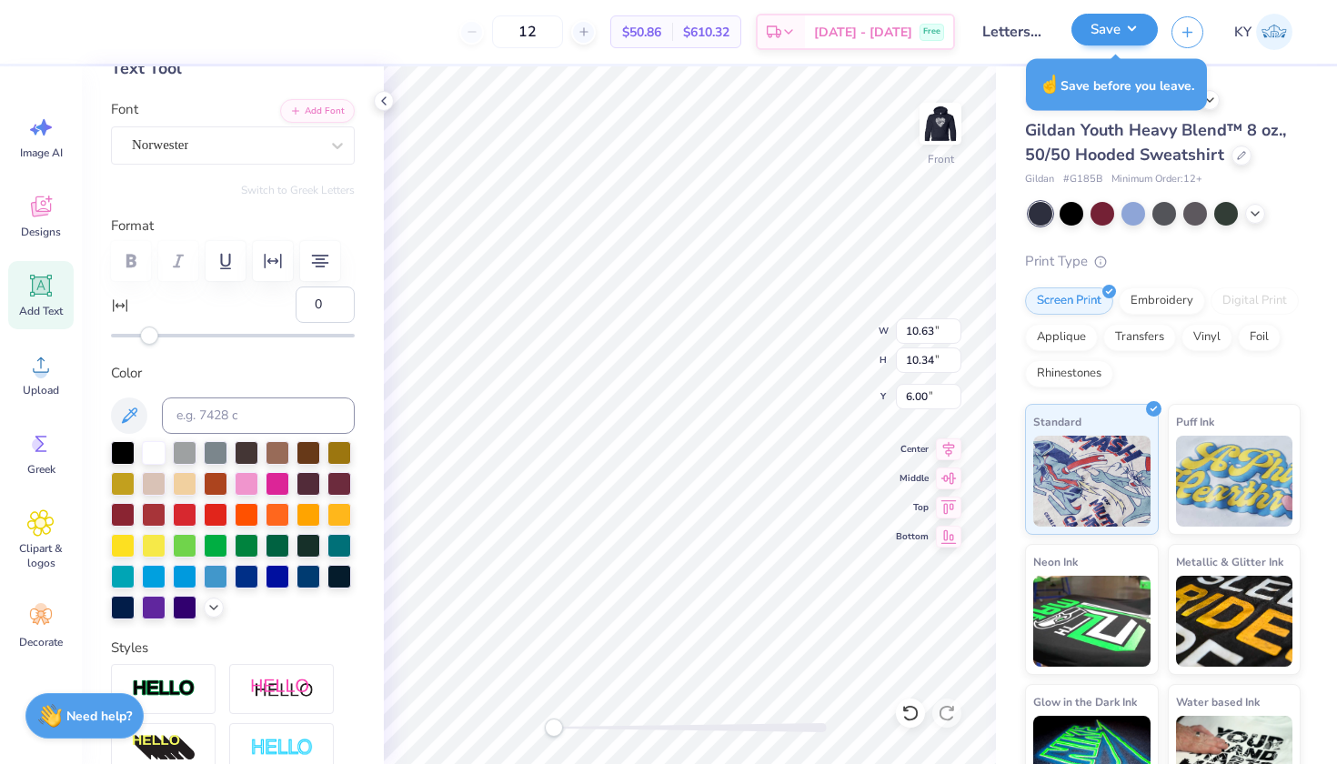
click at [1128, 35] on button "Save" at bounding box center [1114, 30] width 86 height 32
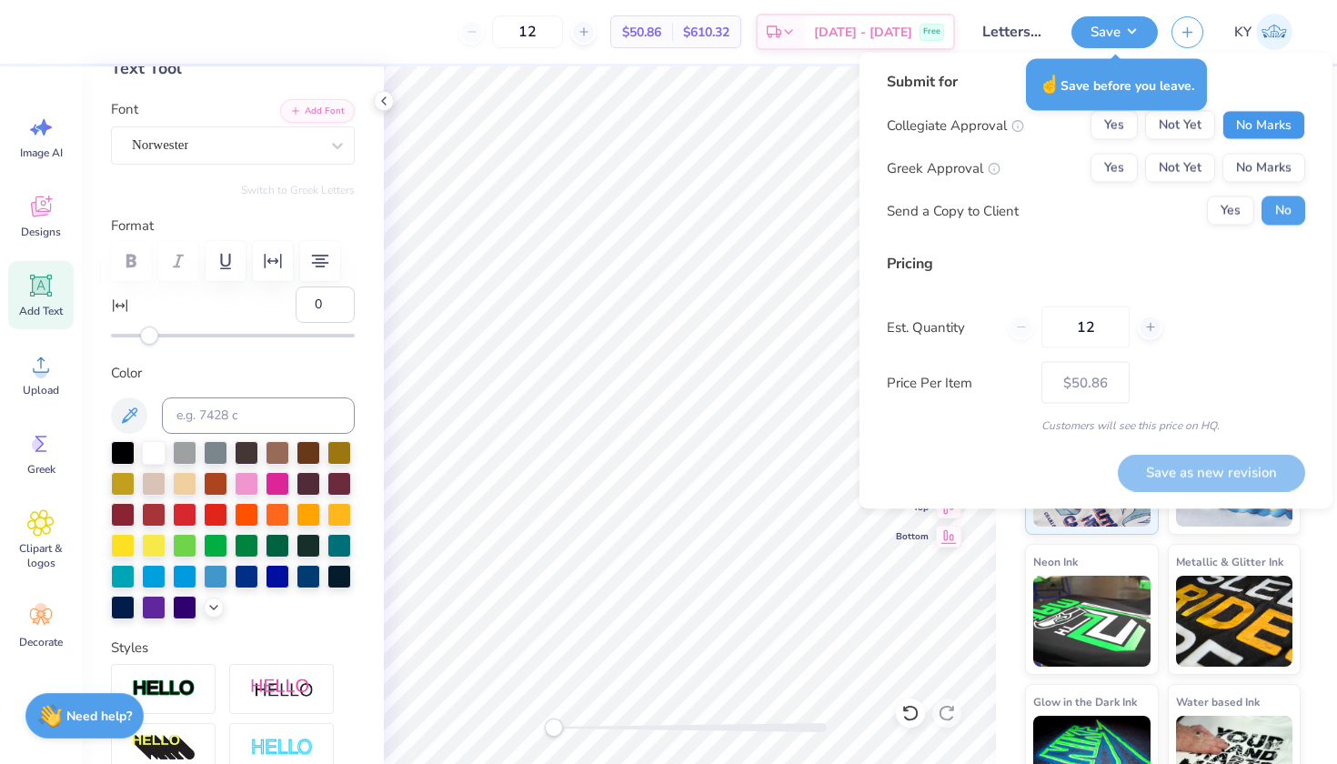
click at [1247, 126] on button "No Marks" at bounding box center [1263, 125] width 83 height 29
click at [1247, 152] on div "Collegiate Approval Yes Not Yet No Marks Greek Approval Yes Not Yet No Marks Se…" at bounding box center [1096, 168] width 418 height 115
click at [1247, 165] on button "No Marks" at bounding box center [1263, 168] width 83 height 29
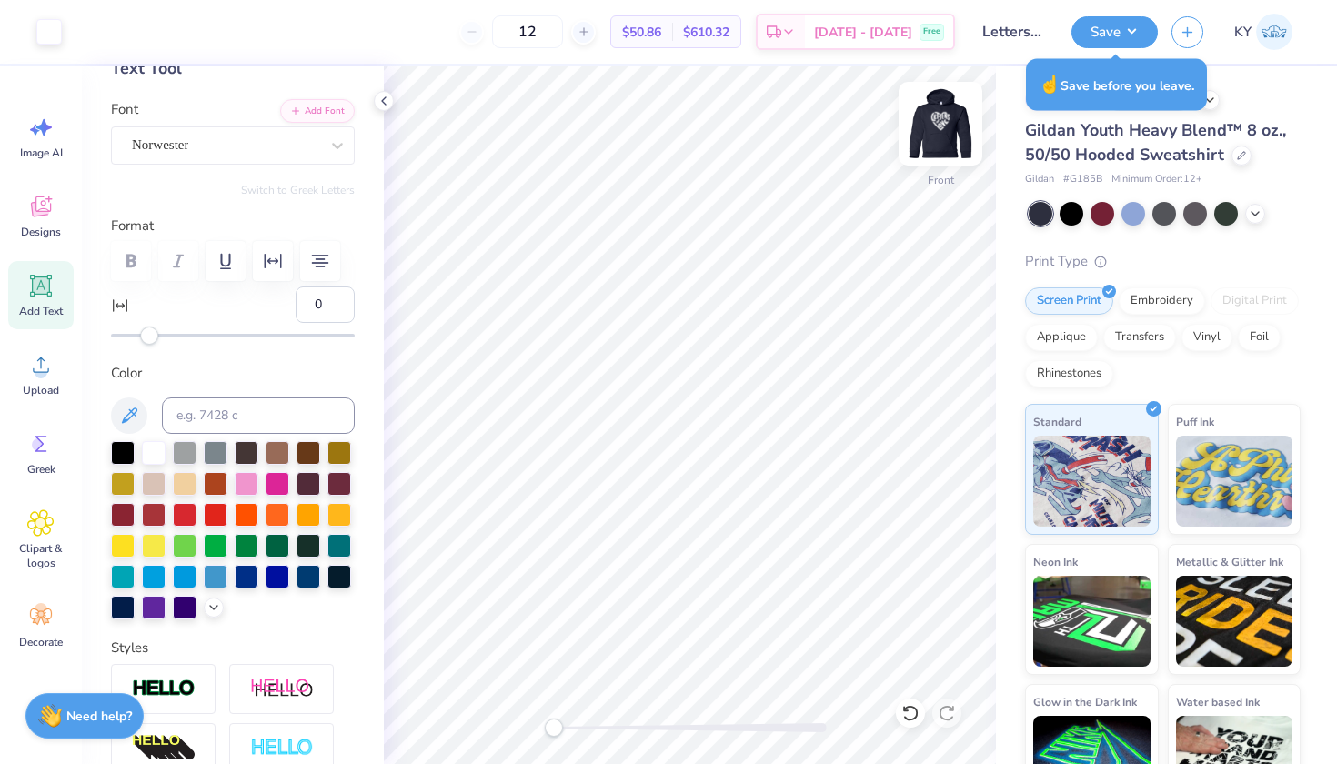
click at [937, 141] on img at bounding box center [940, 123] width 73 height 73
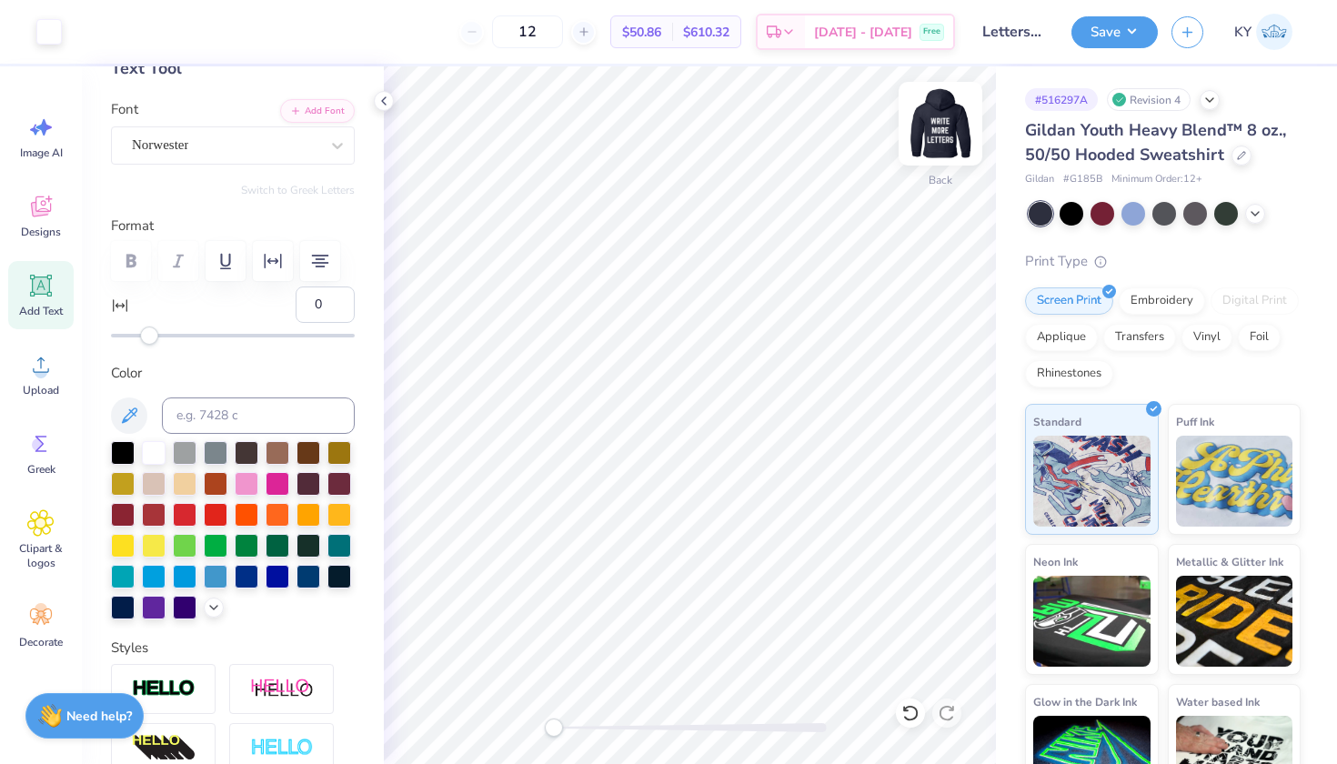
click at [927, 126] on img at bounding box center [940, 123] width 73 height 73
click at [938, 124] on img at bounding box center [940, 123] width 73 height 73
click at [1117, 35] on button "Save" at bounding box center [1114, 30] width 86 height 32
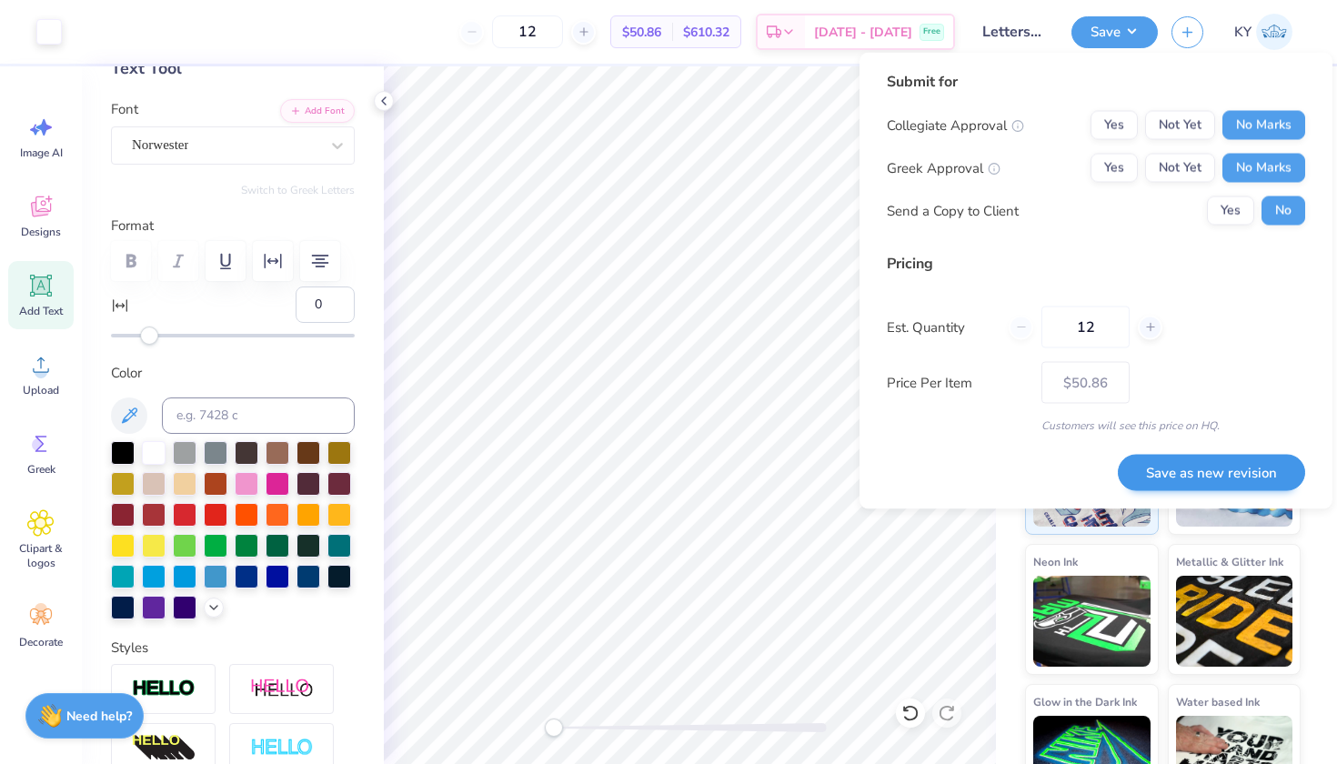
click at [1146, 479] on button "Save as new revision" at bounding box center [1211, 472] width 187 height 37
type input "$50.86"
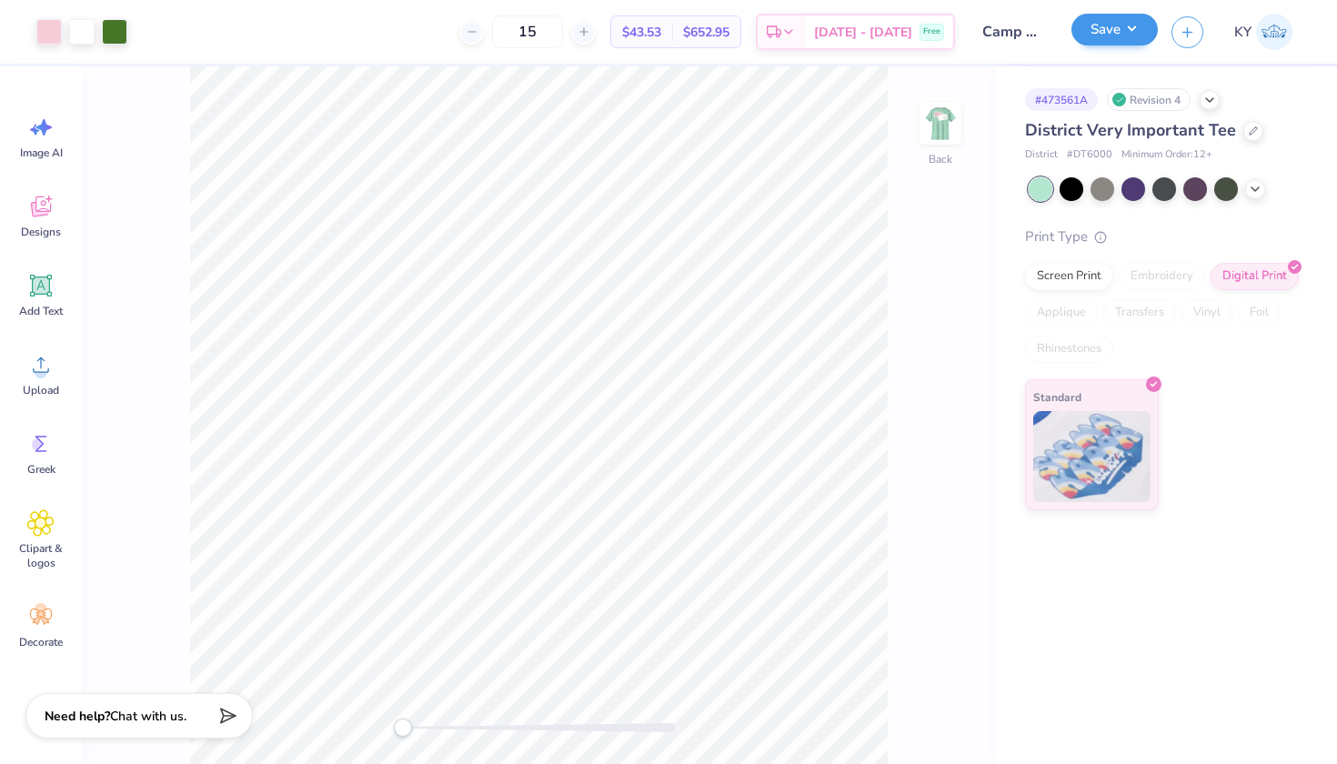
click at [1121, 39] on button "Save" at bounding box center [1114, 30] width 86 height 32
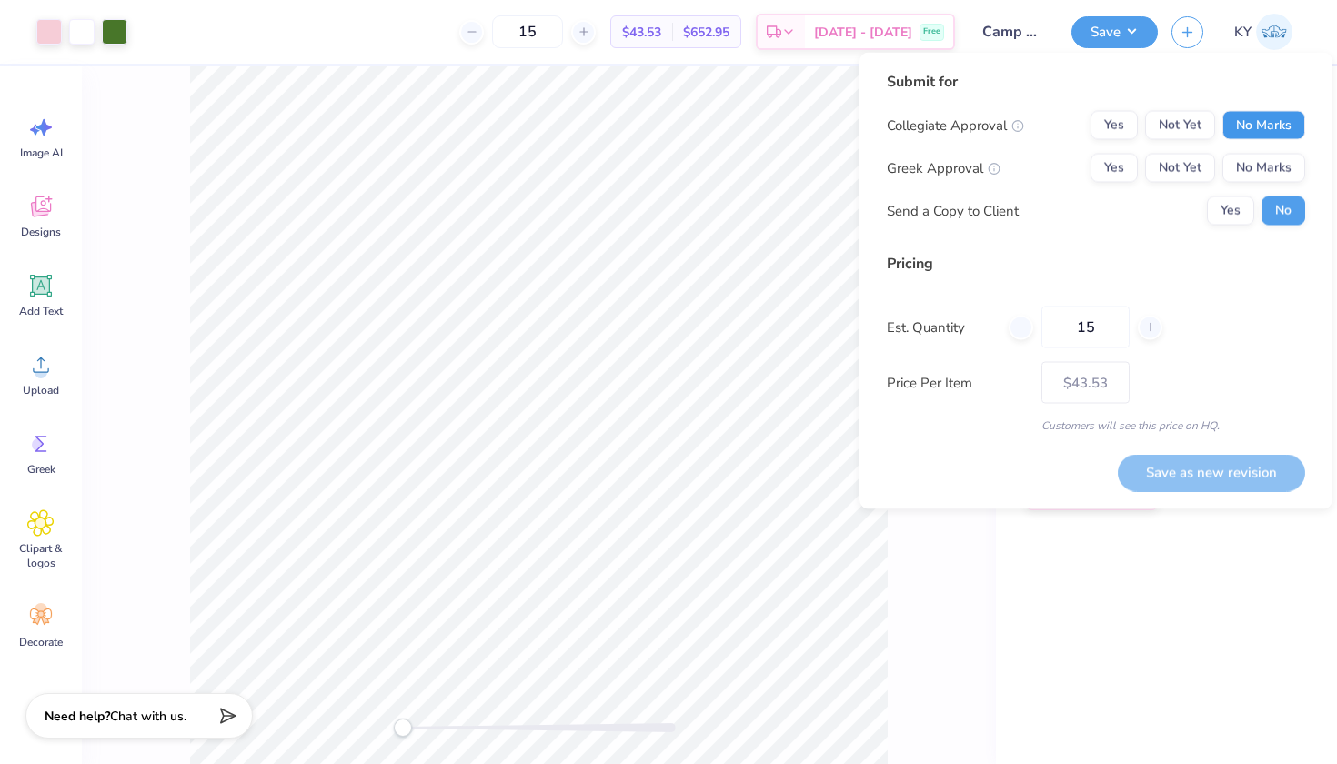
click at [1242, 122] on button "No Marks" at bounding box center [1263, 125] width 83 height 29
click at [1101, 170] on button "Yes" at bounding box center [1114, 168] width 47 height 29
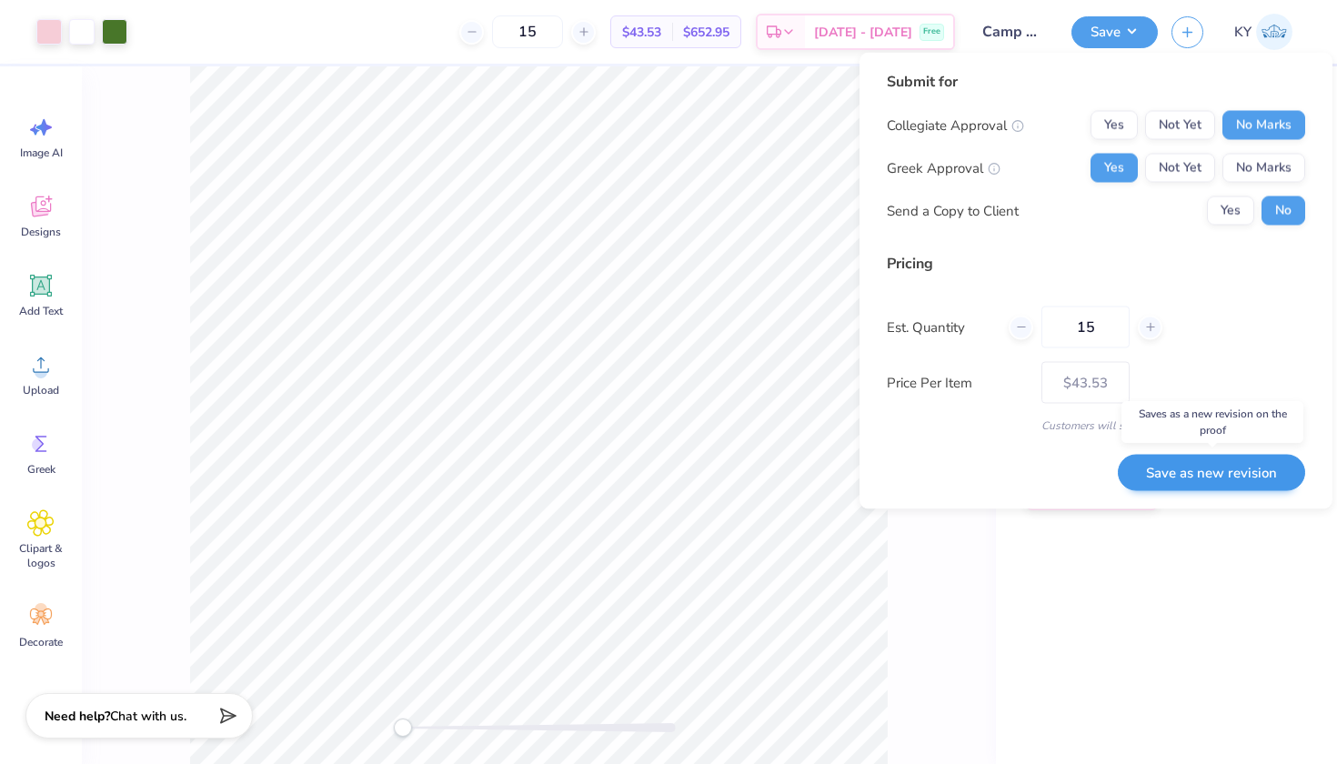
click at [1147, 477] on button "Save as new revision" at bounding box center [1211, 472] width 187 height 37
type input "$43.53"
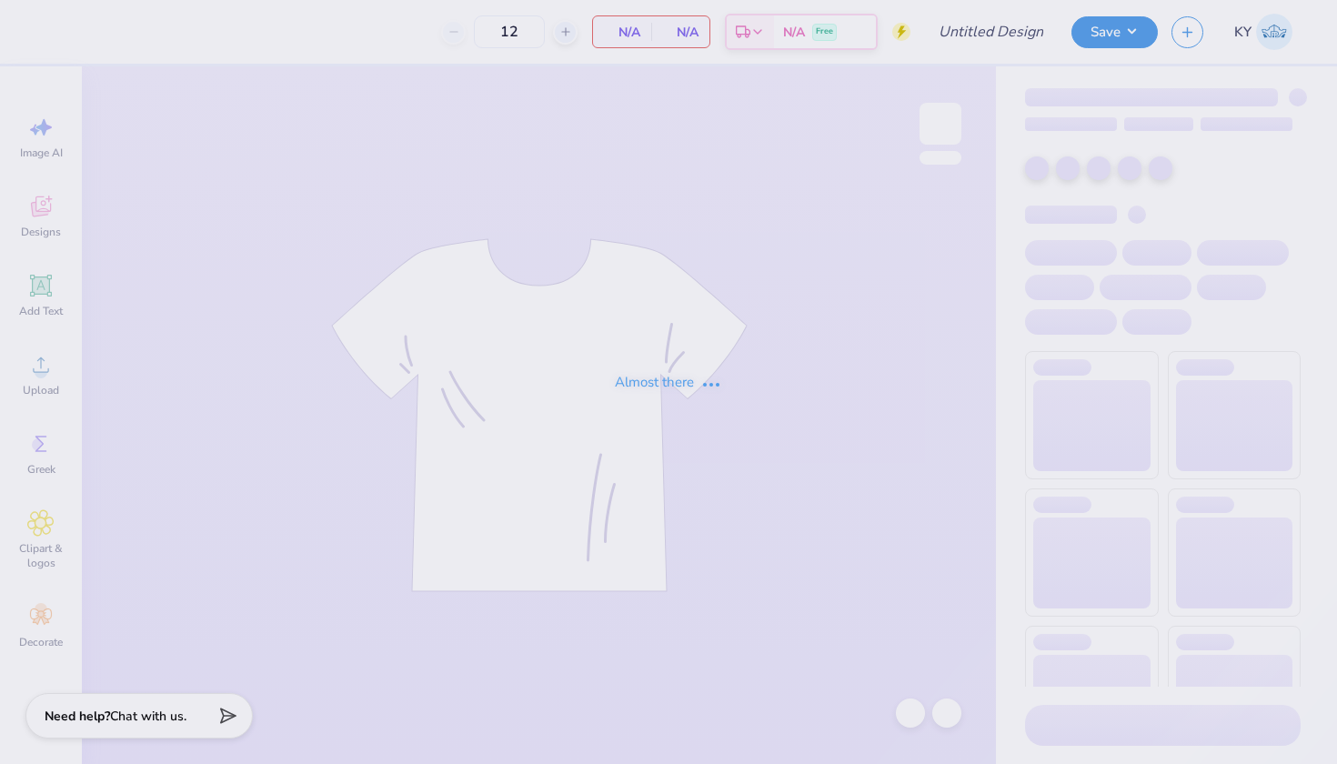
type input "Camp Sigma Alpha Fall 2025 Rush"
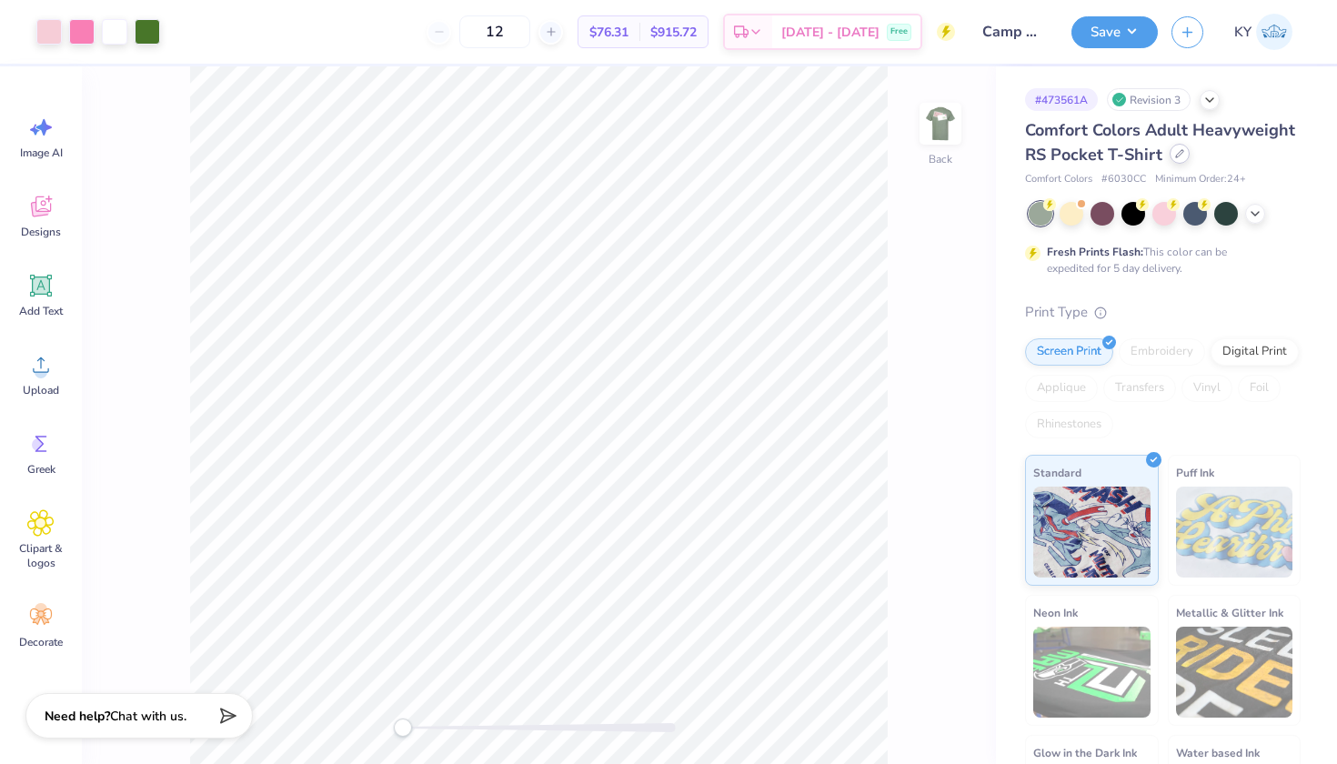
click at [1170, 164] on div at bounding box center [1180, 154] width 20 height 20
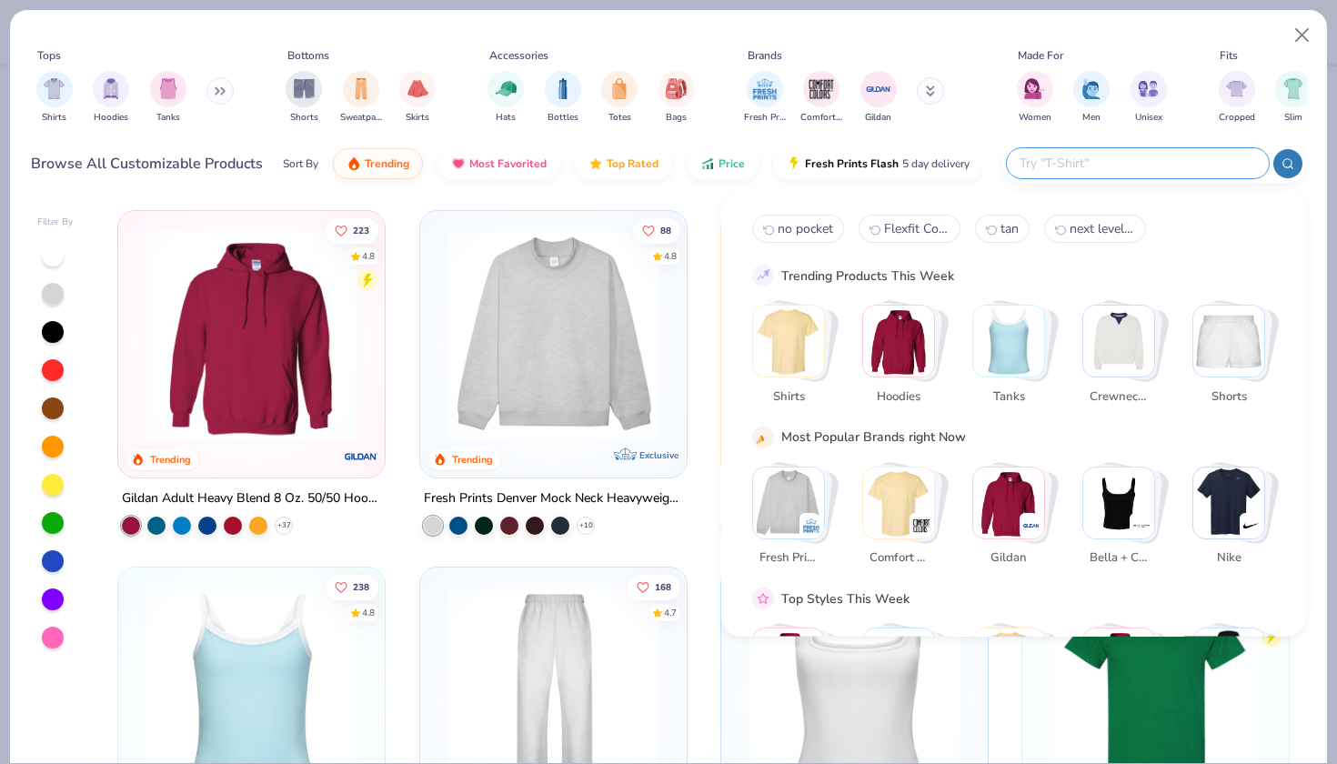
click at [1146, 164] on input "text" at bounding box center [1137, 163] width 238 height 21
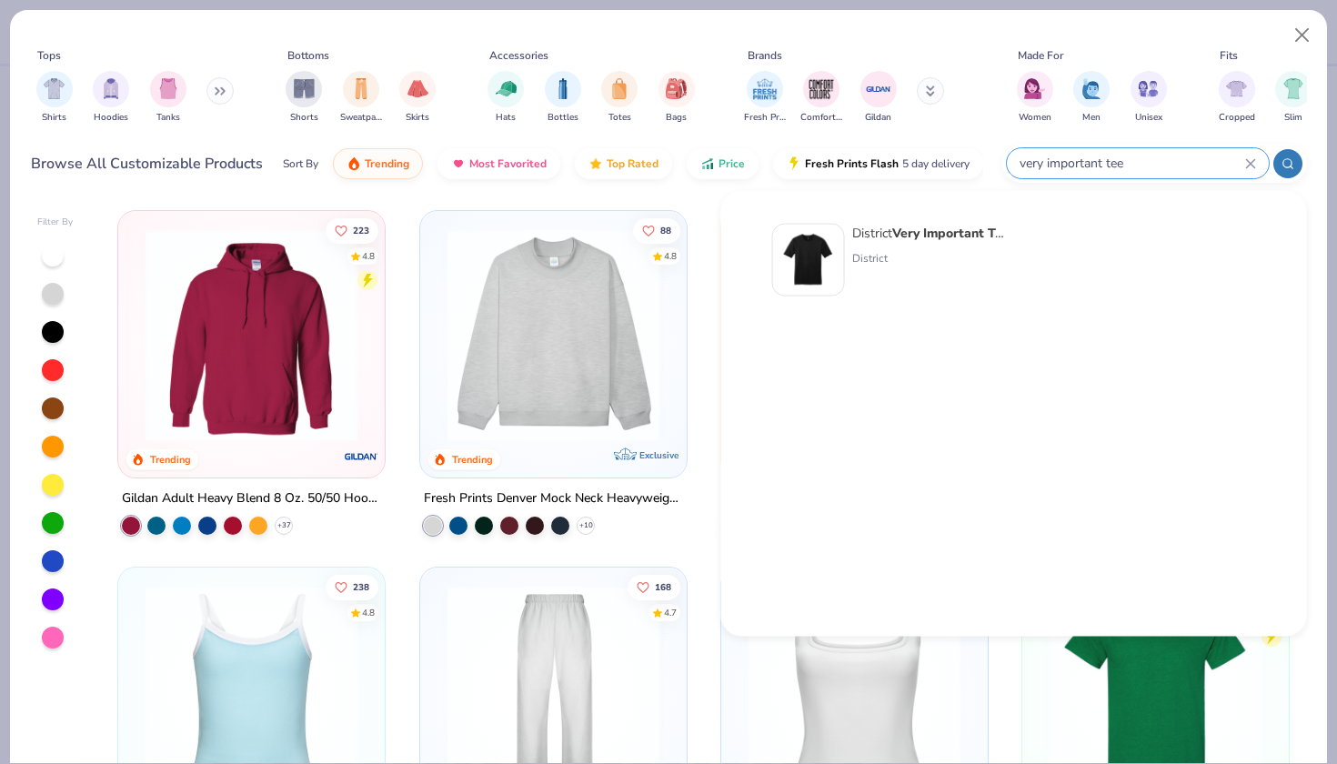
type input "very important tee"
click at [819, 269] on img at bounding box center [808, 260] width 56 height 56
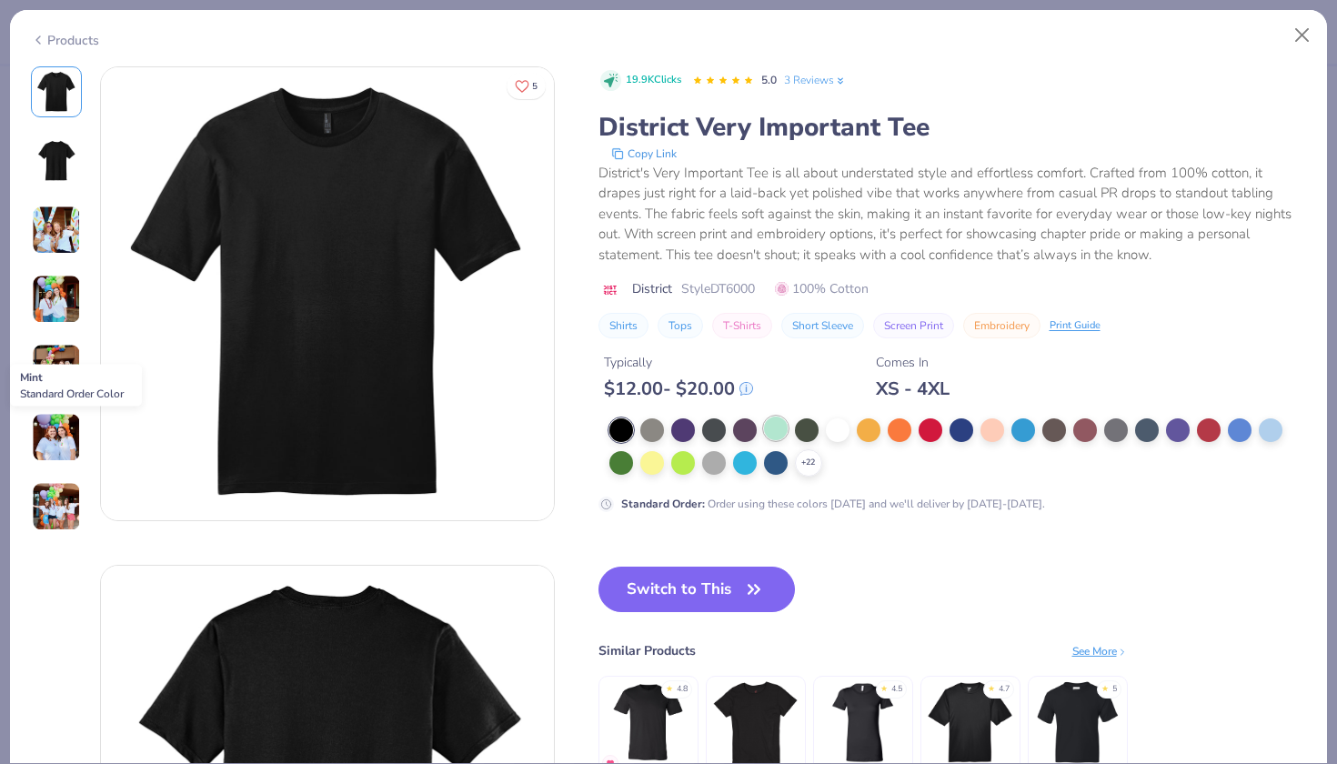
click at [773, 437] on div at bounding box center [776, 429] width 24 height 24
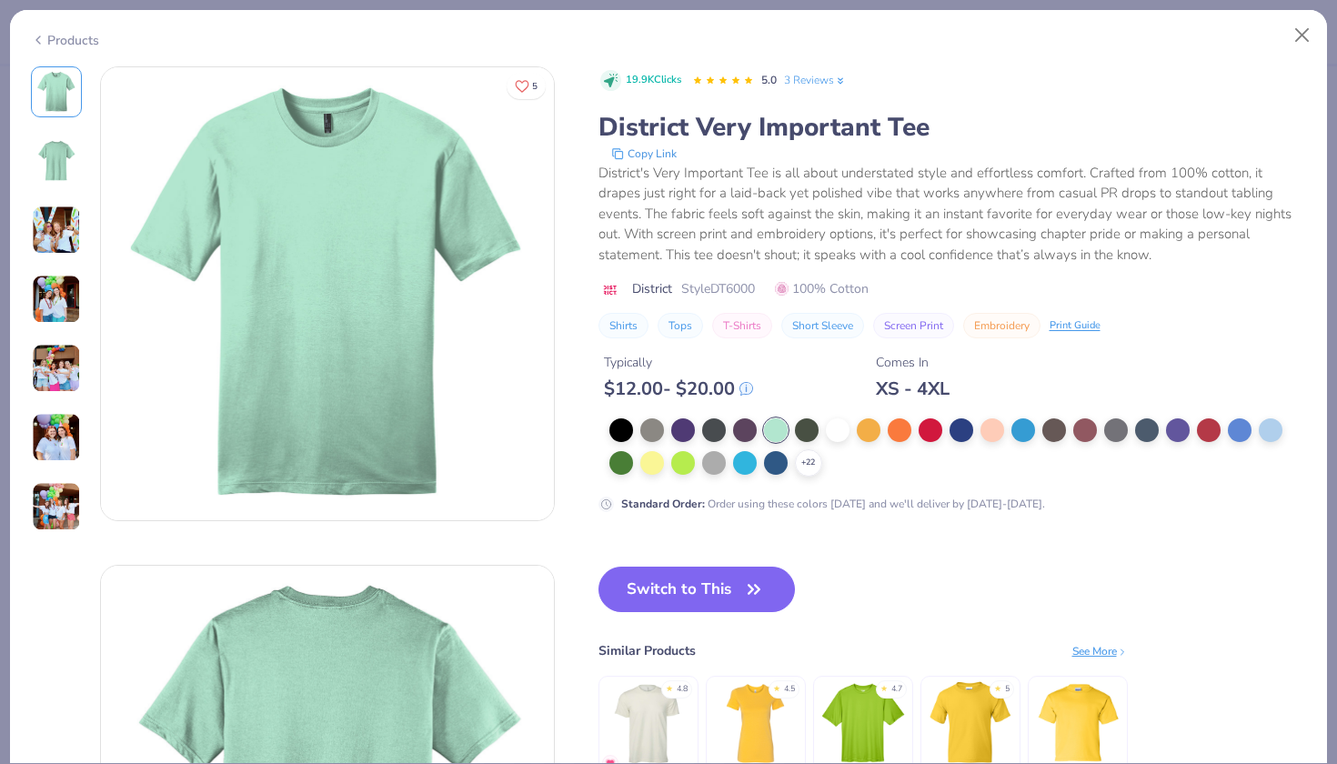
click at [707, 618] on div "Switch to This Similar Products See More ★ 4.8 ★ 4.5 ★ 4.7 ★ 5" at bounding box center [862, 690] width 529 height 246
click at [703, 599] on button "Switch to This" at bounding box center [696, 589] width 197 height 45
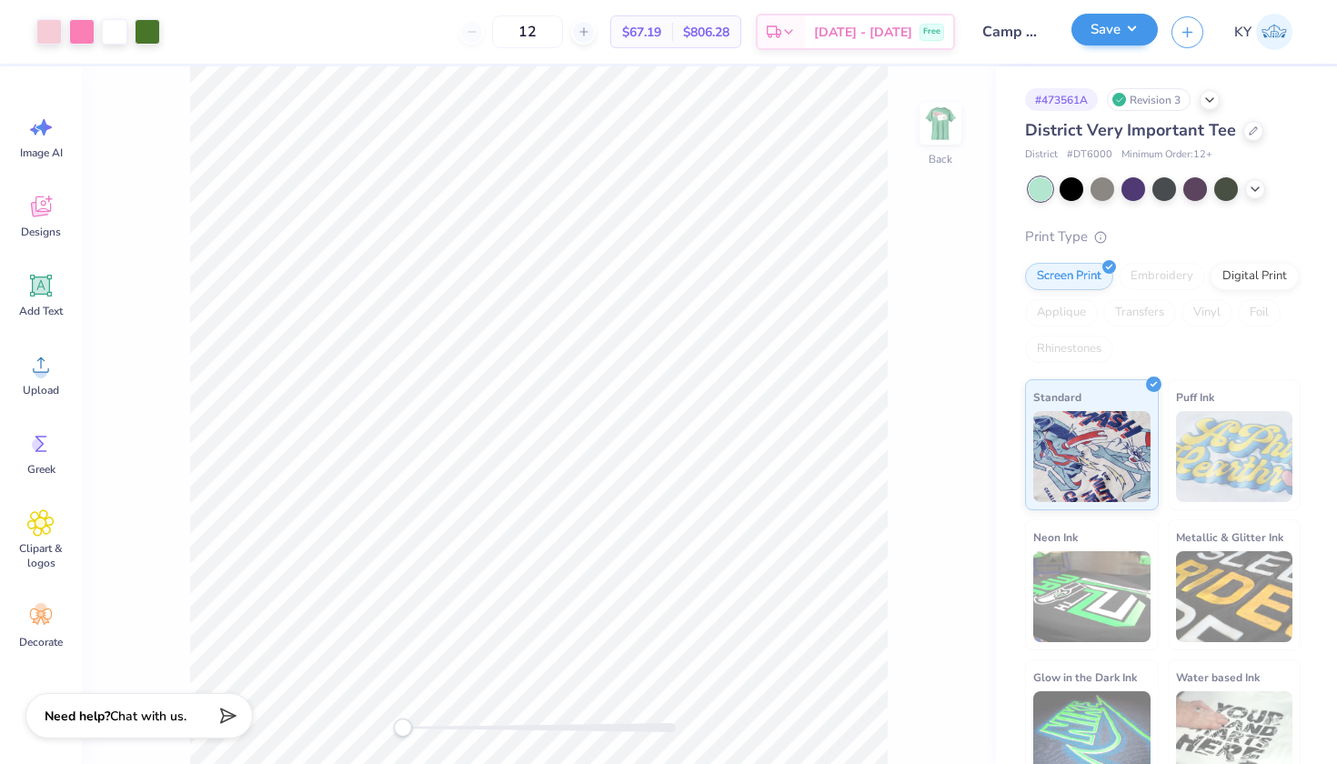
click at [1104, 22] on button "Save" at bounding box center [1114, 30] width 86 height 32
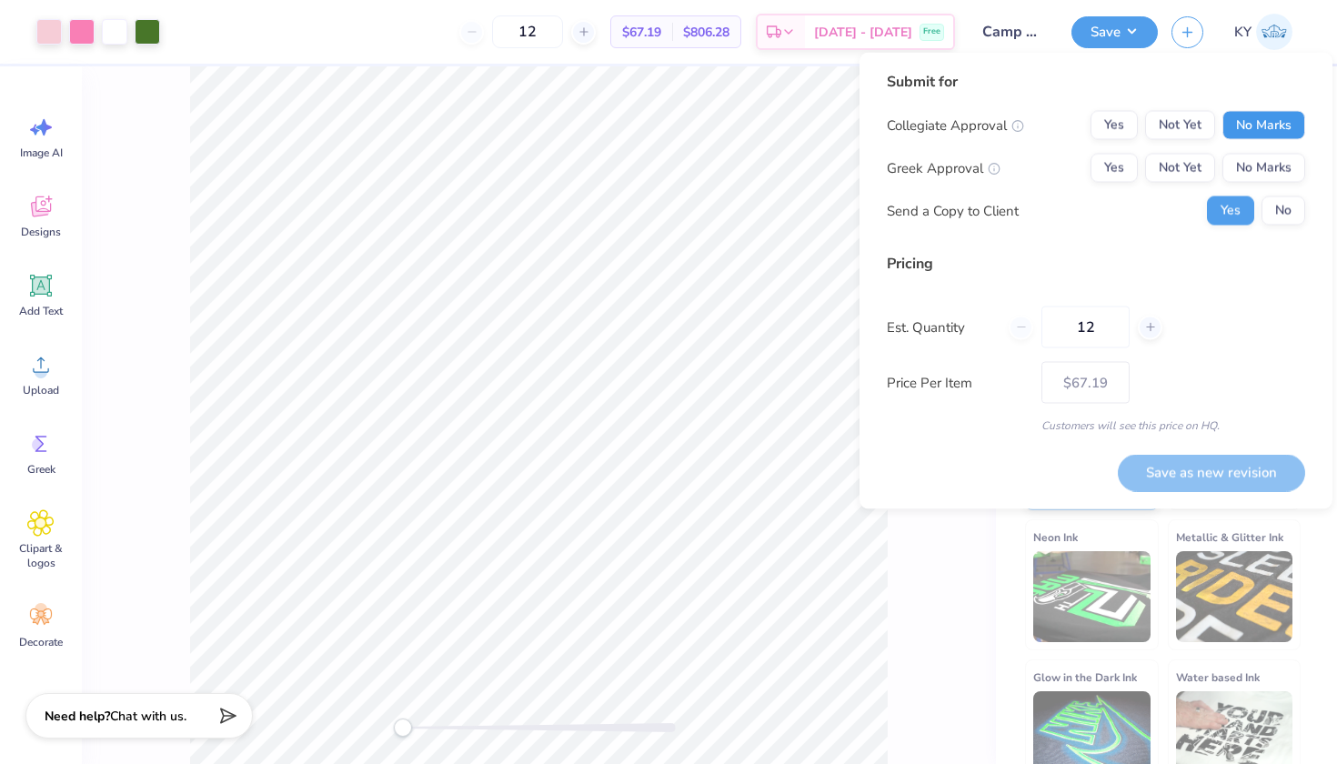
click at [1246, 116] on button "No Marks" at bounding box center [1263, 125] width 83 height 29
click at [1120, 163] on button "Yes" at bounding box center [1114, 168] width 47 height 29
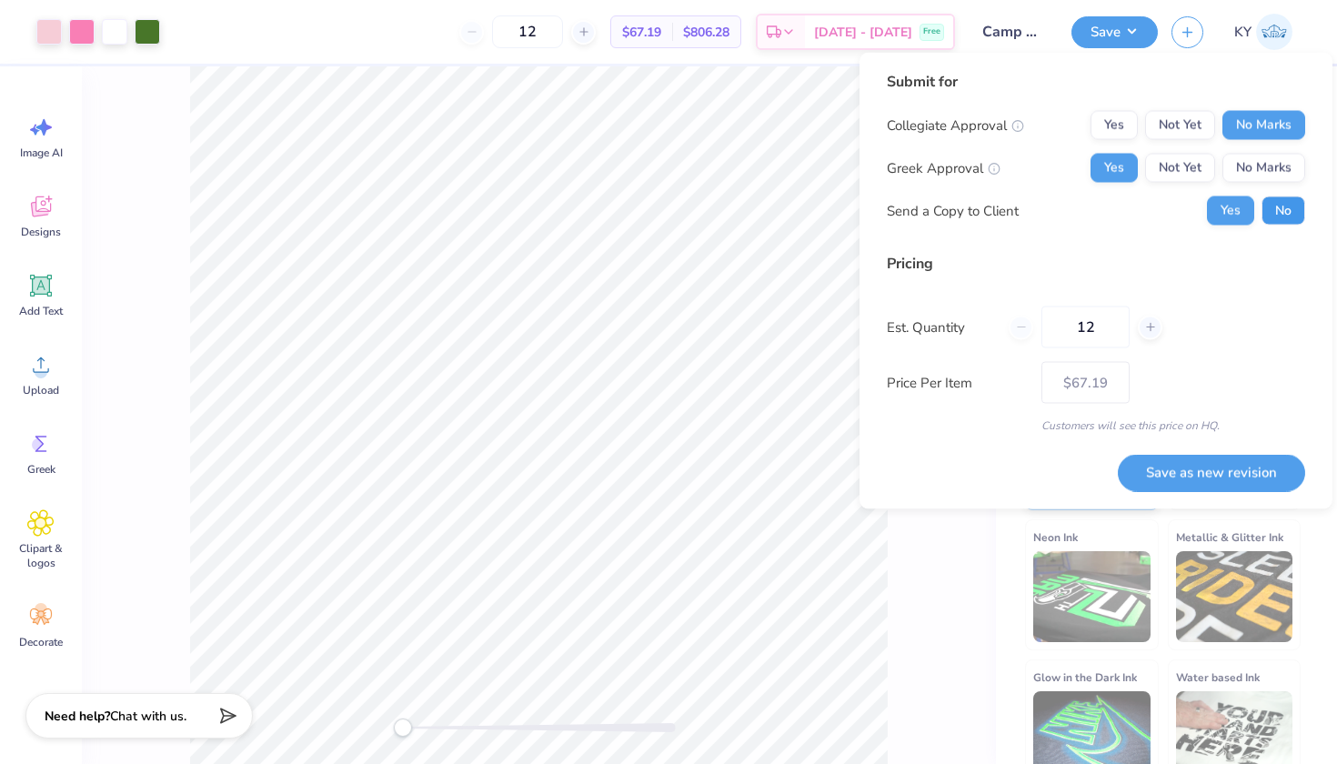
click at [1280, 214] on button "No" at bounding box center [1283, 210] width 44 height 29
click at [874, 502] on div "Submit for Collegiate Approval Yes Not Yet No Marks Greek Approval Yes Not Yet …" at bounding box center [1095, 281] width 473 height 457
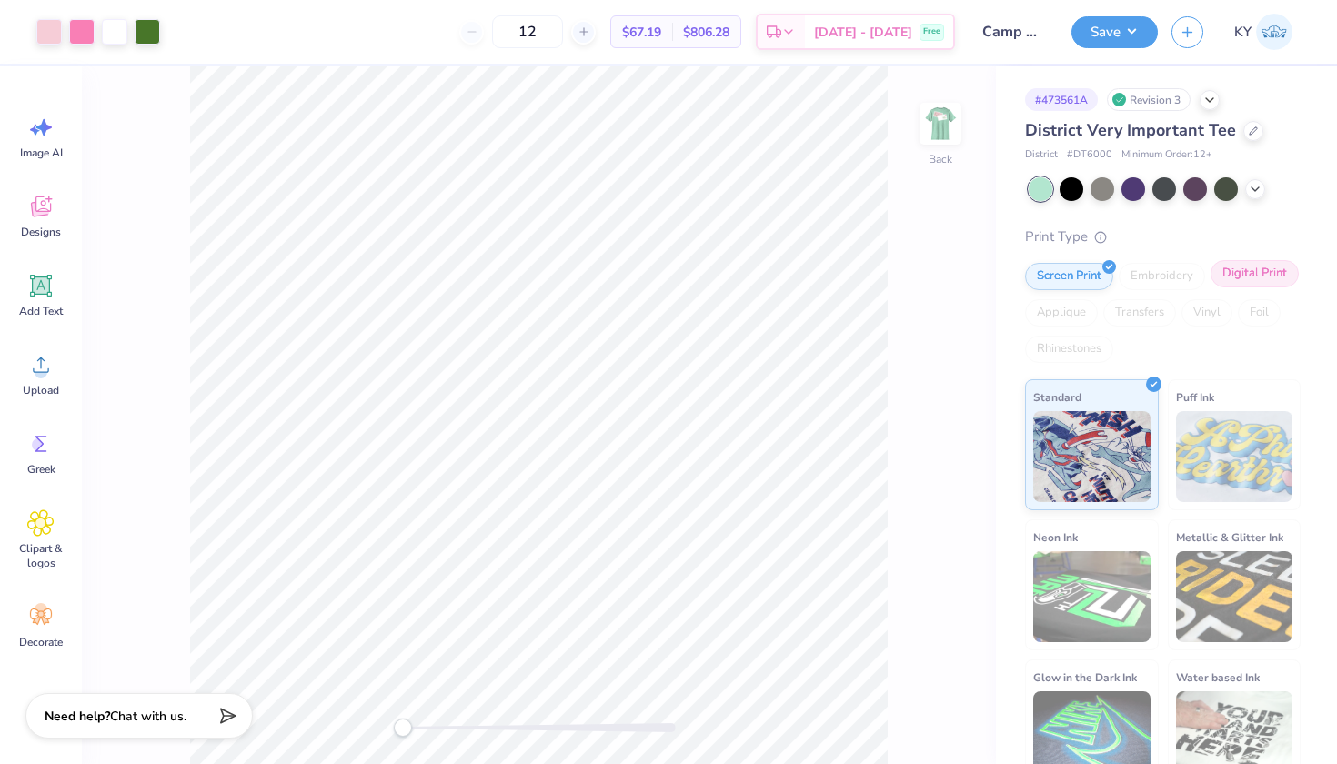
click at [1211, 287] on div "Digital Print" at bounding box center [1255, 273] width 88 height 27
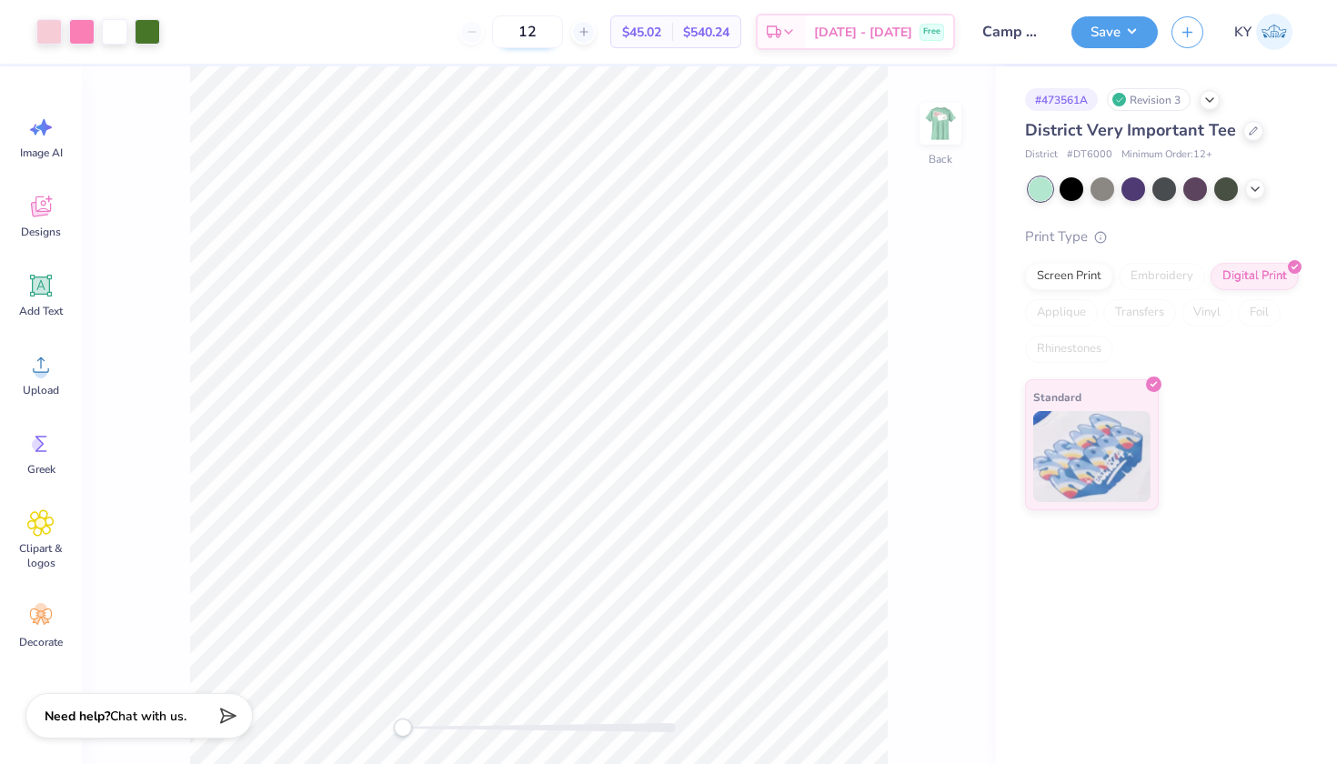
click at [563, 33] on input "12" at bounding box center [527, 31] width 71 height 33
type input "15"
click at [1124, 35] on button "Save" at bounding box center [1114, 30] width 86 height 32
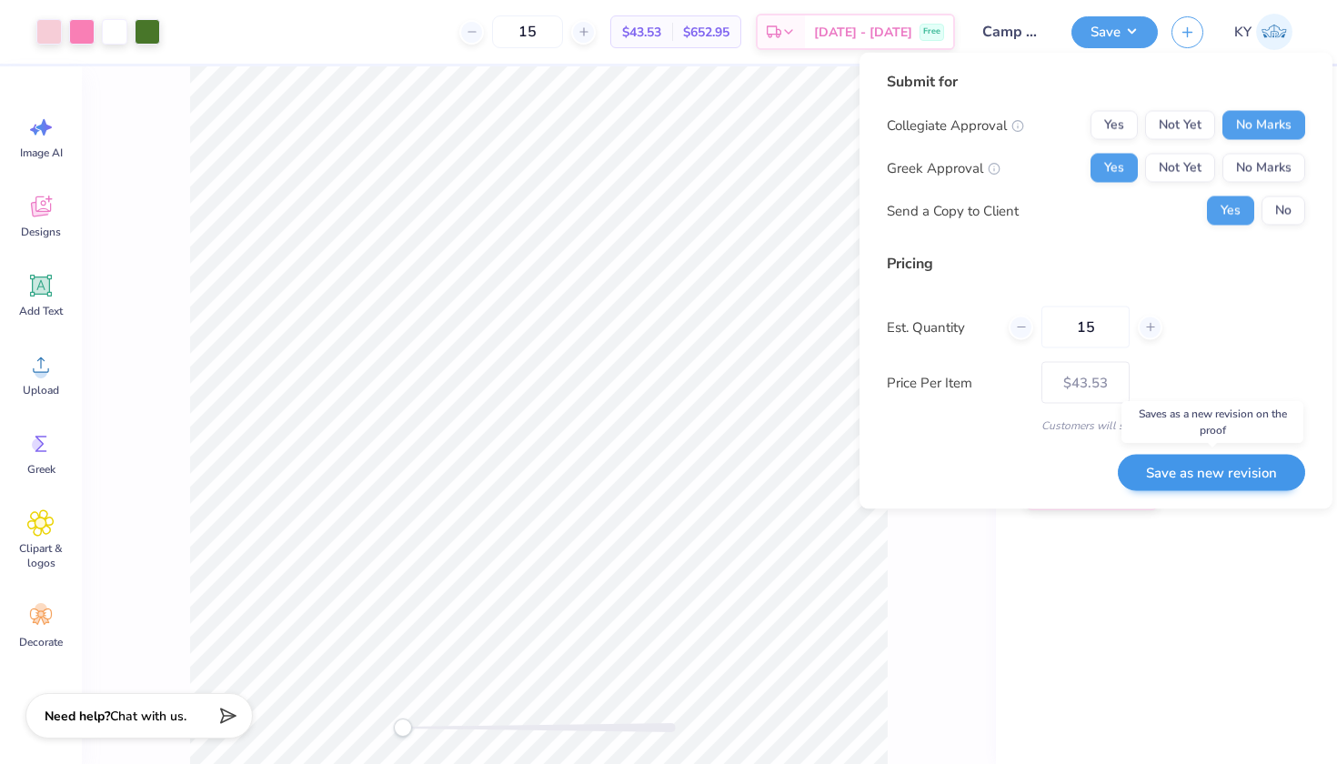
click at [1171, 472] on button "Save as new revision" at bounding box center [1211, 472] width 187 height 37
type input "$43.53"
